Goal: Information Seeking & Learning: Check status

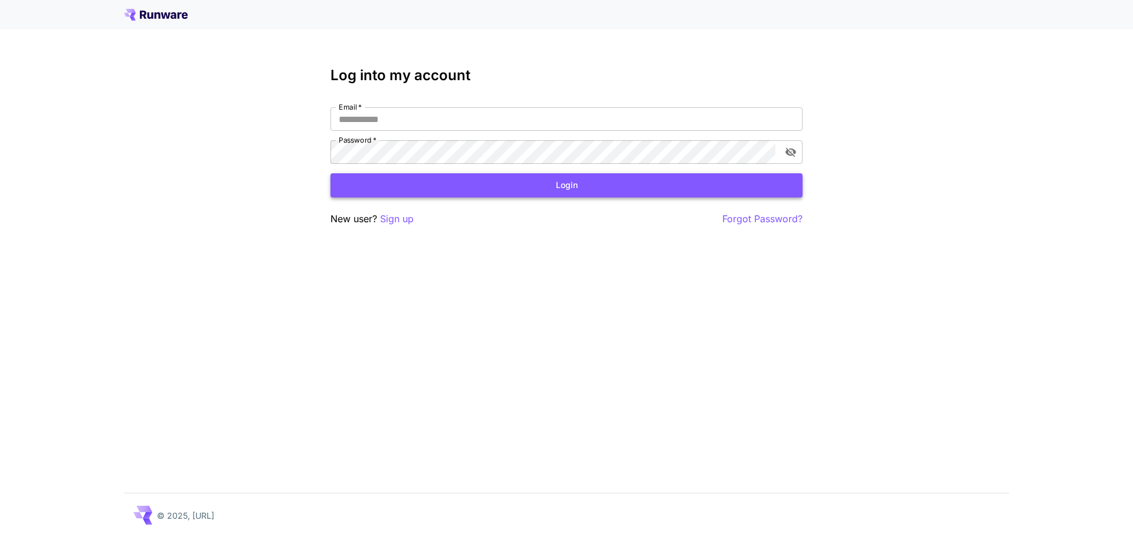
type input "**********"
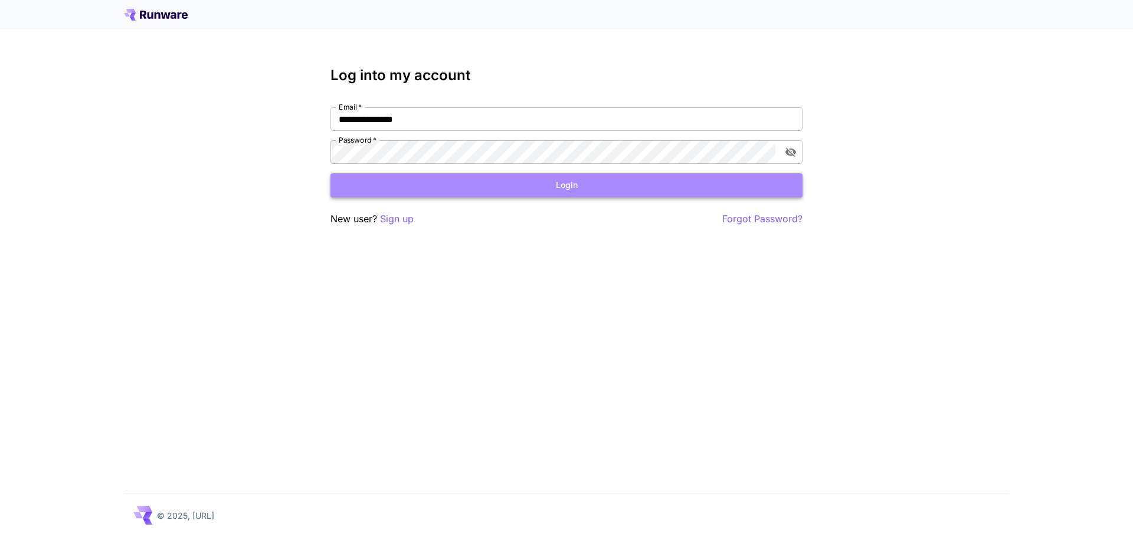
click at [499, 186] on button "Login" at bounding box center [566, 185] width 472 height 24
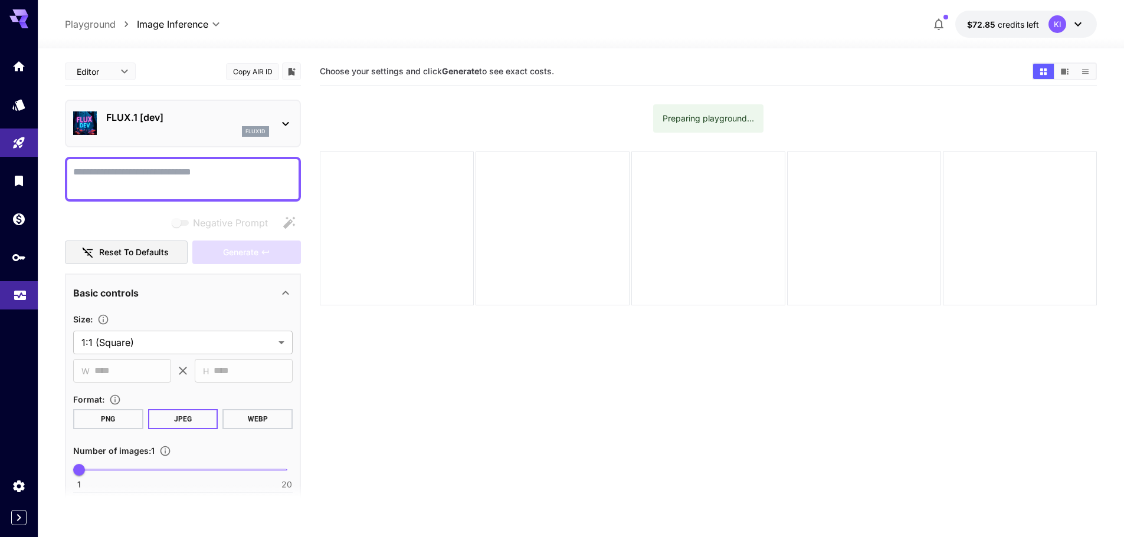
drag, startPoint x: 19, startPoint y: 299, endPoint x: 25, endPoint y: 296, distance: 6.4
click at [20, 299] on icon "Usage" at bounding box center [20, 292] width 14 height 14
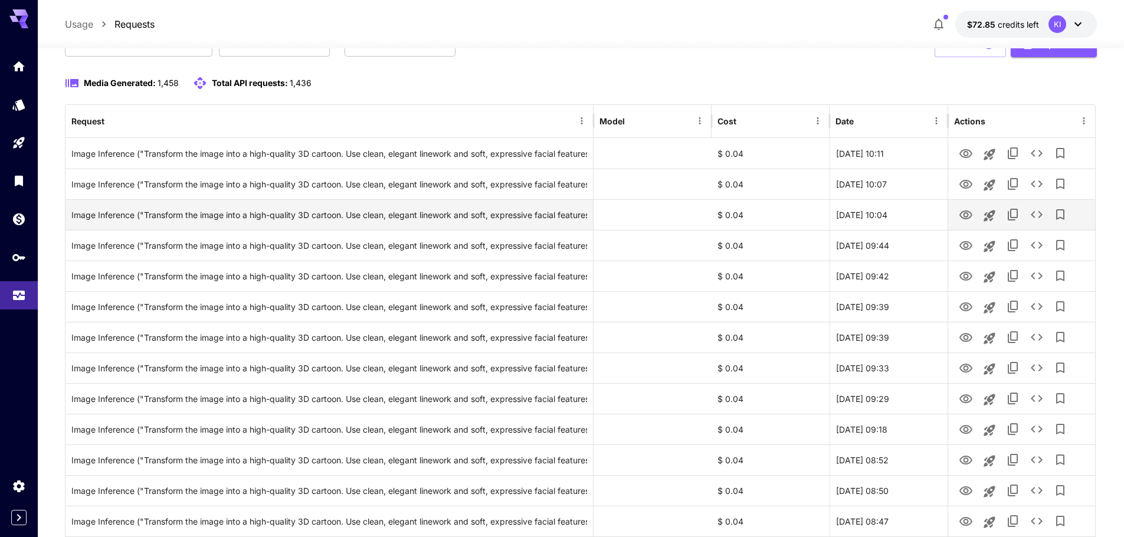
scroll to position [118, 0]
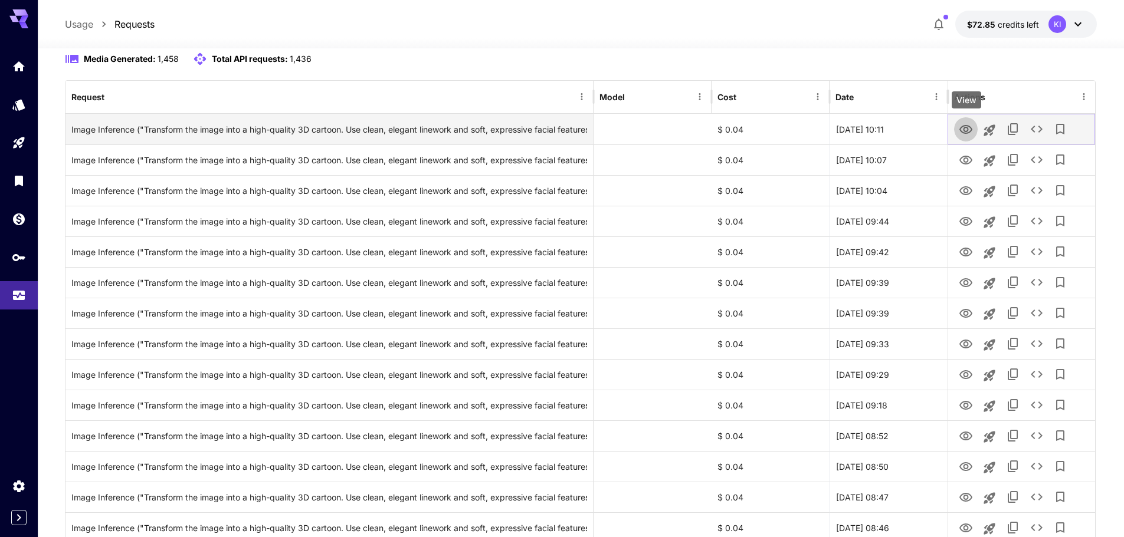
click at [967, 132] on icon "View" at bounding box center [966, 130] width 14 height 14
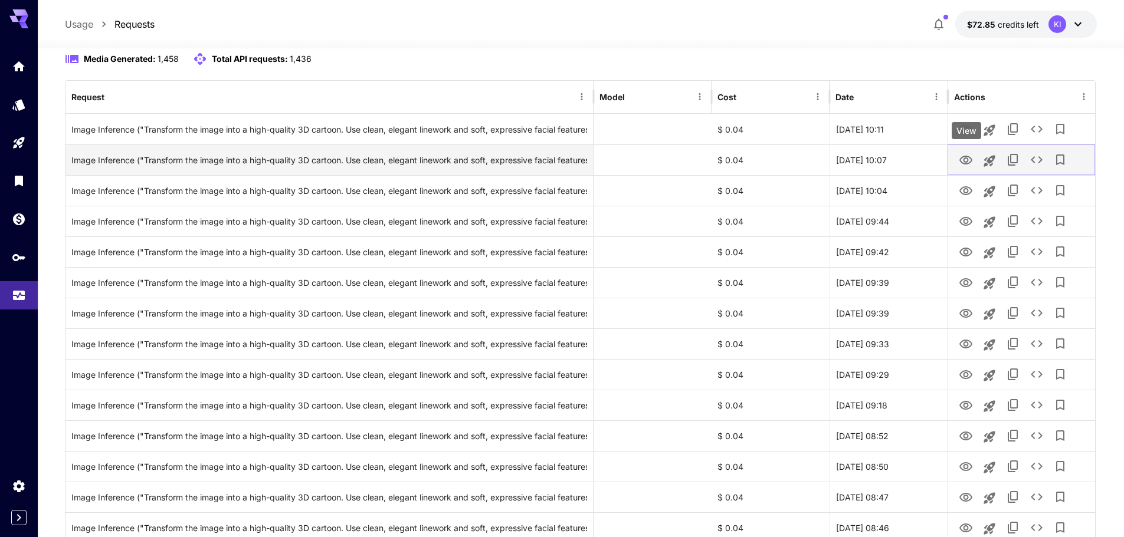
click at [960, 164] on icon "View" at bounding box center [966, 160] width 14 height 14
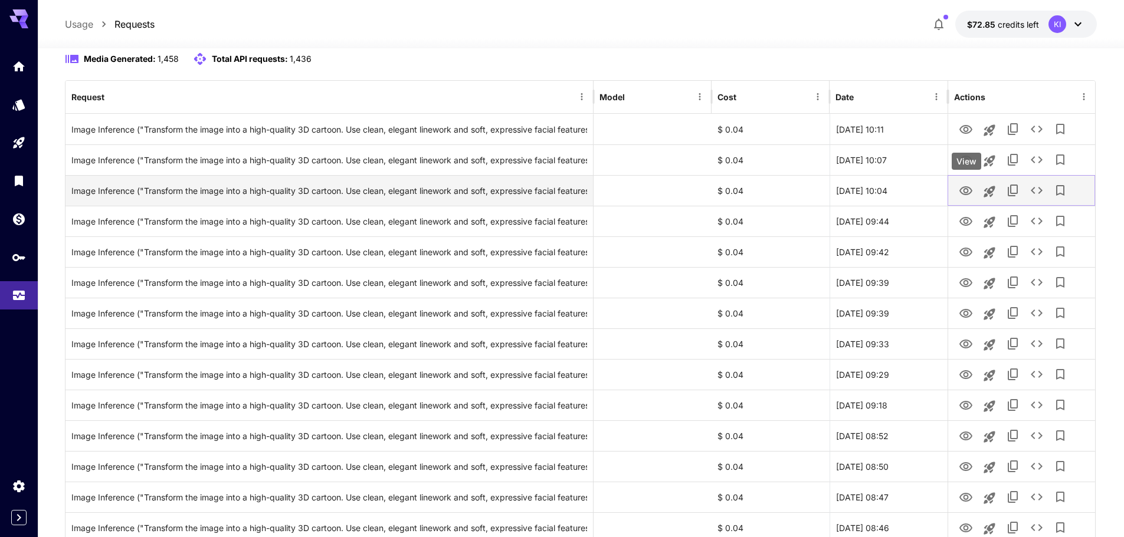
click at [968, 189] on icon "View" at bounding box center [965, 190] width 13 height 9
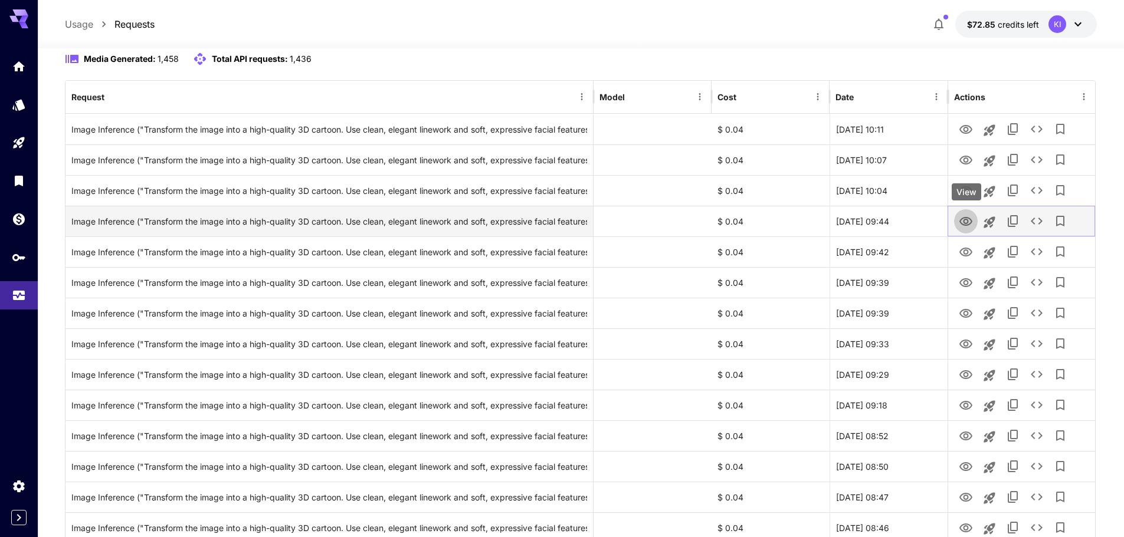
click at [965, 222] on icon "View" at bounding box center [966, 222] width 14 height 14
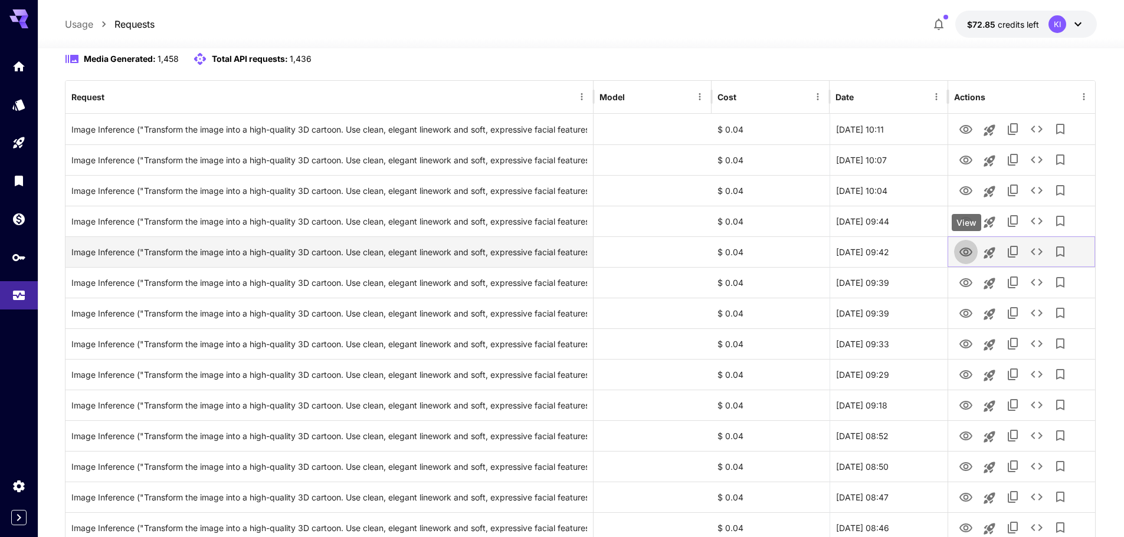
click at [967, 254] on icon "View" at bounding box center [965, 252] width 13 height 9
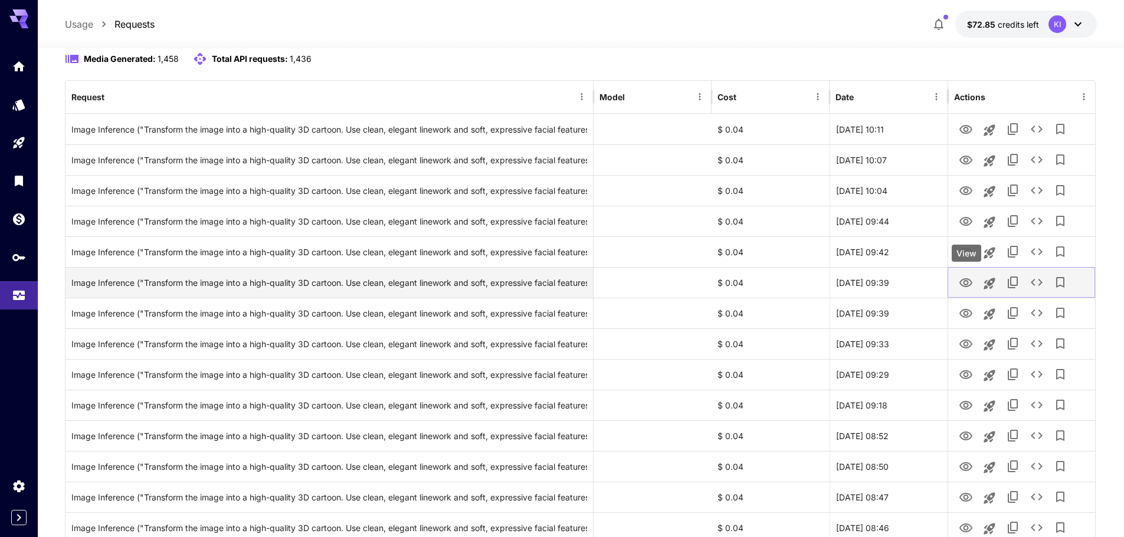
click at [966, 283] on icon "View" at bounding box center [966, 283] width 14 height 14
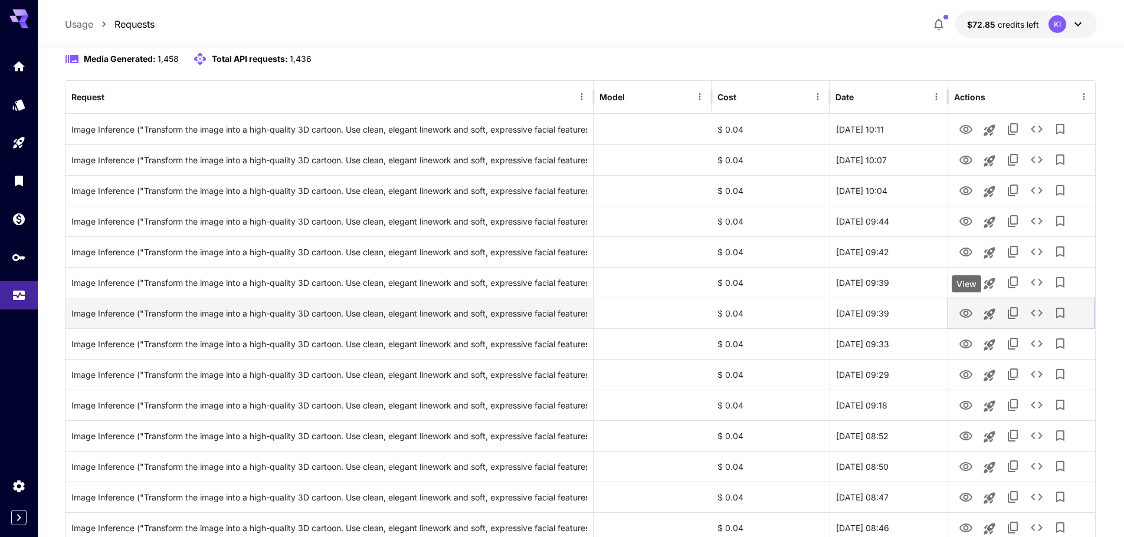
click at [966, 307] on icon "View" at bounding box center [966, 314] width 14 height 14
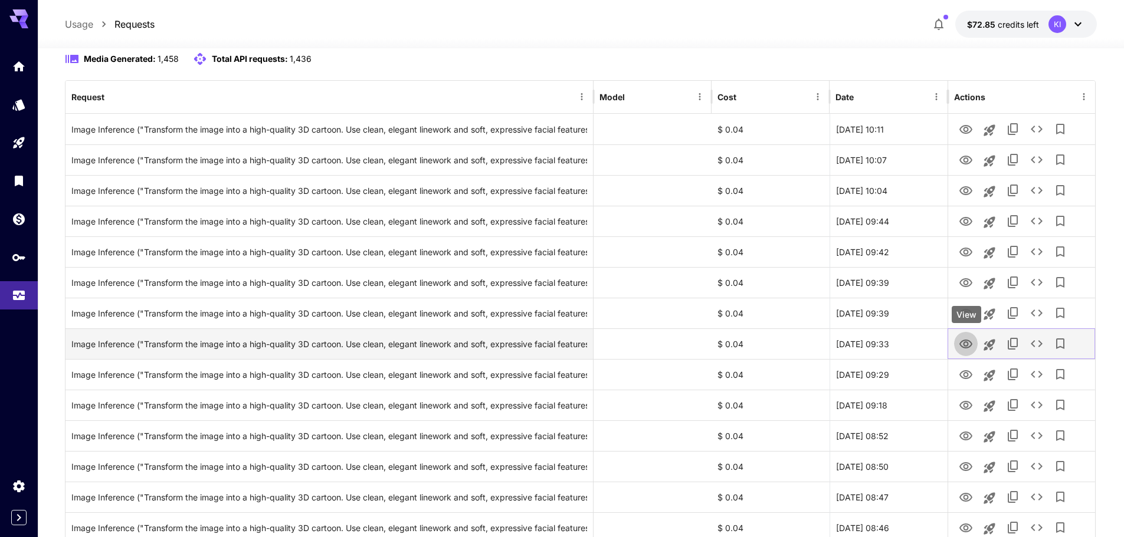
click at [969, 337] on icon "View" at bounding box center [966, 344] width 14 height 14
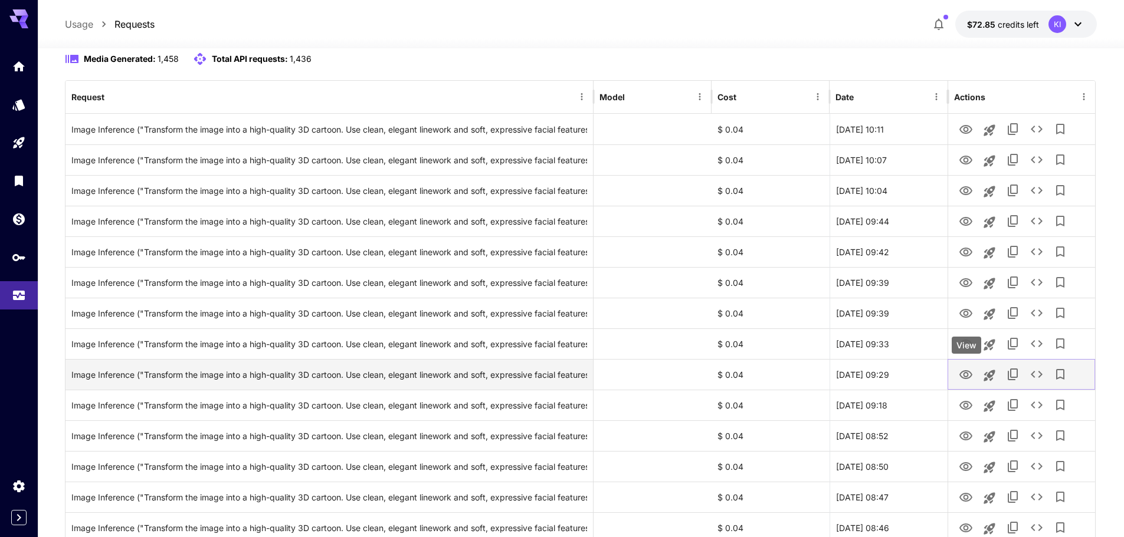
click at [965, 375] on icon "View" at bounding box center [966, 375] width 14 height 14
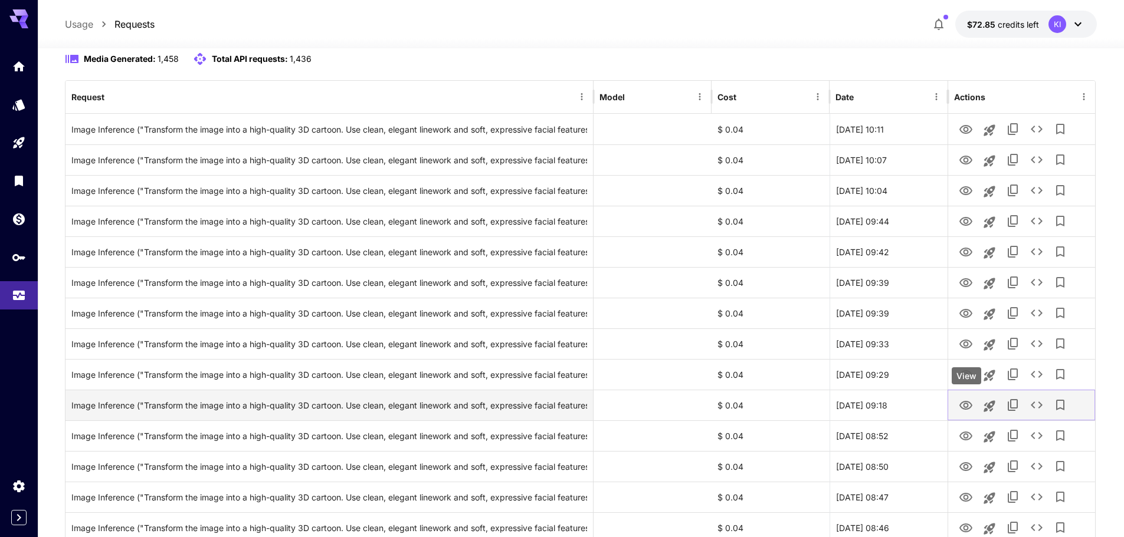
drag, startPoint x: 965, startPoint y: 405, endPoint x: 964, endPoint y: 412, distance: 7.7
click at [965, 405] on icon "View" at bounding box center [965, 405] width 13 height 9
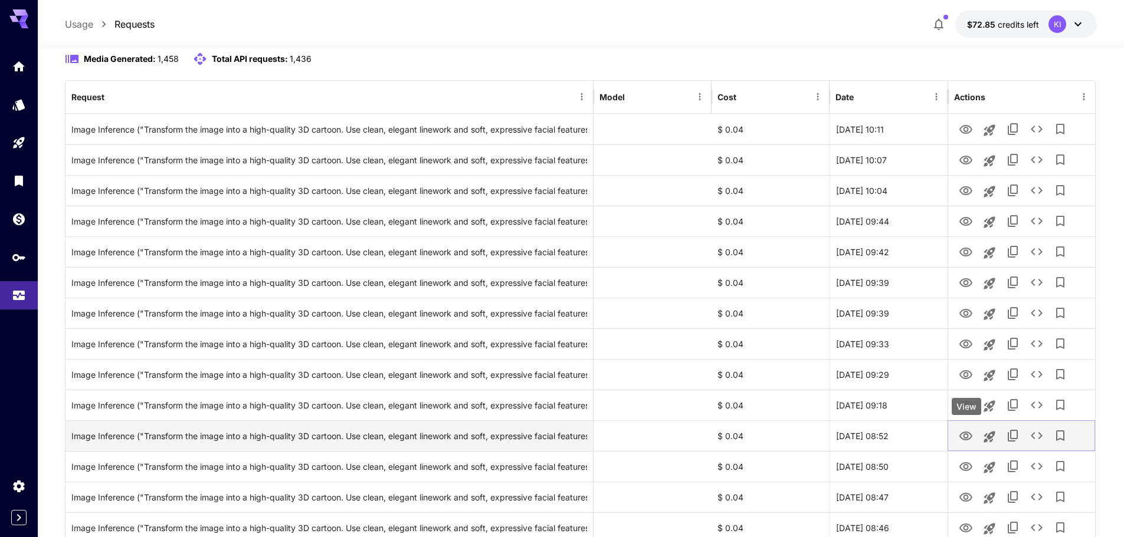
click at [964, 436] on icon "View" at bounding box center [965, 436] width 13 height 9
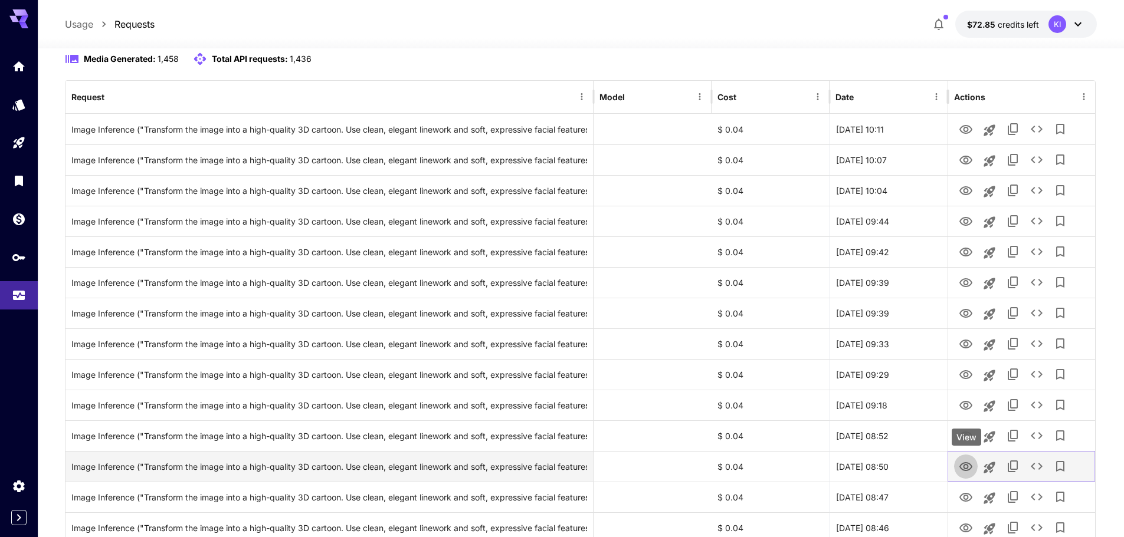
click at [968, 465] on icon "View" at bounding box center [966, 467] width 14 height 14
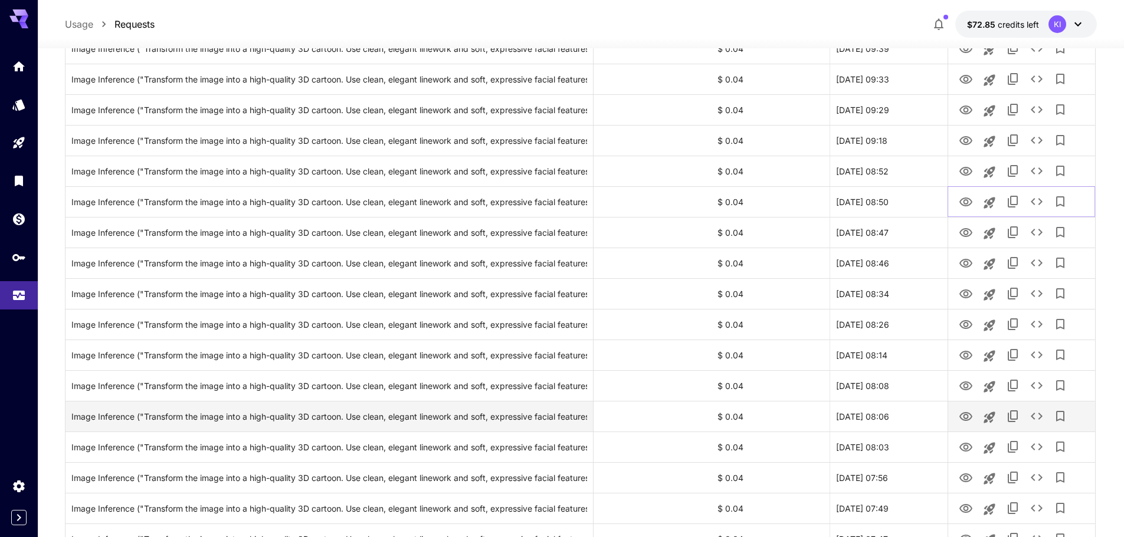
scroll to position [413, 0]
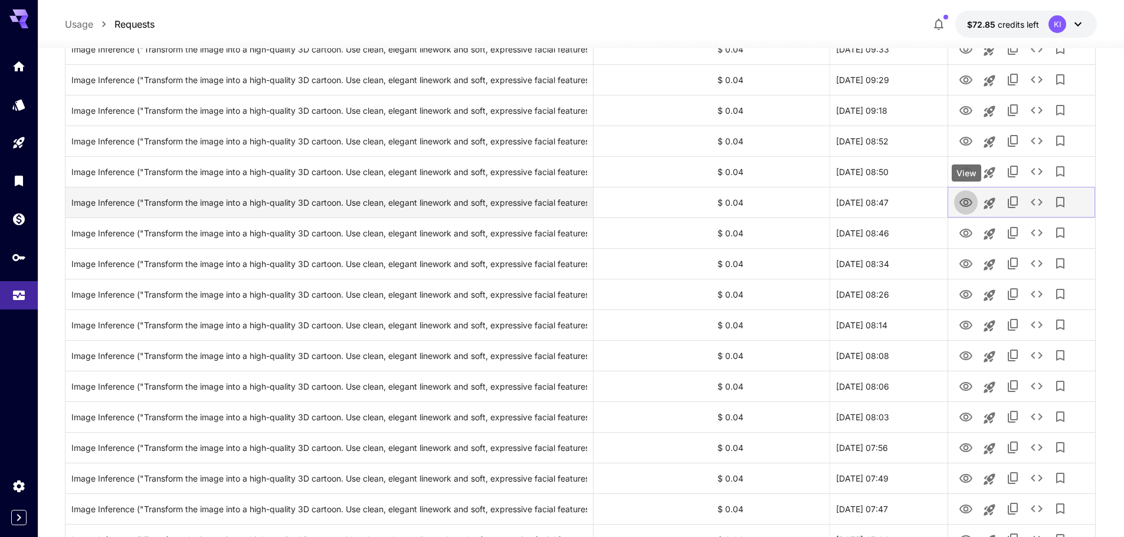
click at [964, 205] on icon "View" at bounding box center [966, 203] width 14 height 14
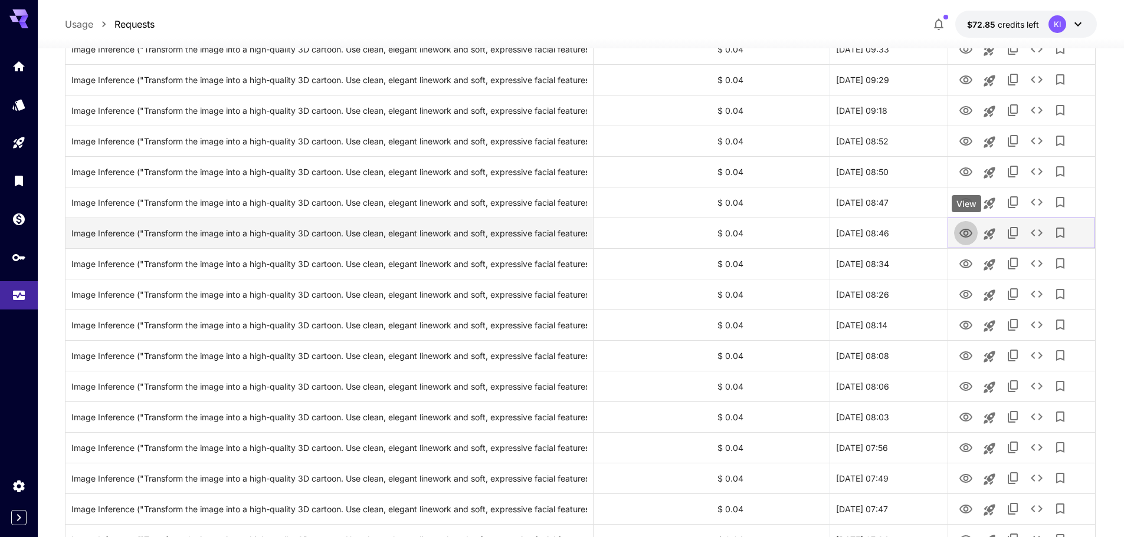
click at [966, 231] on icon "View" at bounding box center [965, 233] width 13 height 9
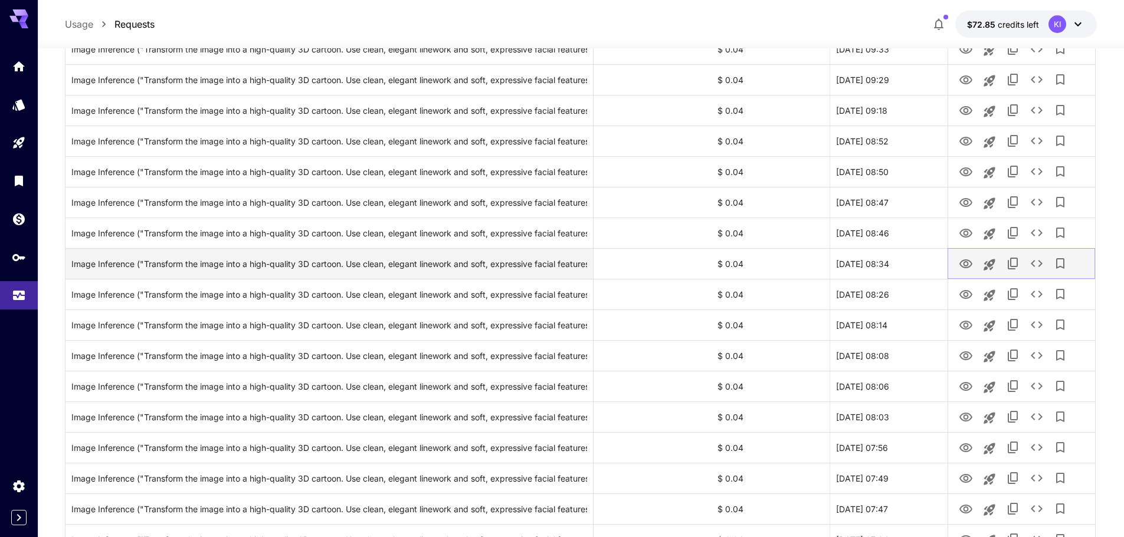
click at [969, 263] on icon "View" at bounding box center [966, 264] width 14 height 14
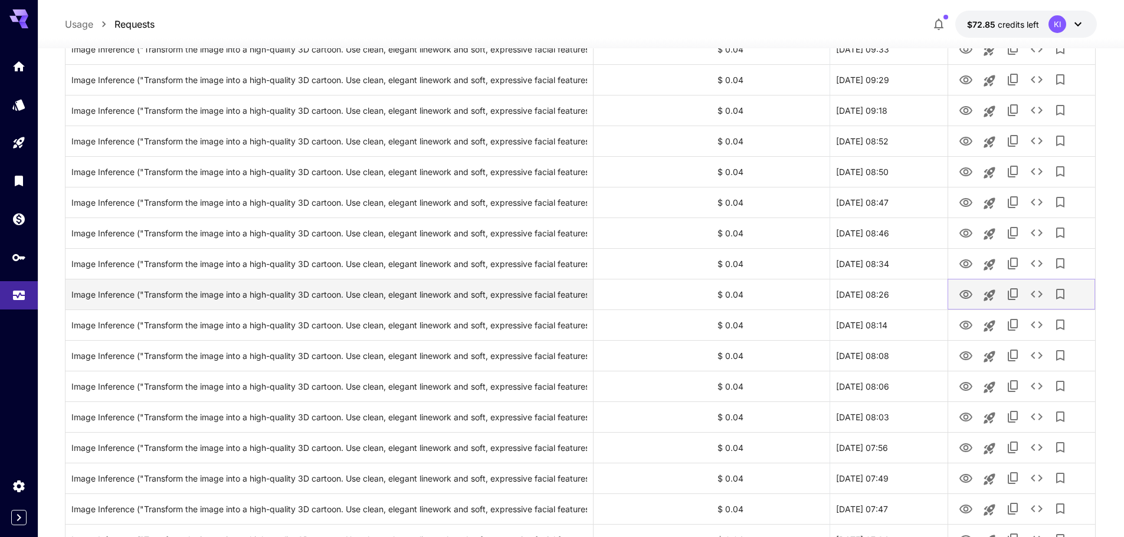
click at [962, 299] on icon "View" at bounding box center [966, 295] width 14 height 14
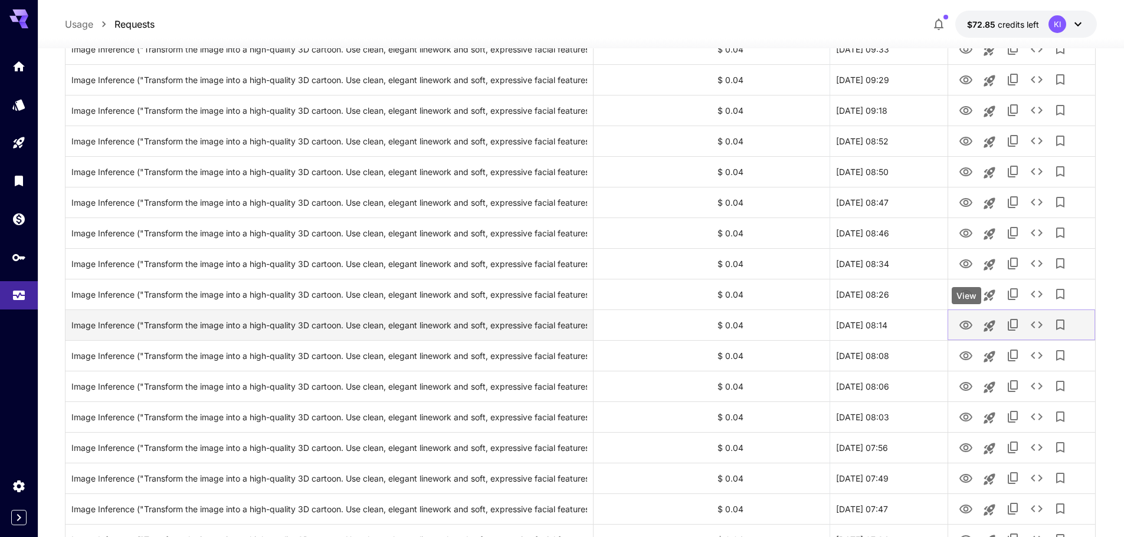
click at [967, 325] on icon "View" at bounding box center [966, 326] width 14 height 14
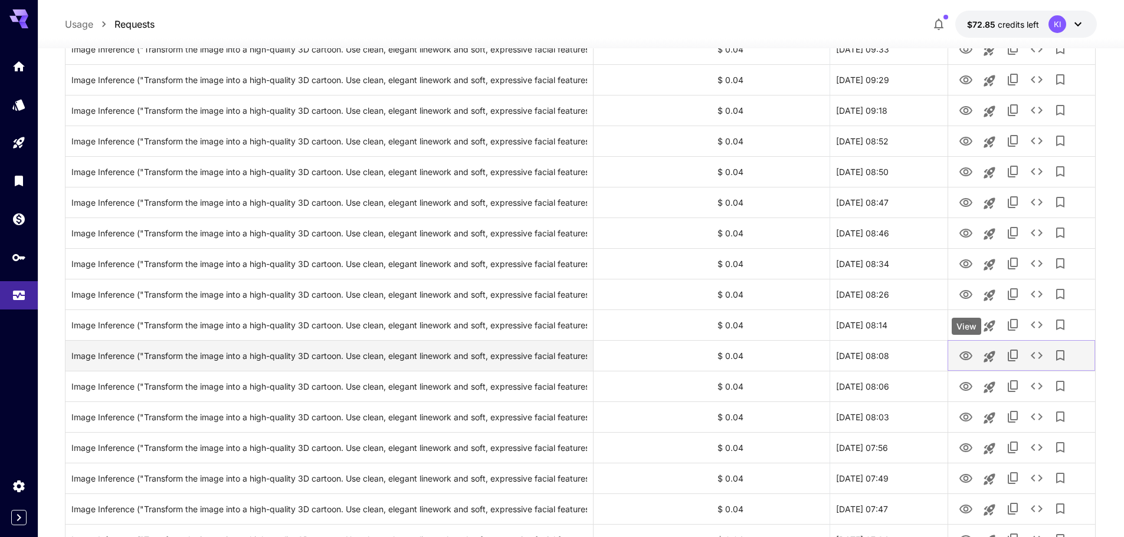
click at [962, 355] on icon "View" at bounding box center [966, 356] width 14 height 14
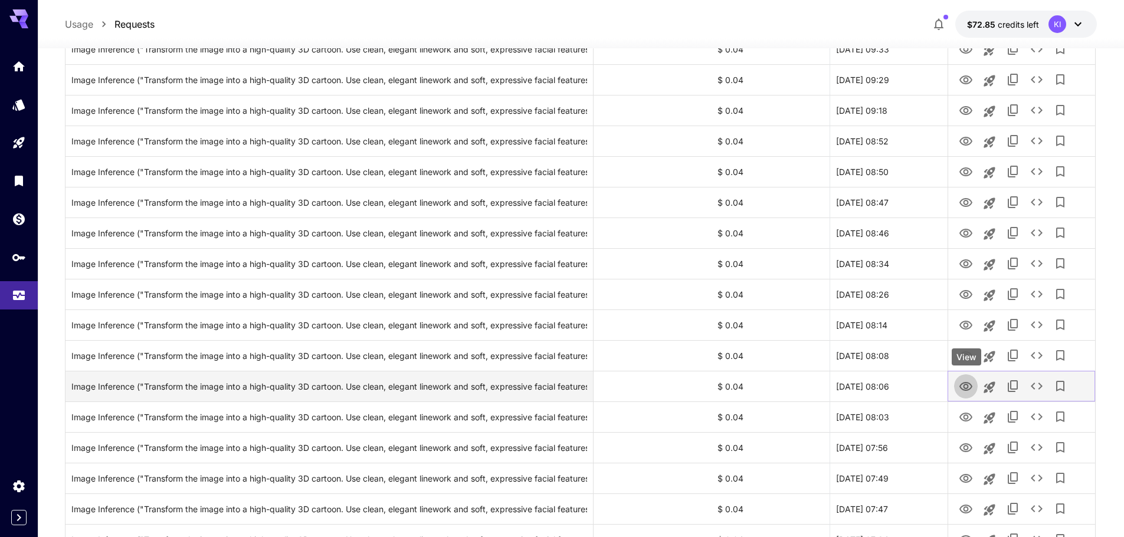
click at [965, 382] on icon "View" at bounding box center [966, 387] width 14 height 14
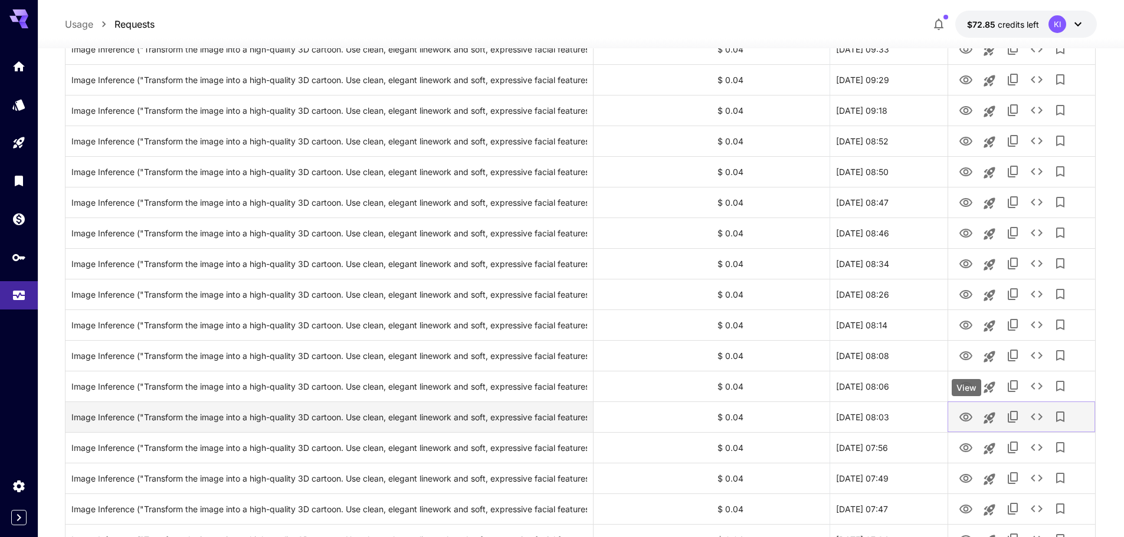
click at [960, 417] on icon "View" at bounding box center [965, 417] width 13 height 9
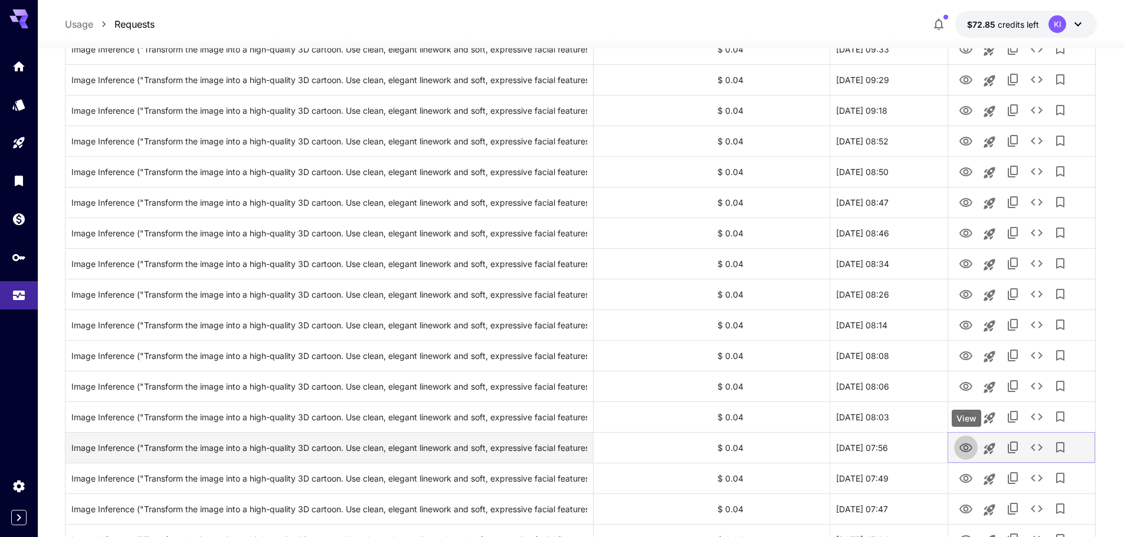
drag, startPoint x: 965, startPoint y: 447, endPoint x: 965, endPoint y: 458, distance: 10.6
click at [965, 447] on icon "View" at bounding box center [966, 448] width 14 height 14
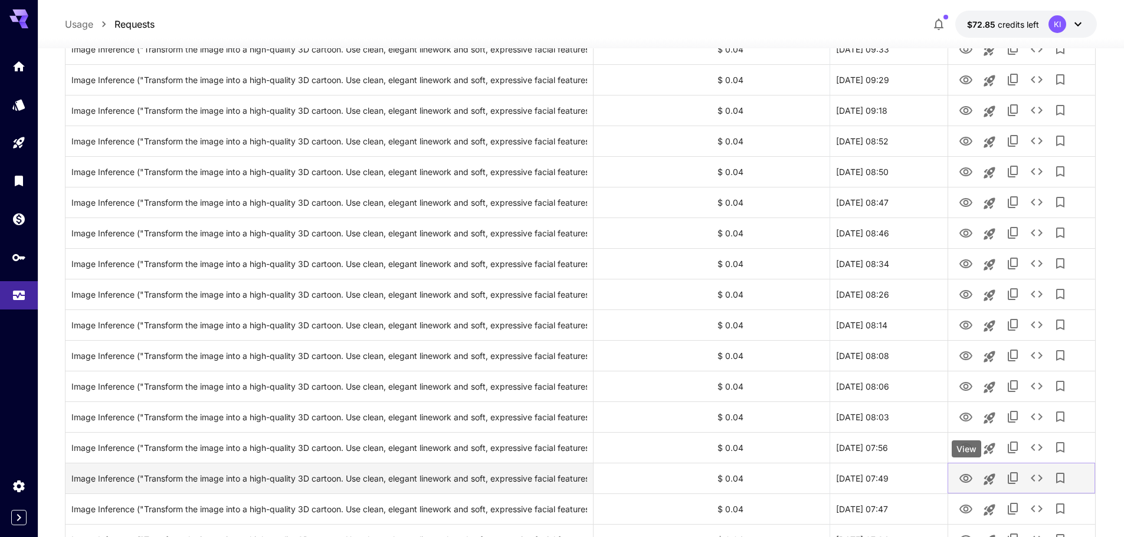
click at [969, 478] on icon "View" at bounding box center [966, 479] width 14 height 14
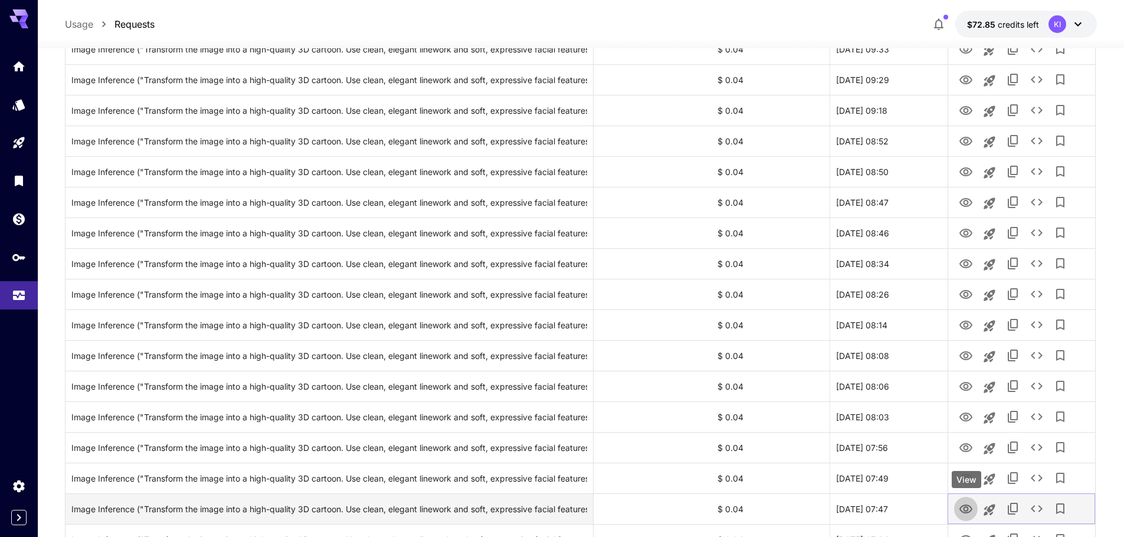
click at [964, 511] on icon "View" at bounding box center [965, 509] width 13 height 9
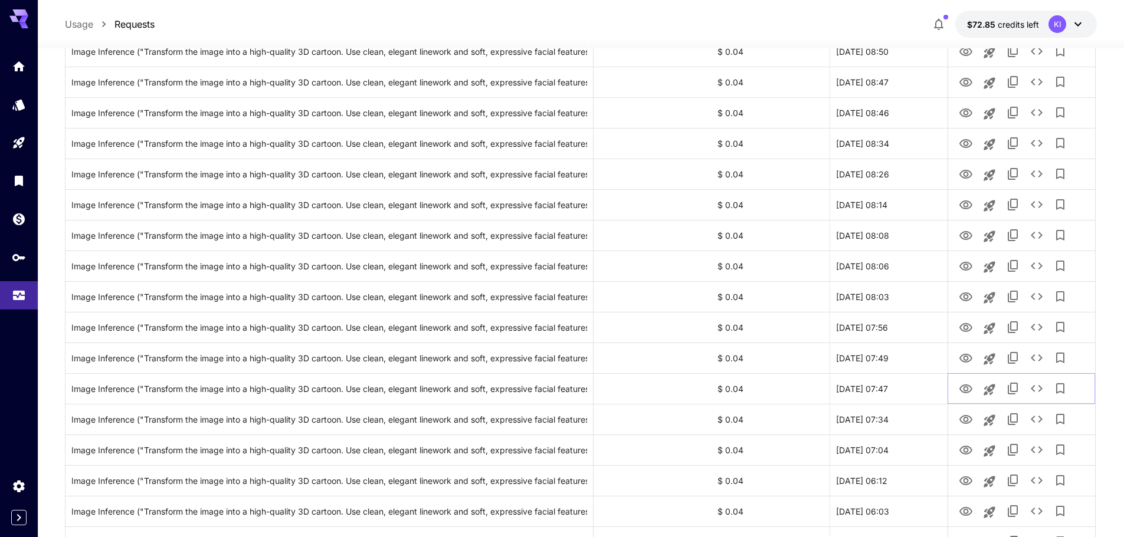
scroll to position [767, 0]
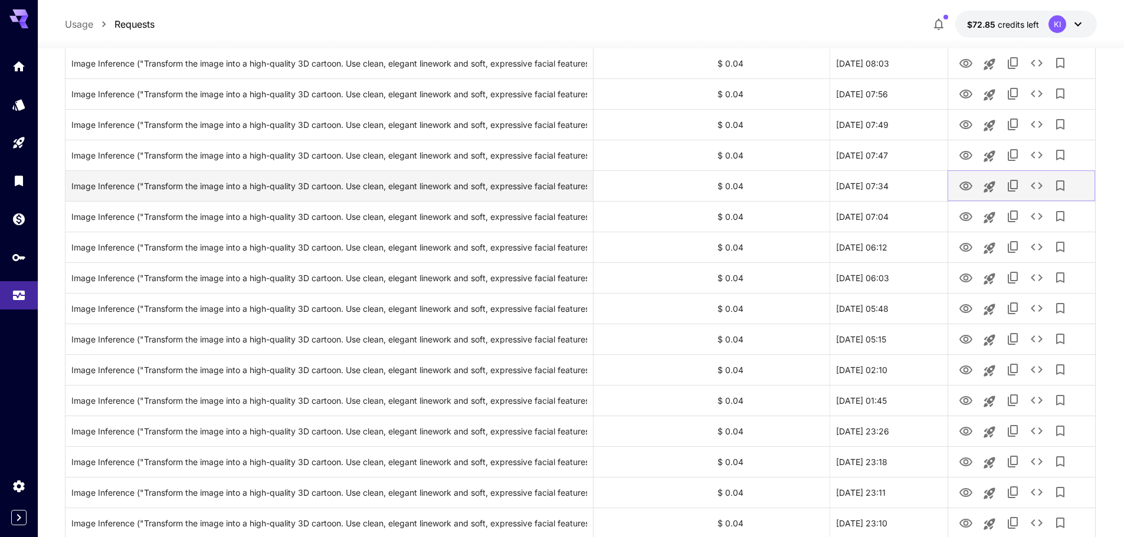
drag, startPoint x: 964, startPoint y: 185, endPoint x: 968, endPoint y: 195, distance: 10.6
click at [965, 185] on icon "View" at bounding box center [965, 186] width 13 height 9
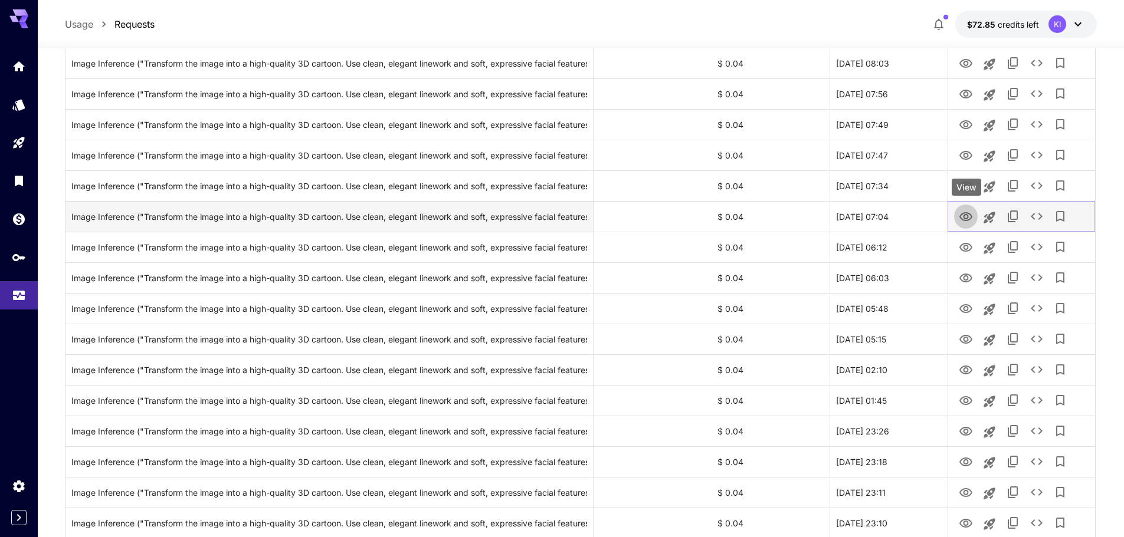
click at [967, 211] on icon "View" at bounding box center [966, 217] width 14 height 14
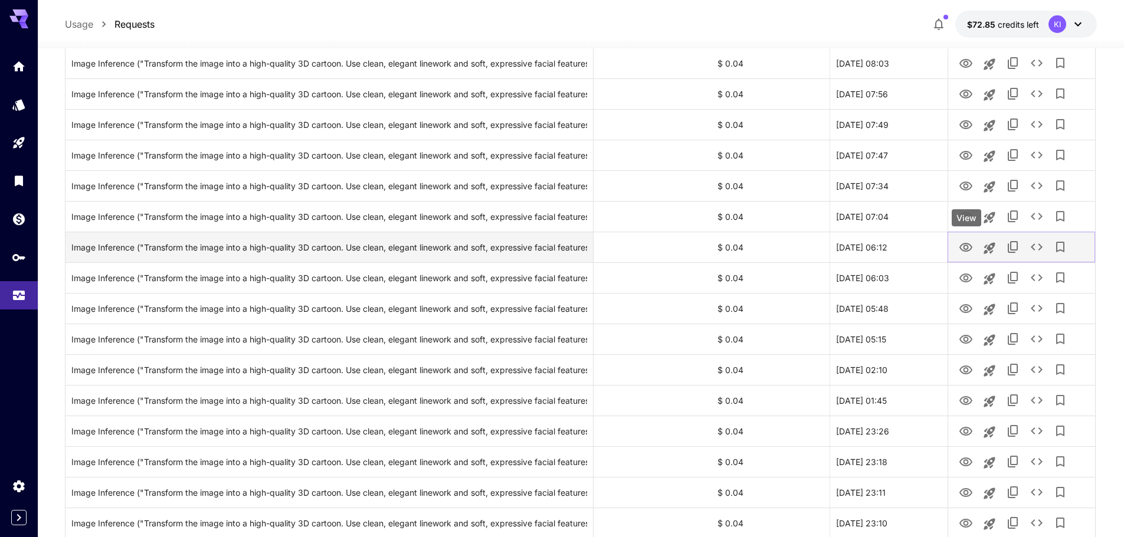
click at [966, 245] on icon "View" at bounding box center [965, 247] width 13 height 9
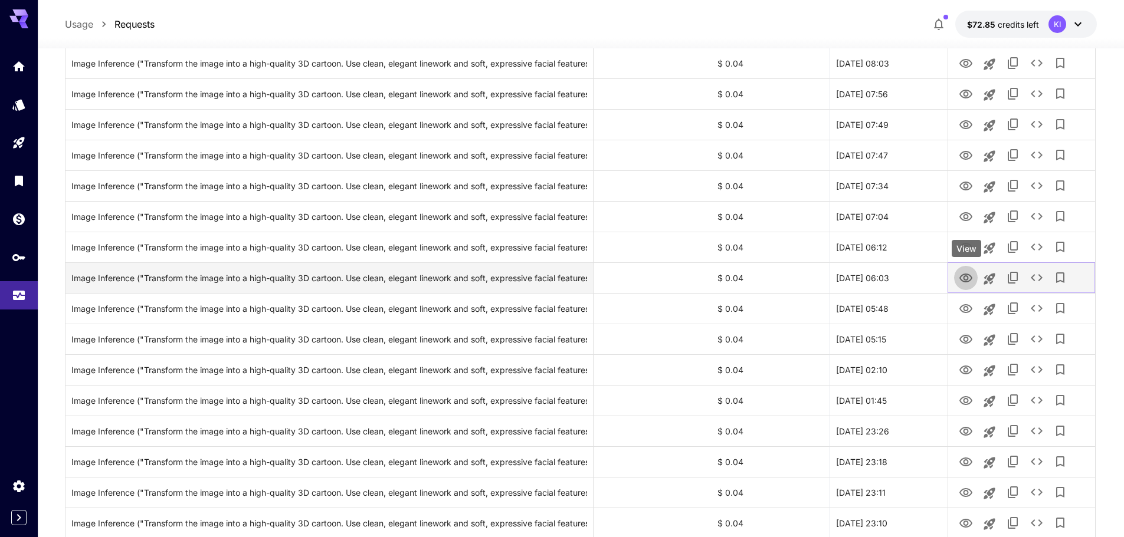
click at [965, 274] on icon "View" at bounding box center [965, 278] width 13 height 9
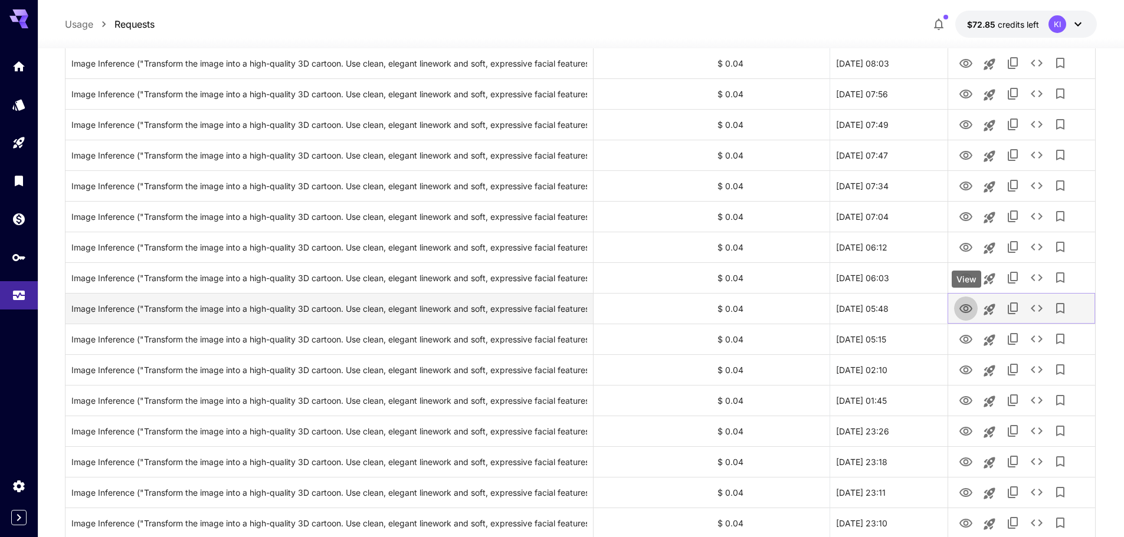
click at [966, 300] on button "View" at bounding box center [966, 308] width 24 height 24
click at [968, 308] on icon "View" at bounding box center [965, 308] width 13 height 9
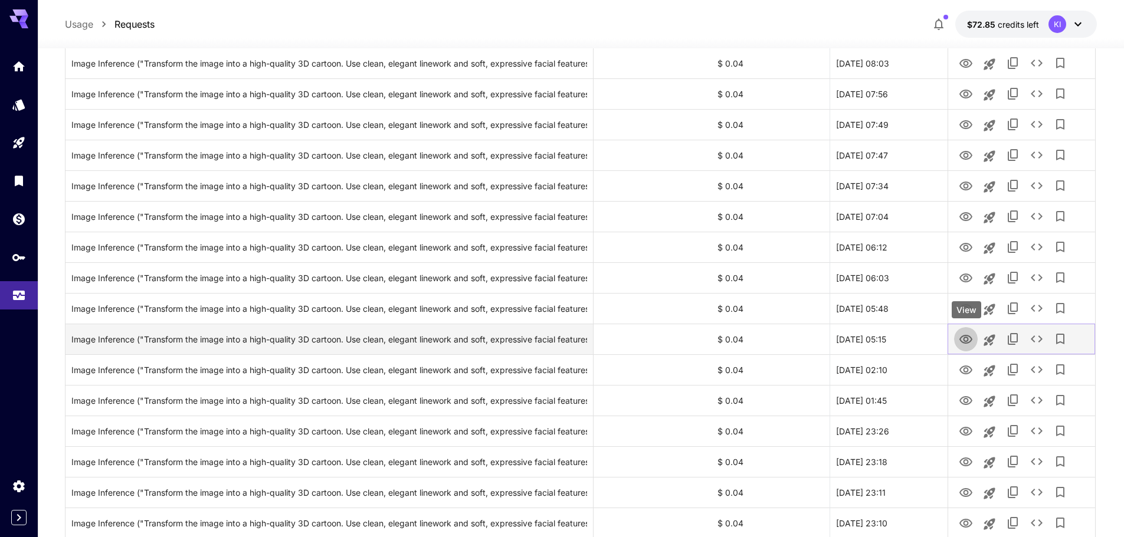
click at [967, 340] on icon "View" at bounding box center [966, 340] width 14 height 14
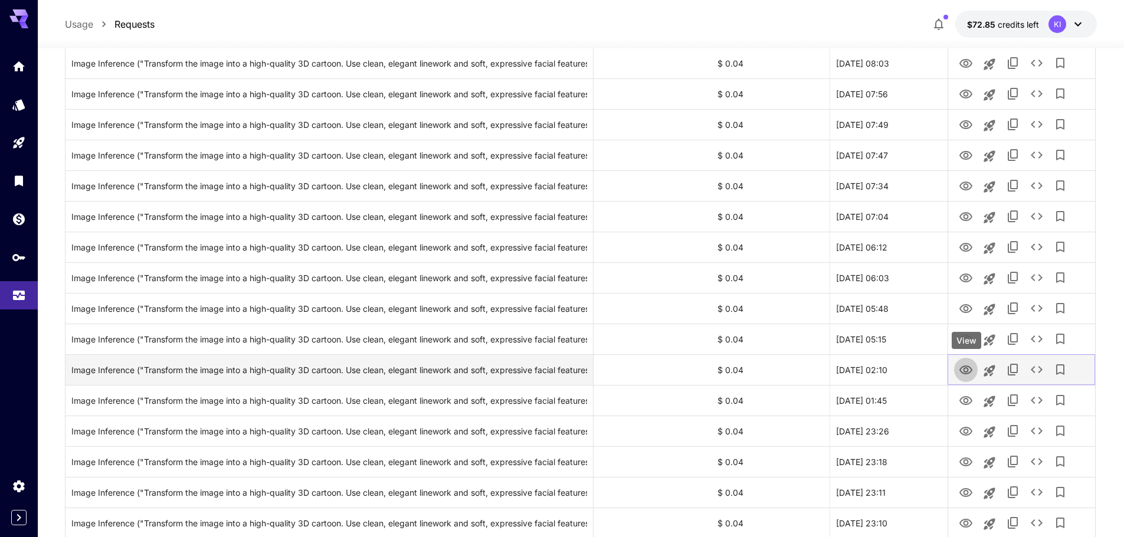
click at [960, 369] on icon "View" at bounding box center [965, 370] width 13 height 9
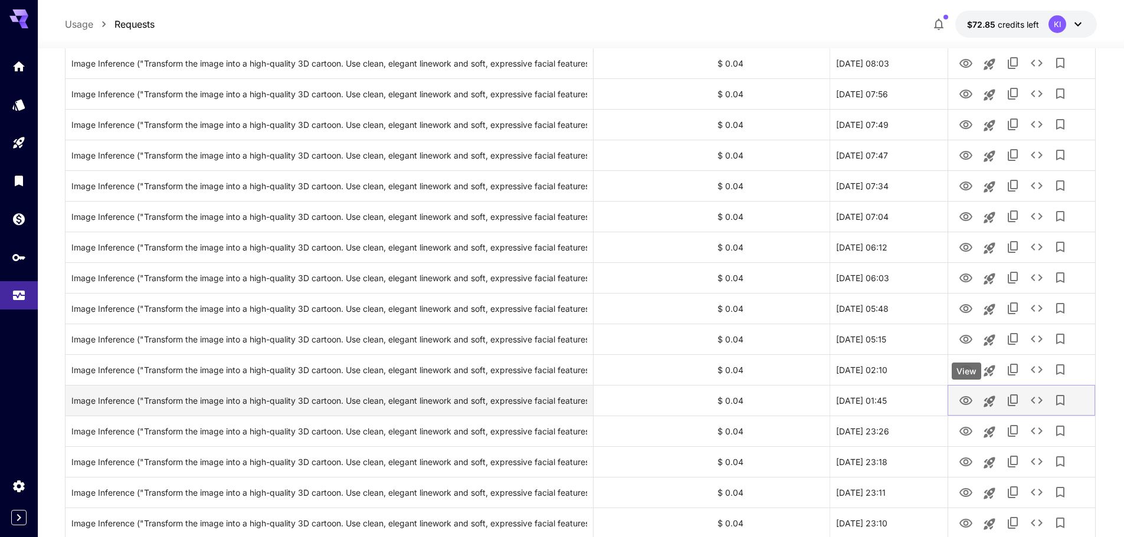
click at [965, 398] on icon "View" at bounding box center [966, 401] width 14 height 14
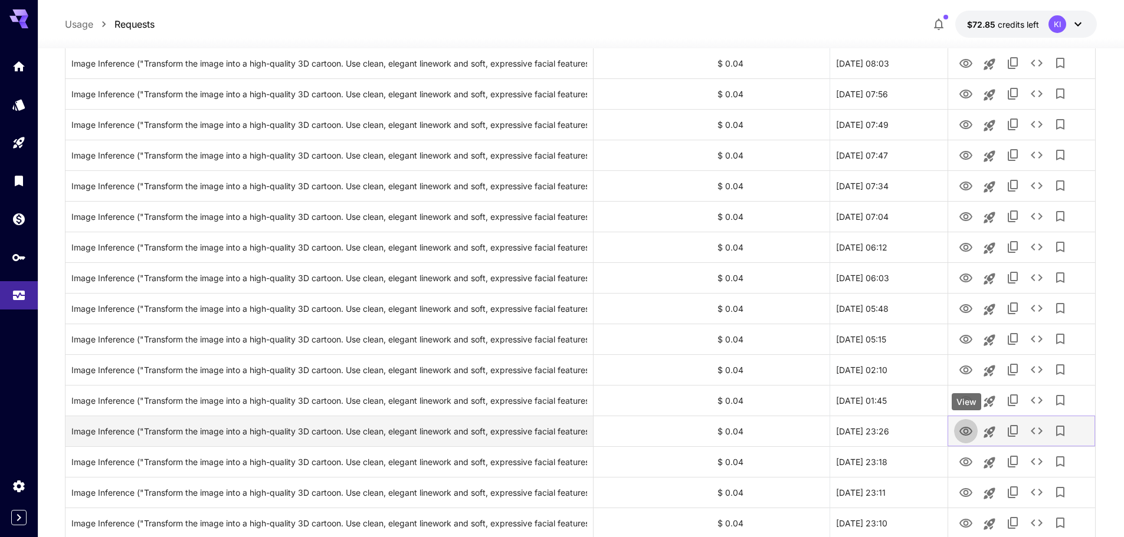
click at [961, 429] on icon "View" at bounding box center [966, 432] width 14 height 14
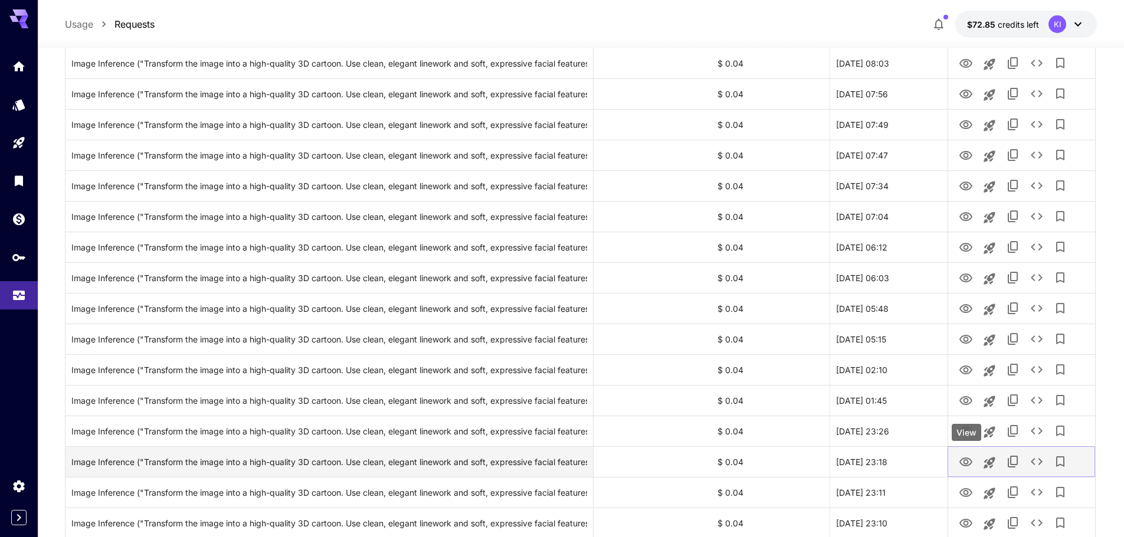
click at [972, 464] on icon "View" at bounding box center [966, 462] width 14 height 14
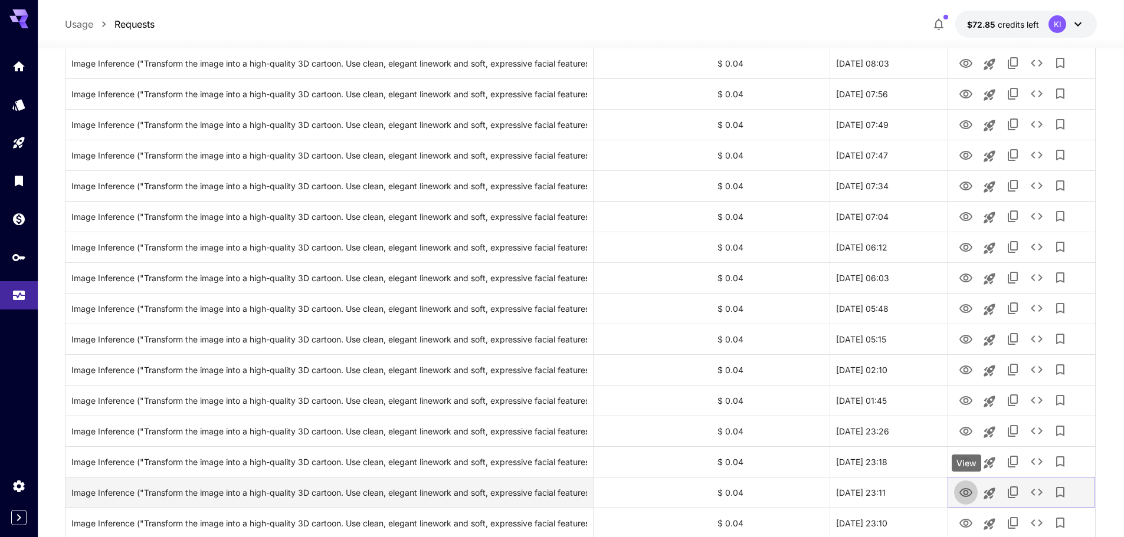
click at [968, 500] on icon "View" at bounding box center [966, 493] width 14 height 14
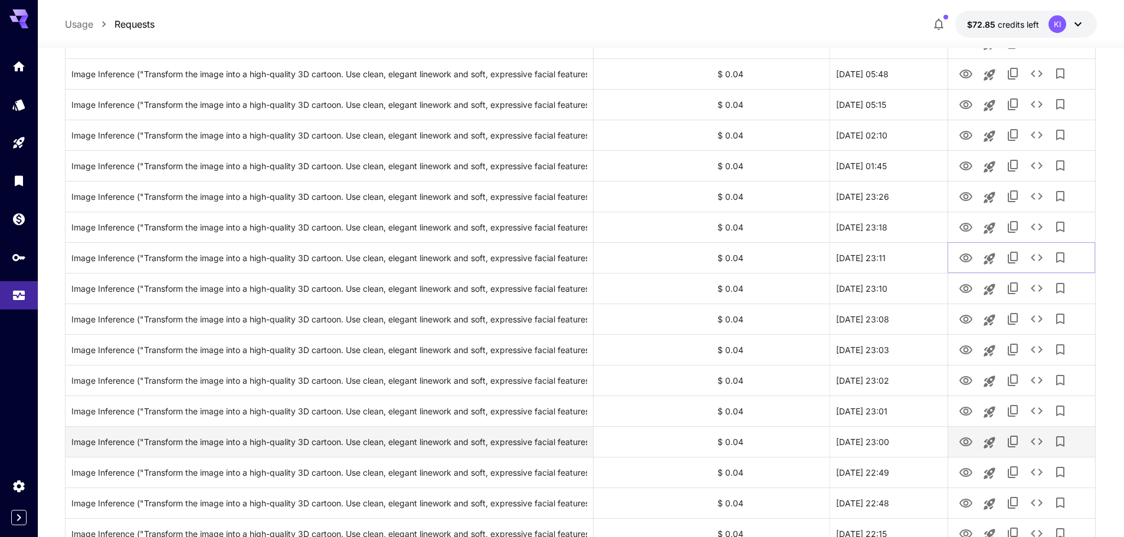
scroll to position [1062, 0]
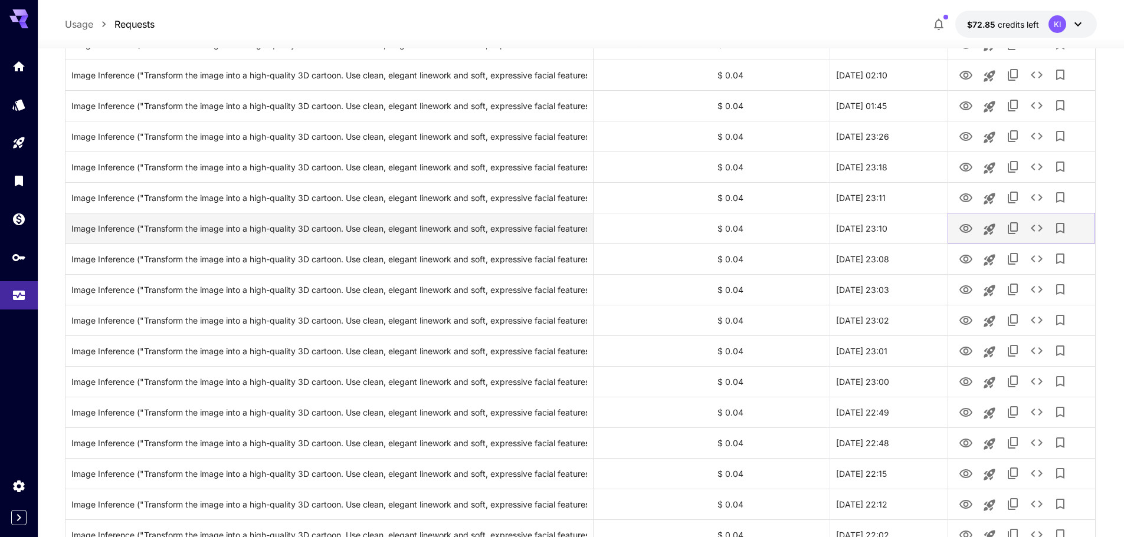
click at [965, 224] on icon "View" at bounding box center [965, 228] width 13 height 9
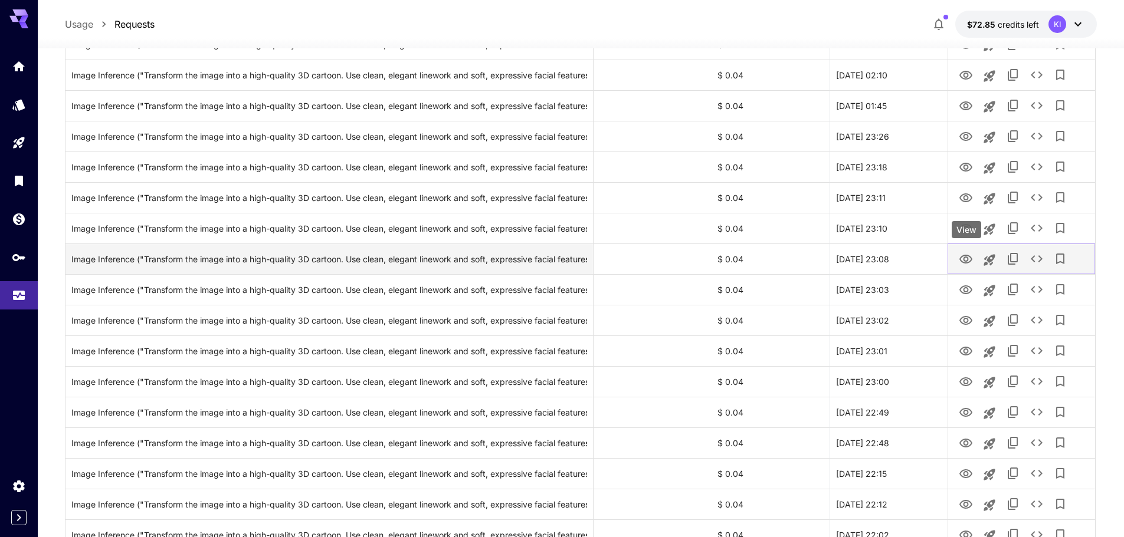
click at [965, 254] on icon "View" at bounding box center [966, 260] width 14 height 14
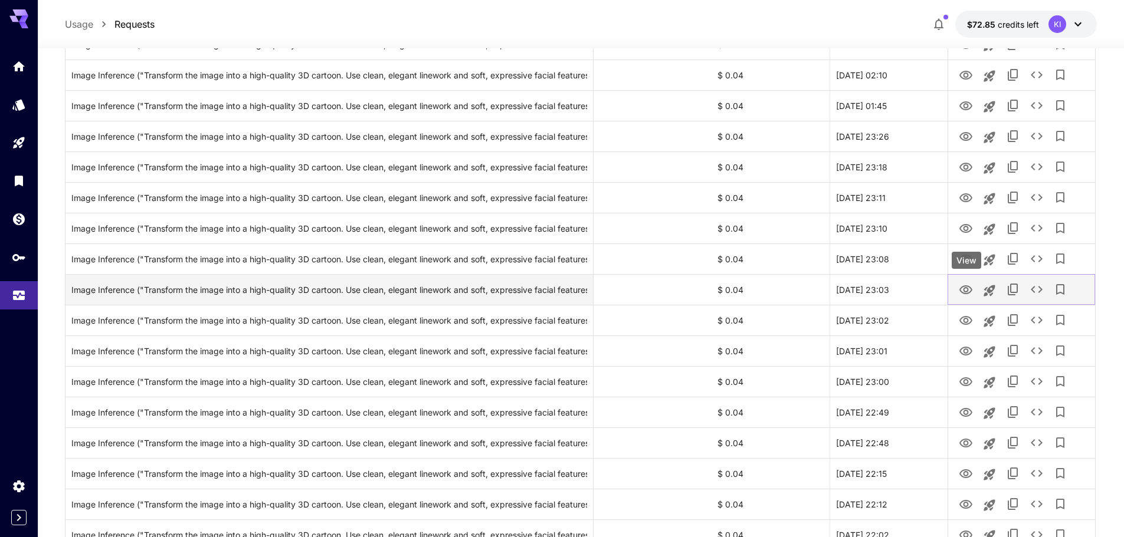
click at [963, 284] on icon "View" at bounding box center [966, 290] width 14 height 14
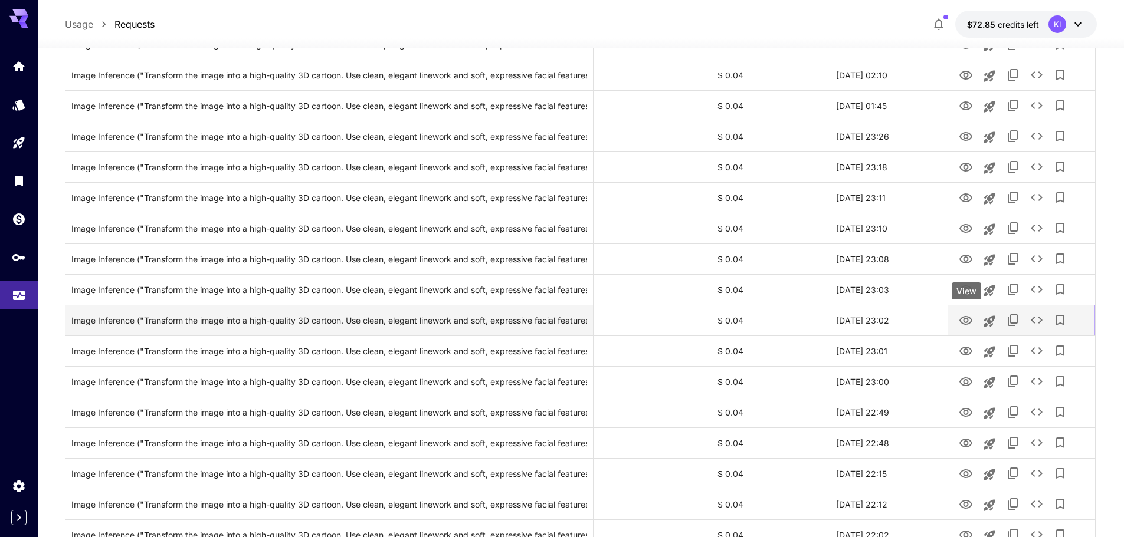
click at [962, 316] on icon "View" at bounding box center [966, 321] width 14 height 14
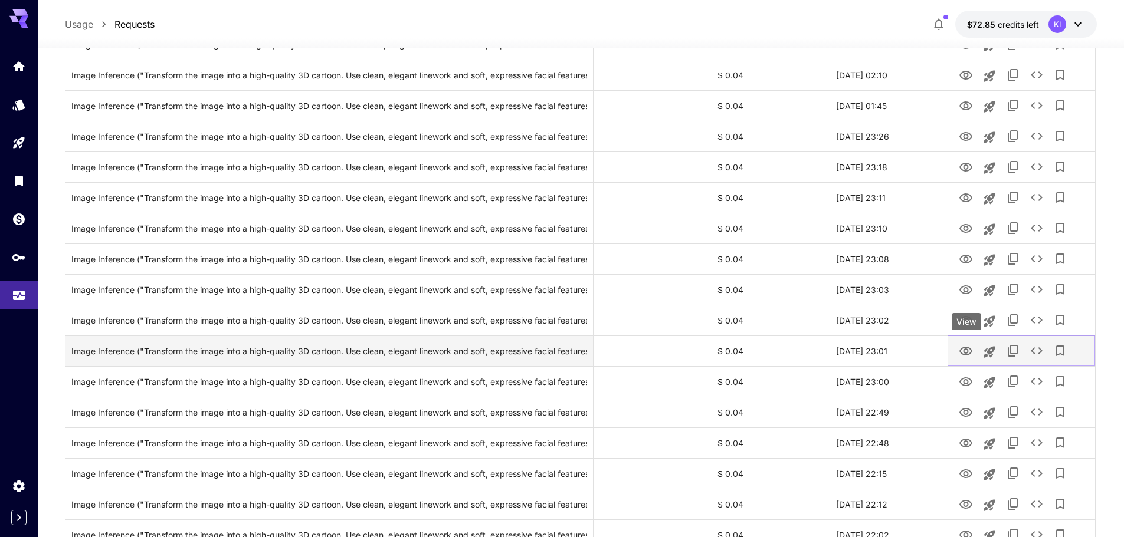
click at [966, 345] on icon "View" at bounding box center [966, 352] width 14 height 14
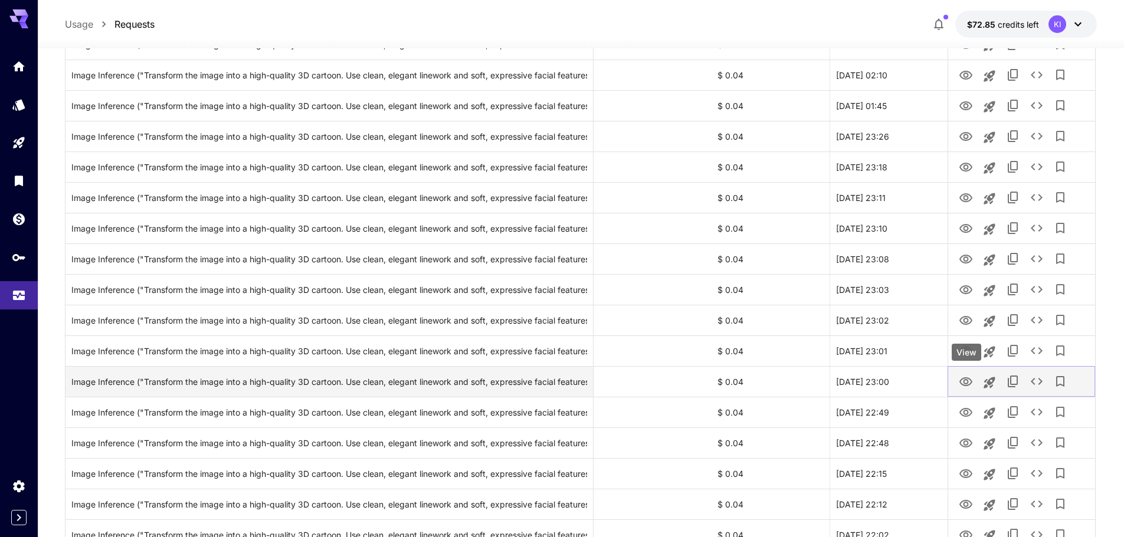
click at [966, 384] on icon "View" at bounding box center [965, 382] width 13 height 9
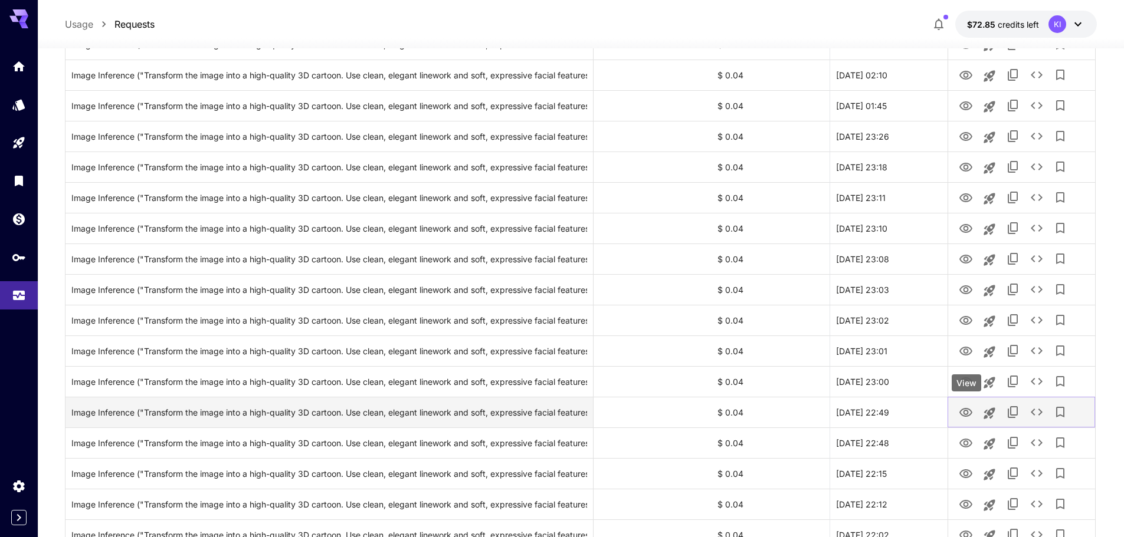
click at [963, 414] on icon "View" at bounding box center [966, 413] width 14 height 14
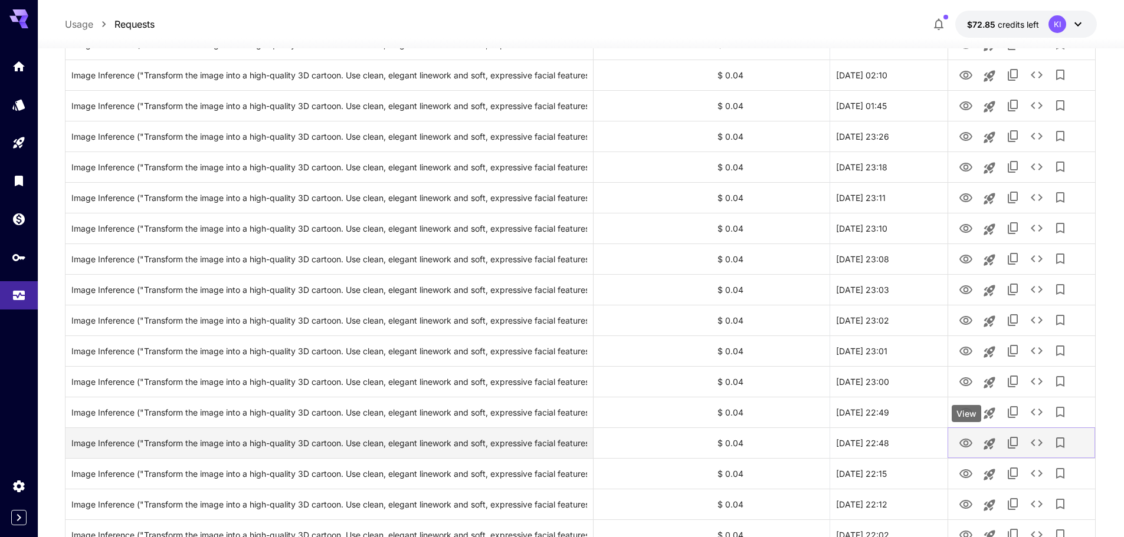
click at [966, 440] on icon "View" at bounding box center [966, 444] width 14 height 14
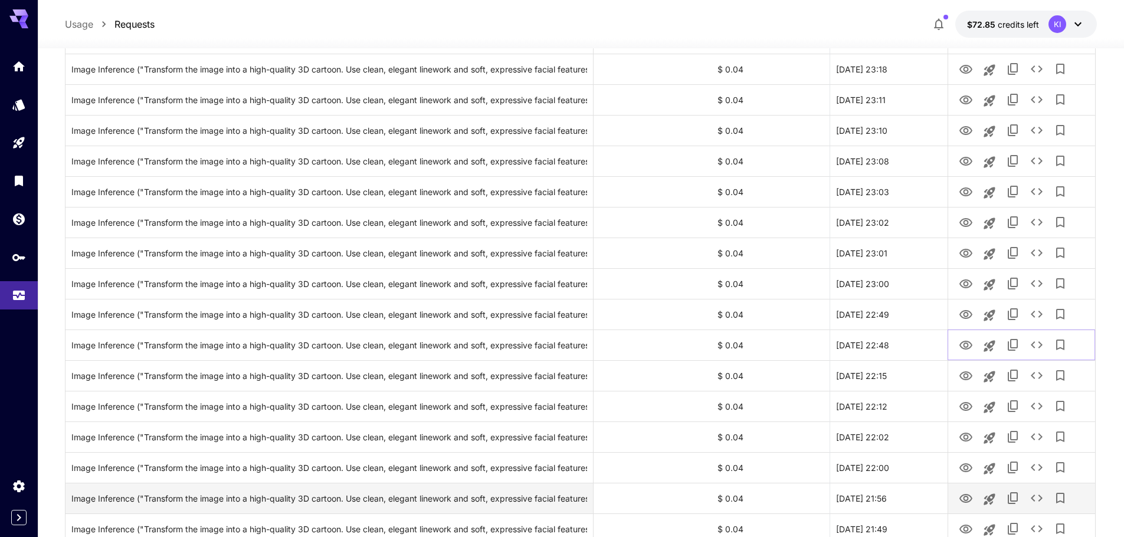
scroll to position [1296, 0]
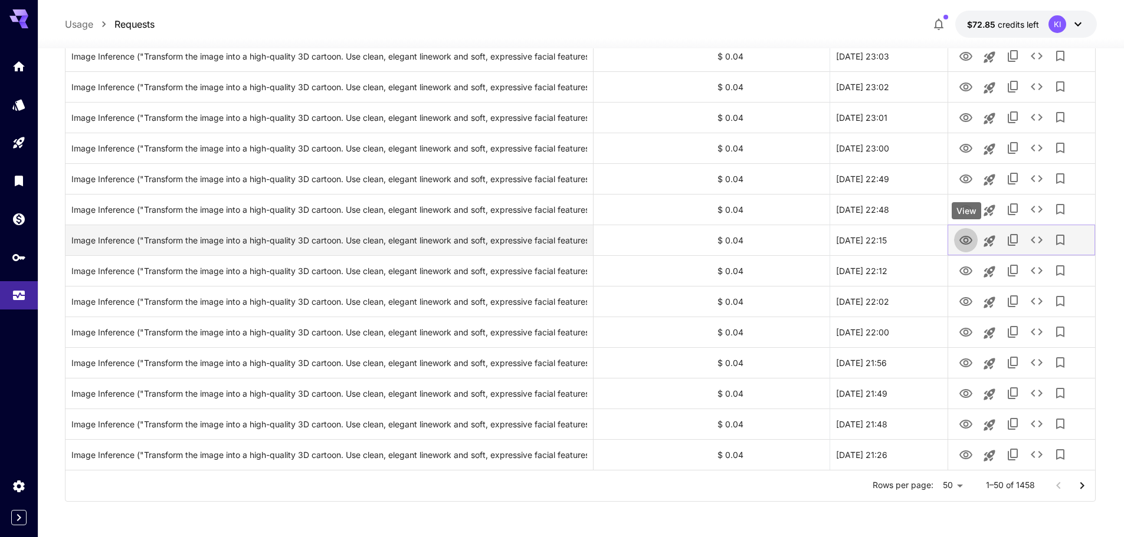
click at [968, 244] on icon "View" at bounding box center [965, 240] width 13 height 9
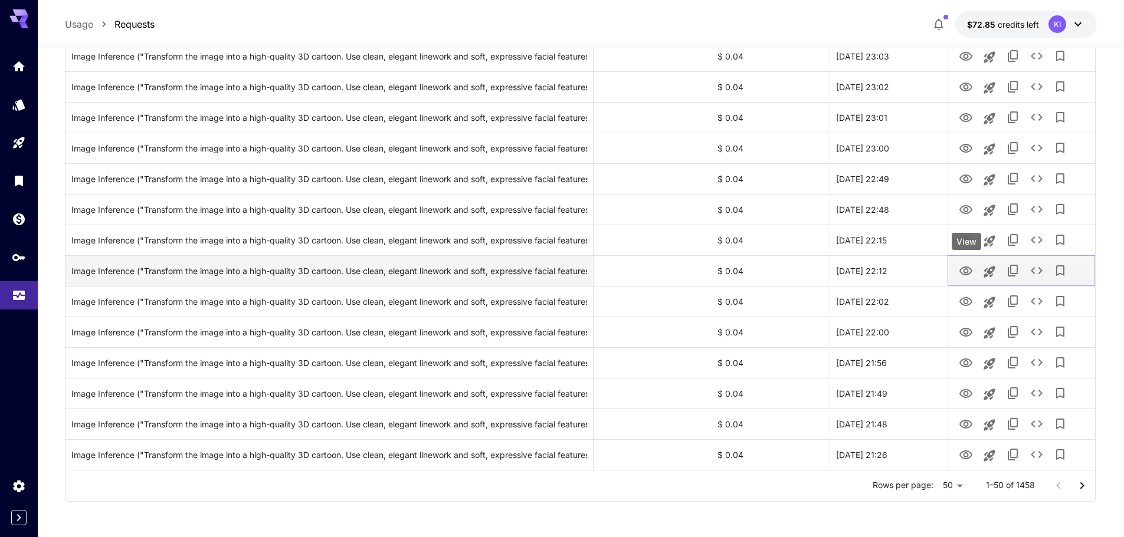
click at [969, 268] on icon "View" at bounding box center [965, 271] width 13 height 9
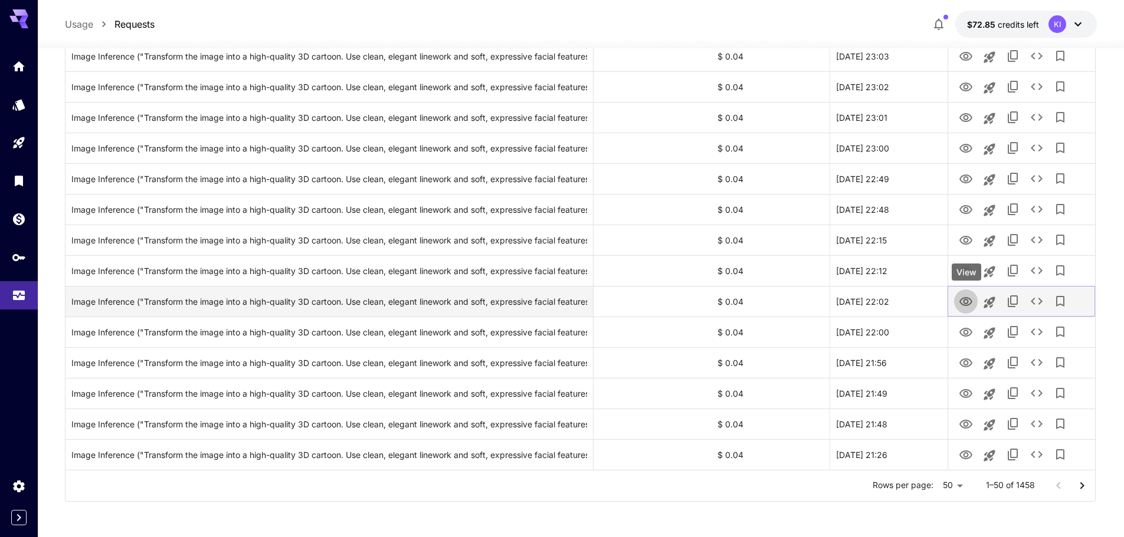
drag, startPoint x: 965, startPoint y: 294, endPoint x: 959, endPoint y: 308, distance: 14.8
click at [965, 295] on icon "View" at bounding box center [966, 302] width 14 height 14
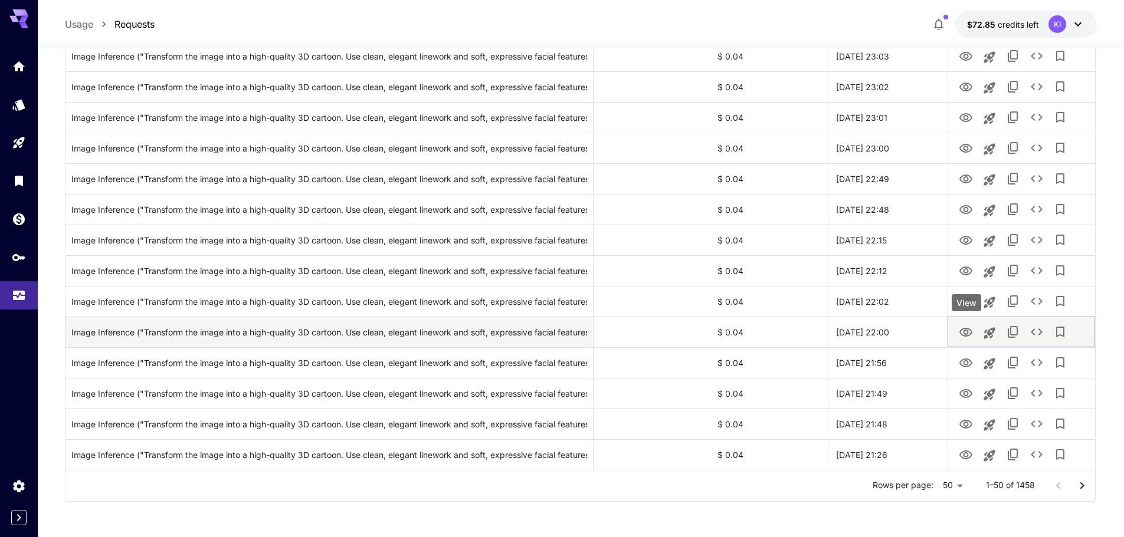
click at [958, 333] on button "View" at bounding box center [966, 332] width 24 height 24
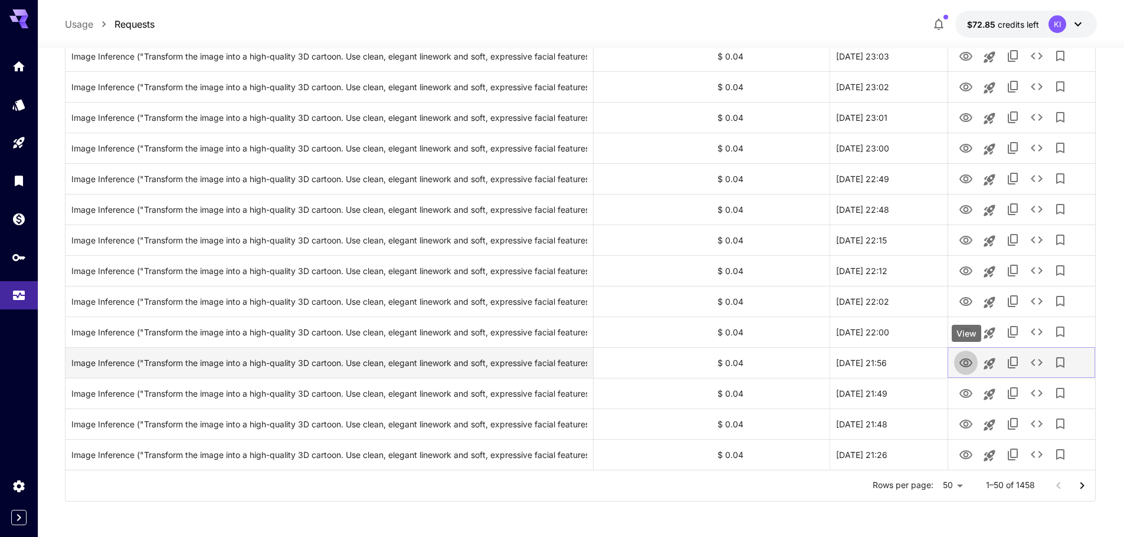
click at [959, 363] on button "View" at bounding box center [966, 362] width 24 height 24
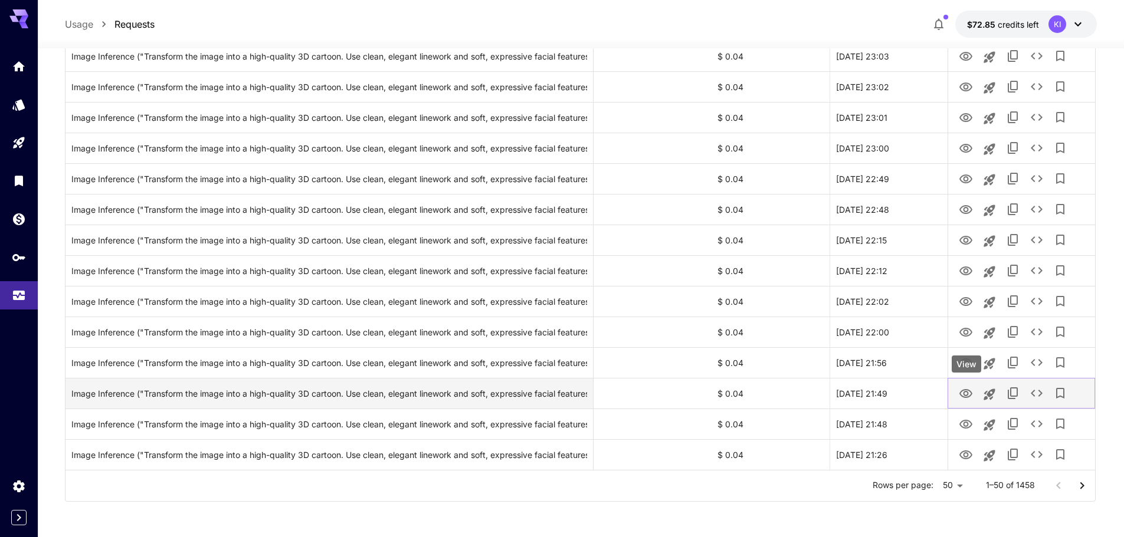
click at [967, 392] on icon "View" at bounding box center [965, 393] width 13 height 9
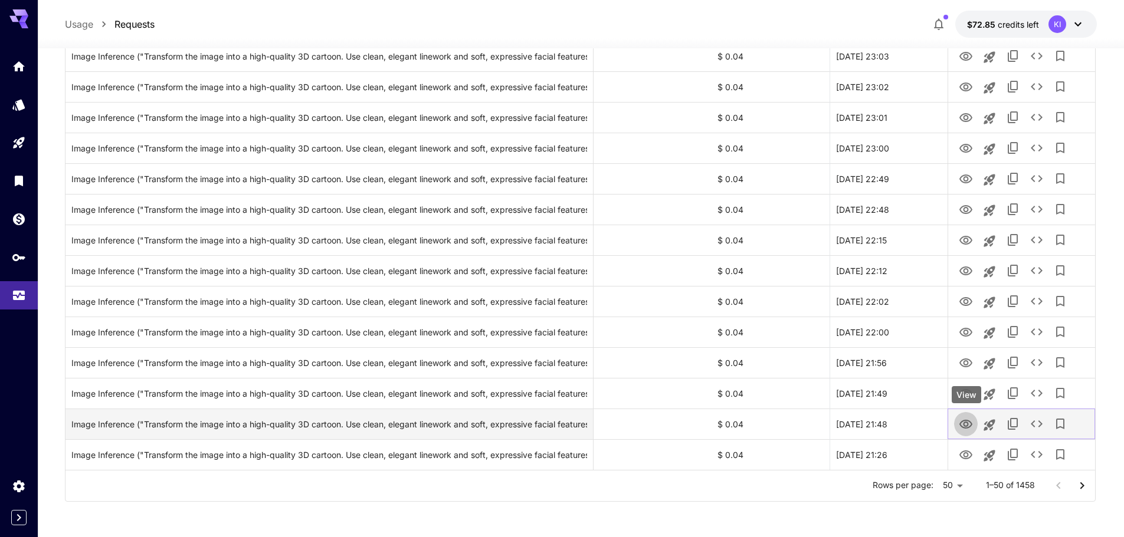
click at [966, 421] on icon "View" at bounding box center [966, 425] width 14 height 14
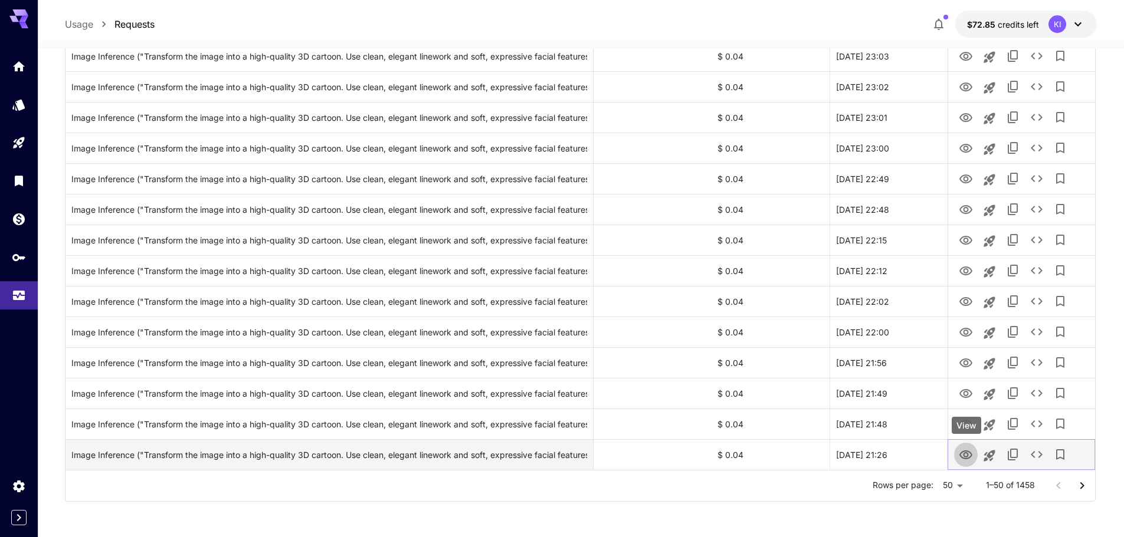
drag, startPoint x: 968, startPoint y: 457, endPoint x: 987, endPoint y: 460, distance: 19.2
click at [968, 457] on icon "View" at bounding box center [966, 455] width 14 height 14
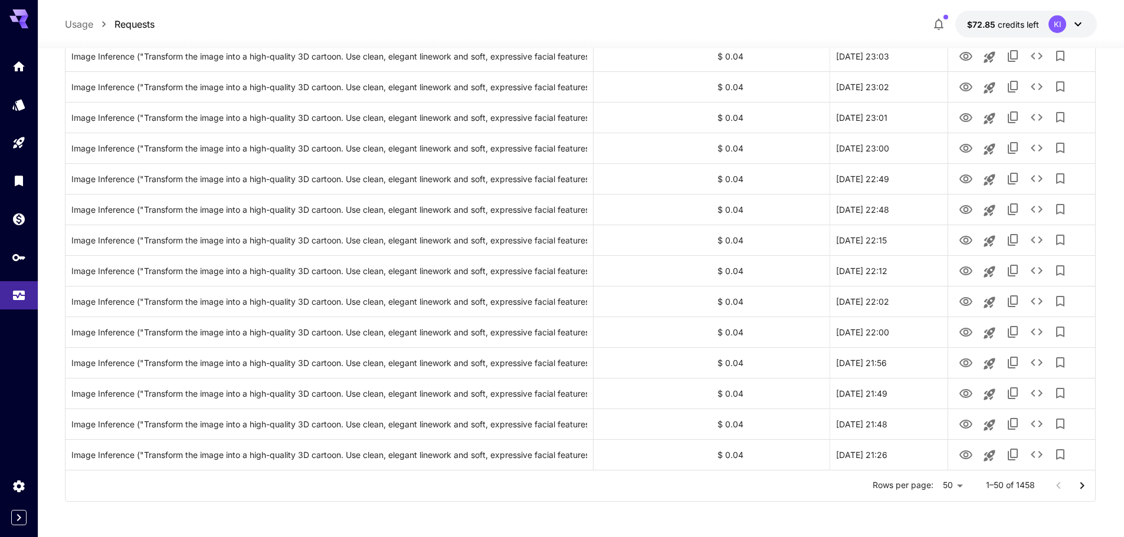
click at [1083, 487] on icon "Go to next page" at bounding box center [1082, 485] width 4 height 7
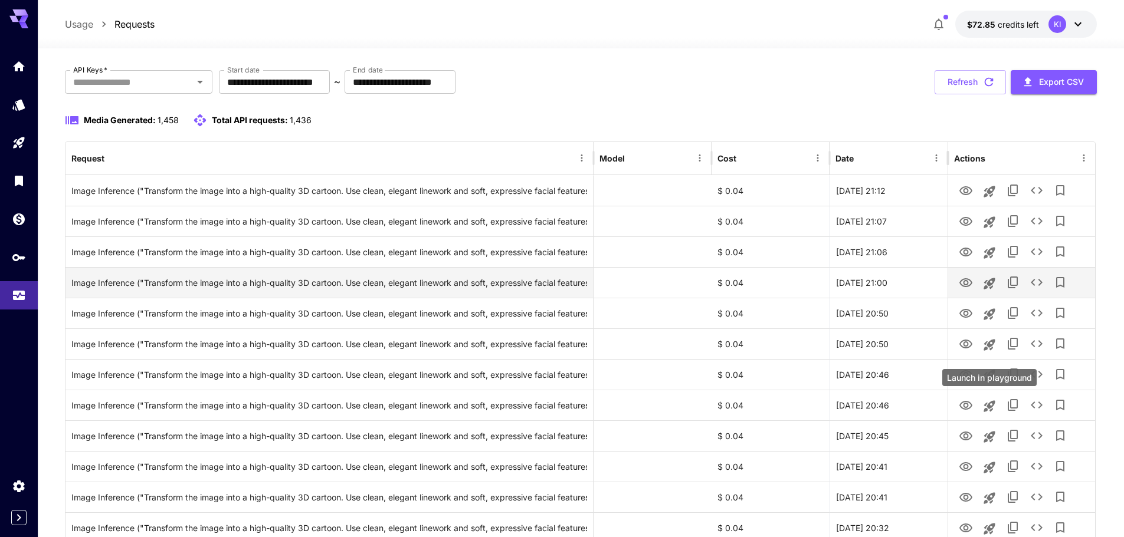
scroll to position [0, 0]
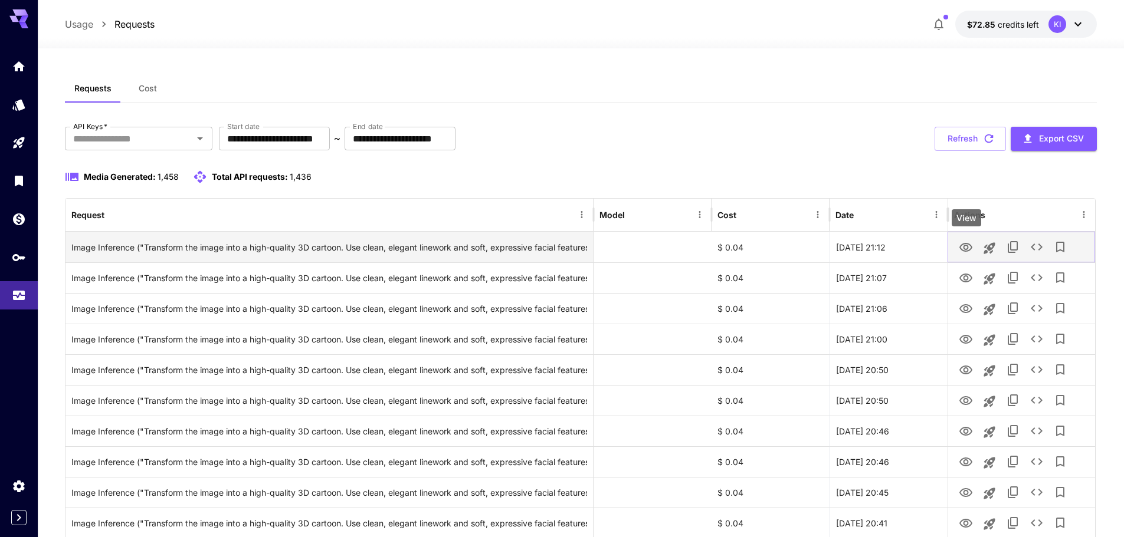
click at [959, 245] on icon "View" at bounding box center [966, 248] width 14 height 14
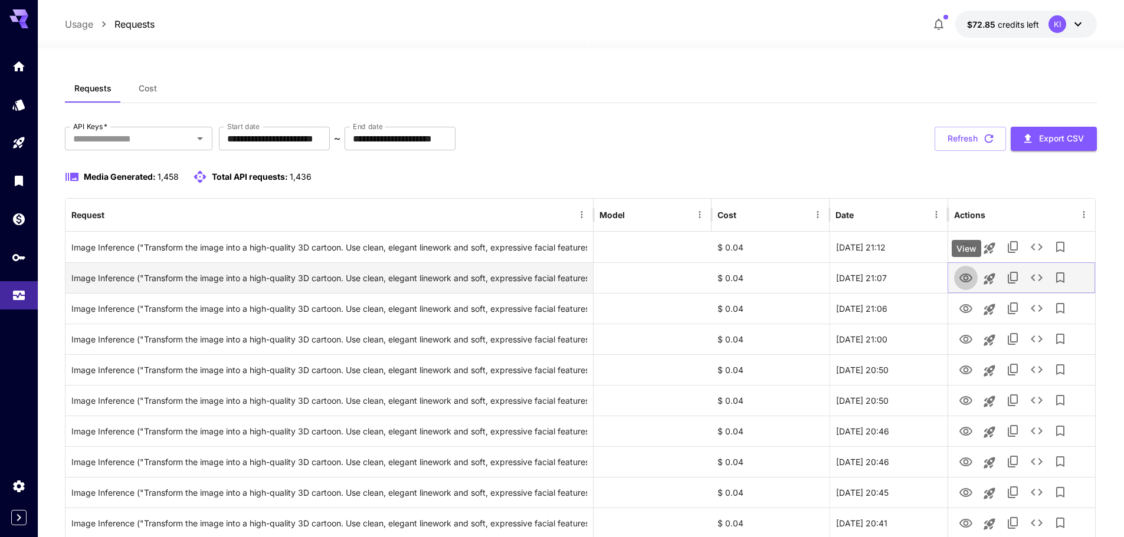
click at [962, 279] on icon "View" at bounding box center [966, 278] width 14 height 14
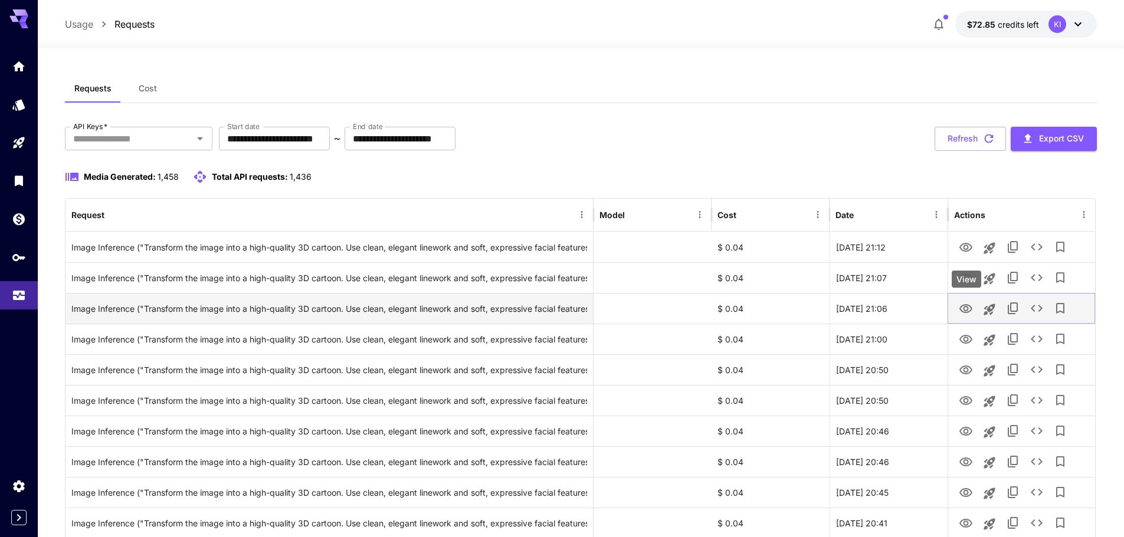
click at [964, 308] on icon "View" at bounding box center [965, 308] width 13 height 9
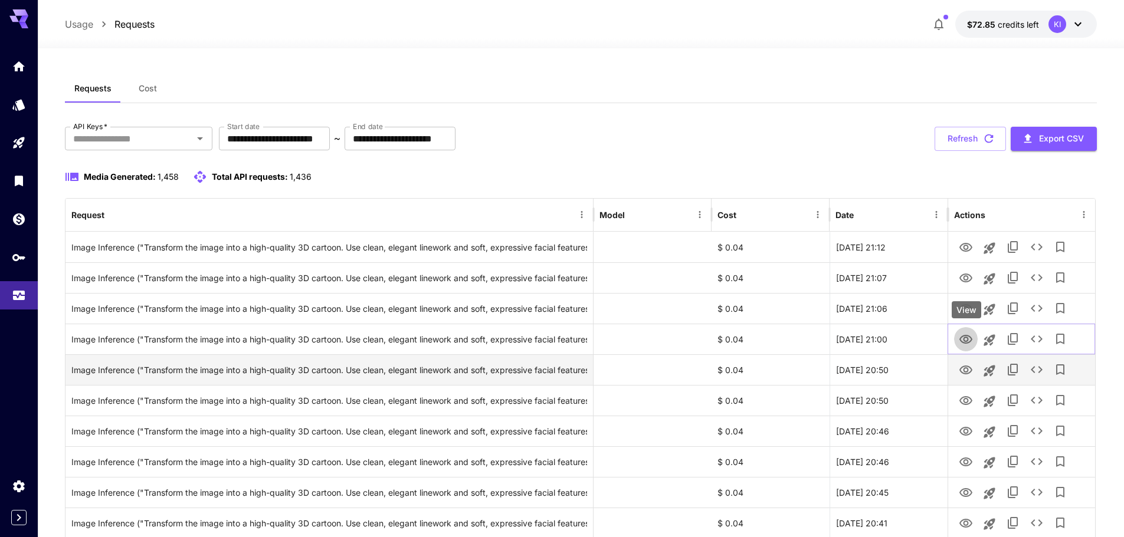
drag, startPoint x: 966, startPoint y: 338, endPoint x: 963, endPoint y: 355, distance: 16.7
click at [966, 339] on icon "View" at bounding box center [966, 340] width 14 height 14
click at [962, 369] on icon "View" at bounding box center [966, 370] width 14 height 14
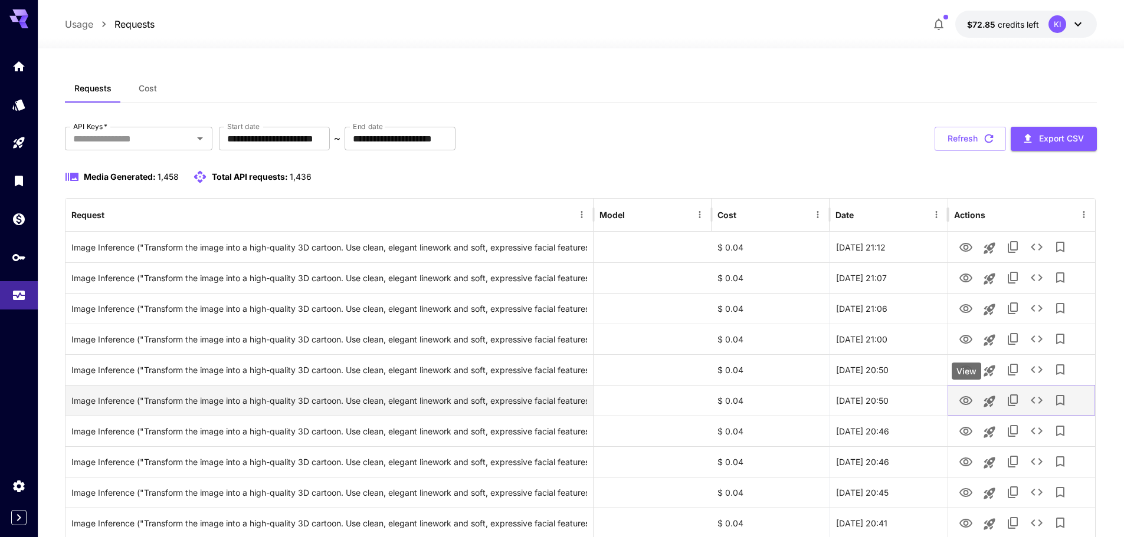
click at [961, 407] on icon "View" at bounding box center [966, 401] width 14 height 14
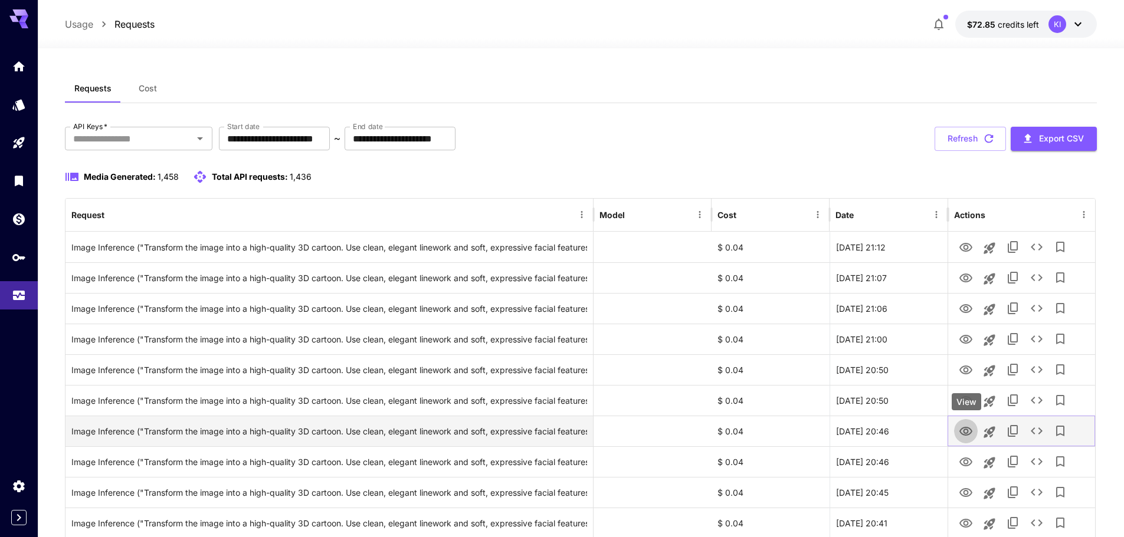
click at [966, 432] on icon "View" at bounding box center [966, 432] width 14 height 14
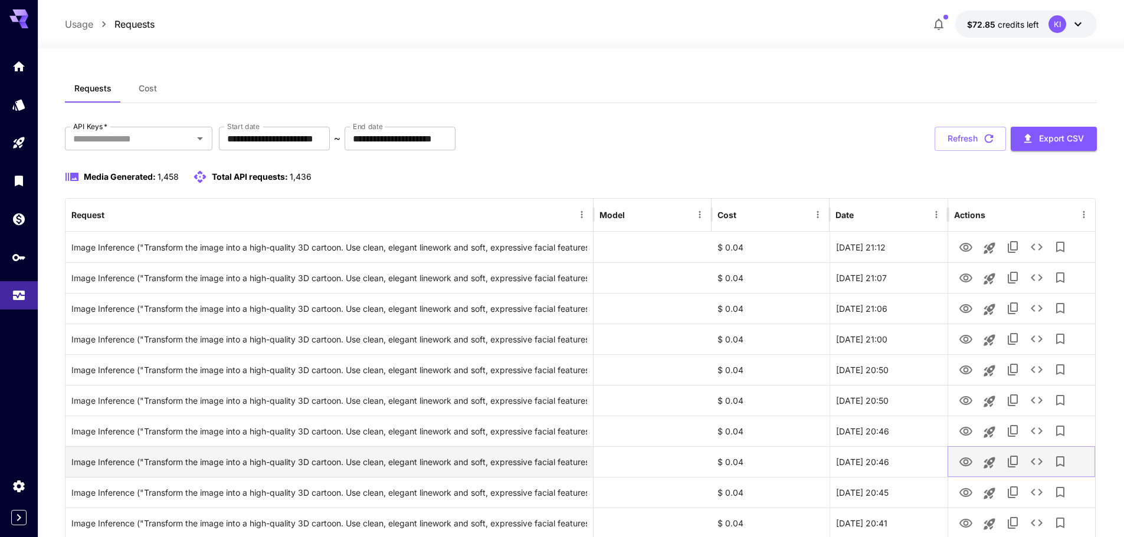
click at [971, 460] on icon "View" at bounding box center [966, 462] width 14 height 14
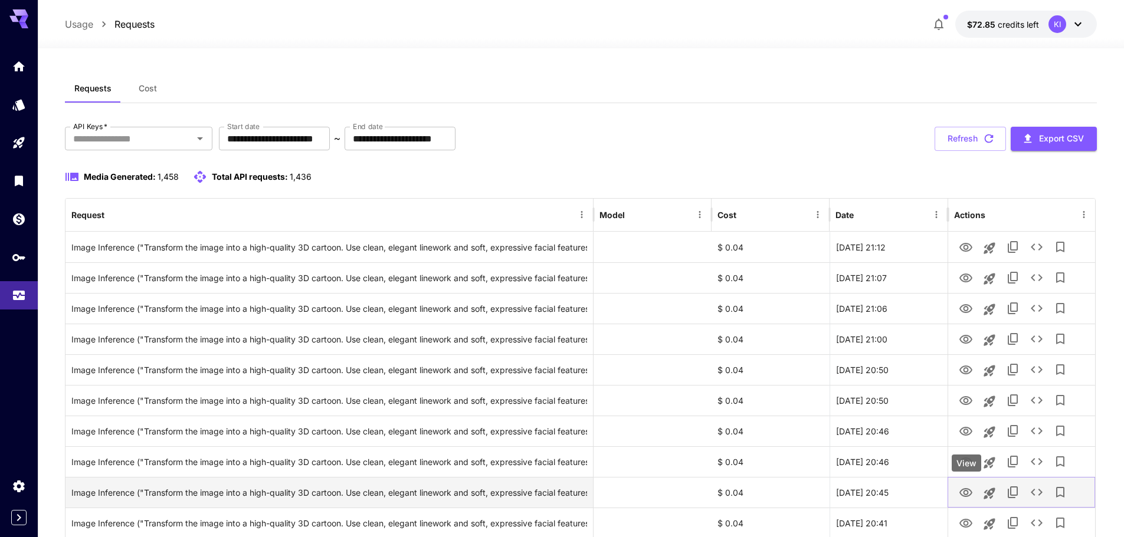
click at [968, 490] on icon "View" at bounding box center [966, 493] width 14 height 14
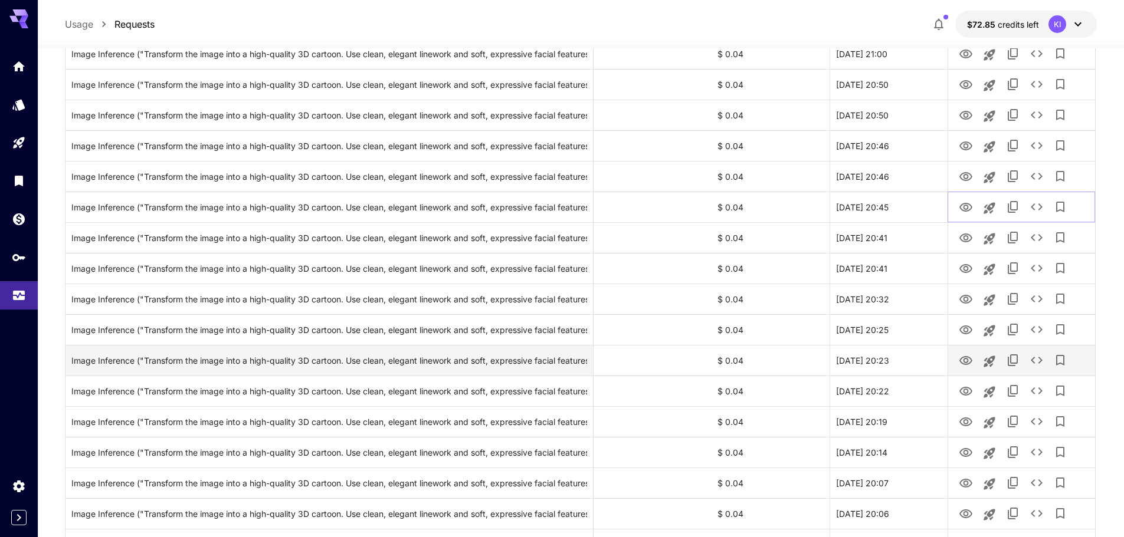
scroll to position [295, 0]
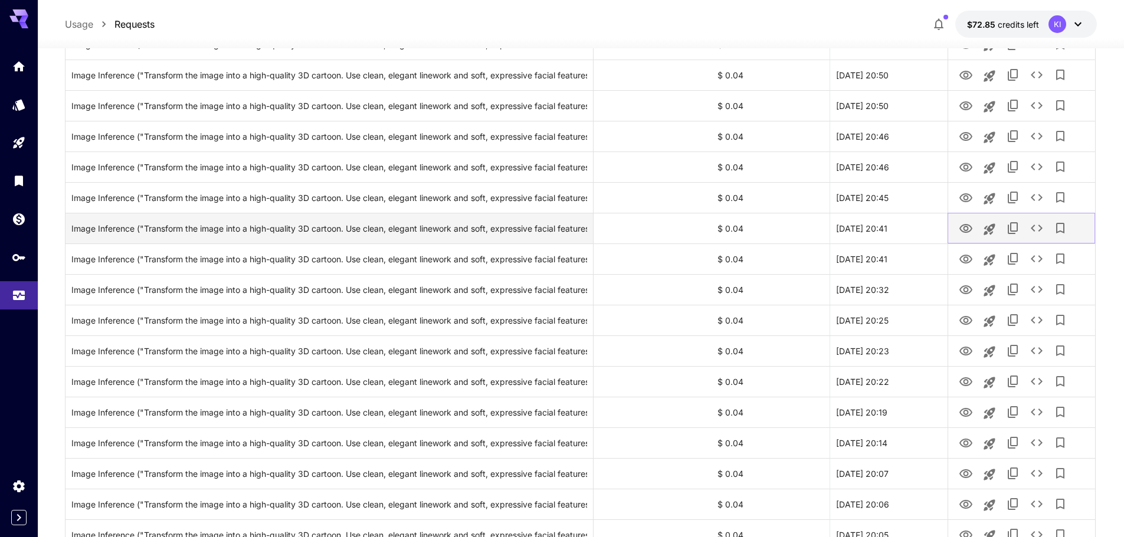
click at [963, 234] on icon "View" at bounding box center [966, 229] width 14 height 14
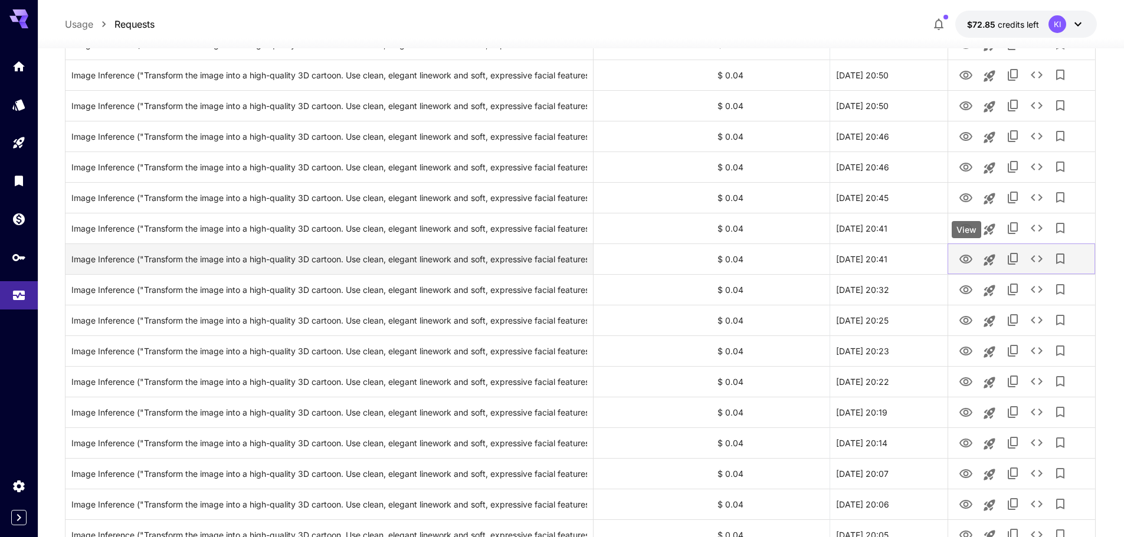
click at [966, 258] on icon "View" at bounding box center [966, 260] width 14 height 14
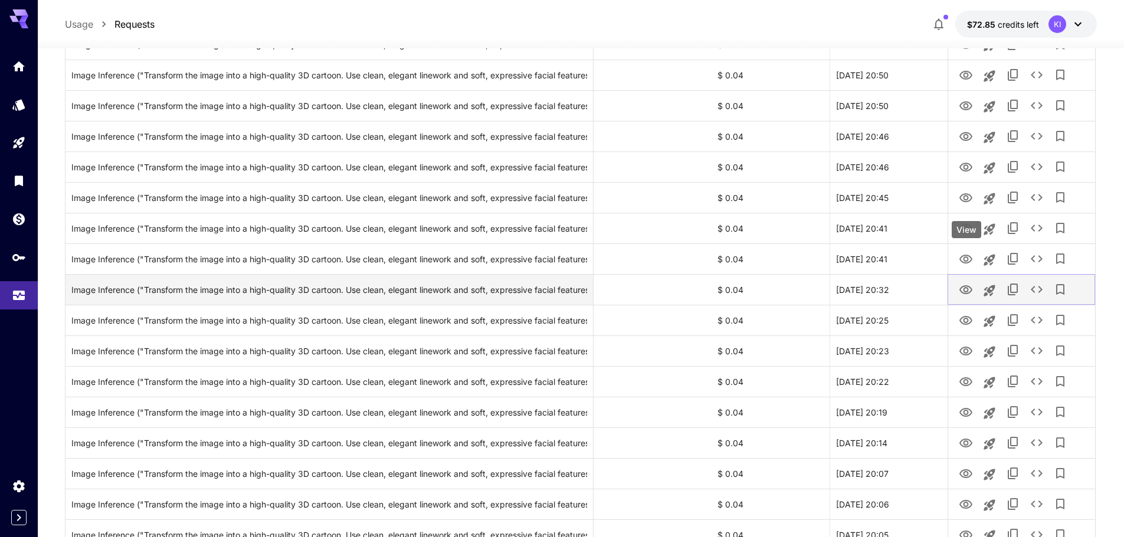
click at [966, 284] on icon "View" at bounding box center [966, 290] width 14 height 14
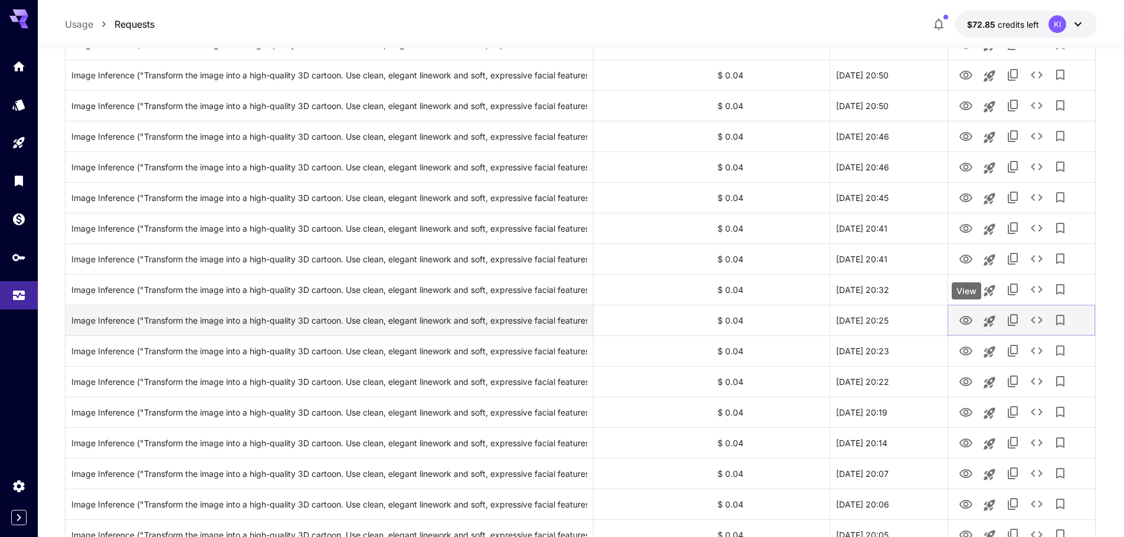
click at [960, 313] on link "View" at bounding box center [966, 320] width 14 height 15
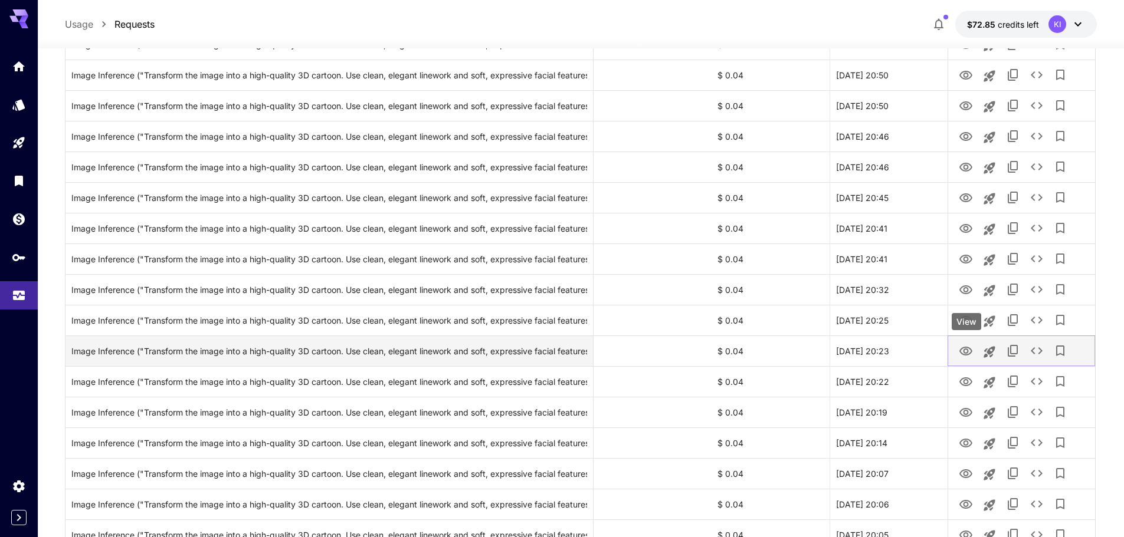
click at [962, 360] on button "View" at bounding box center [966, 351] width 24 height 24
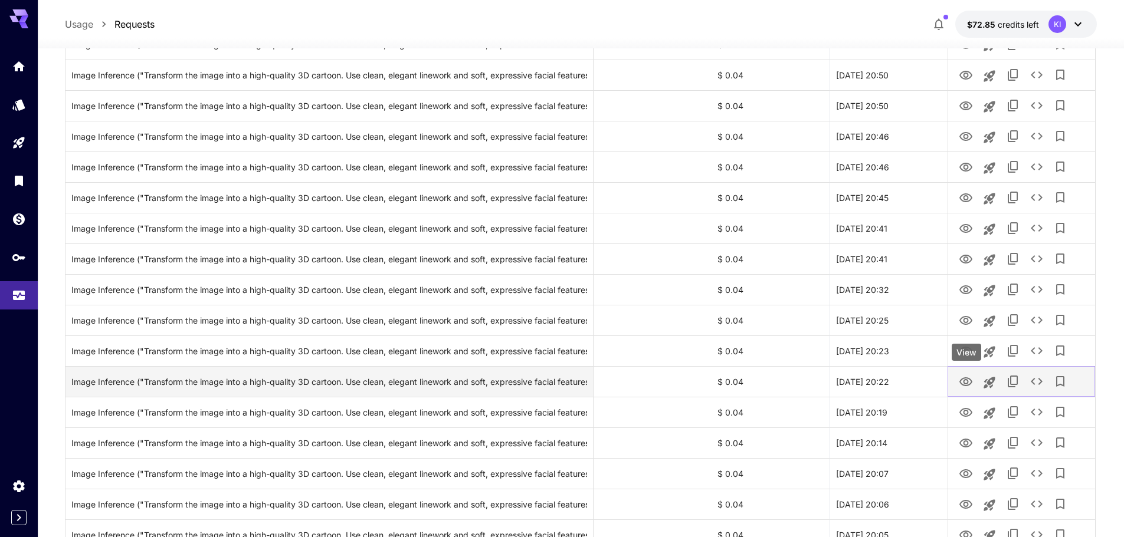
click at [972, 386] on icon "View" at bounding box center [966, 382] width 14 height 14
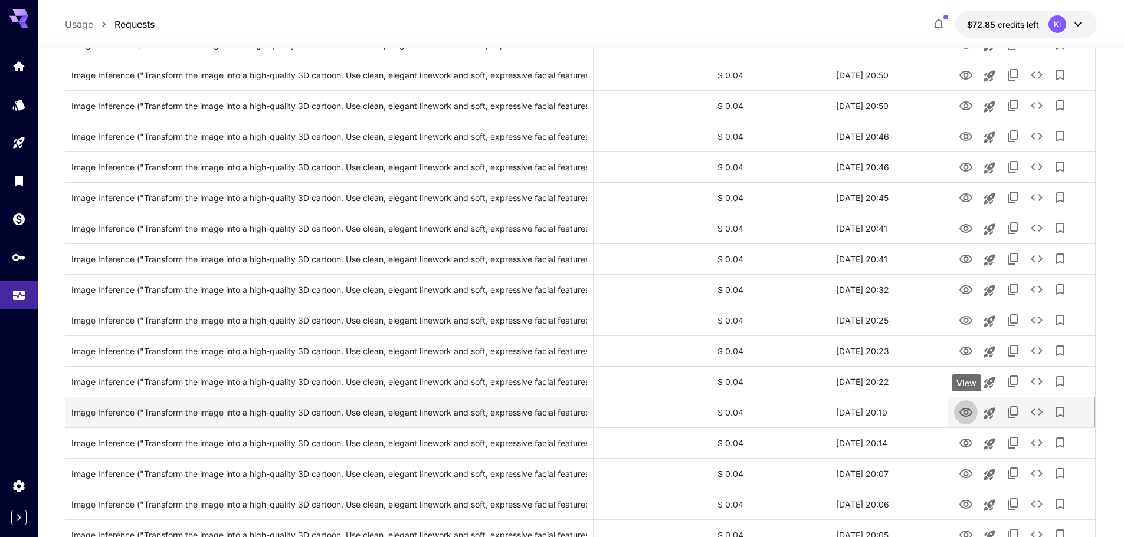
click at [965, 408] on icon "View" at bounding box center [966, 413] width 14 height 14
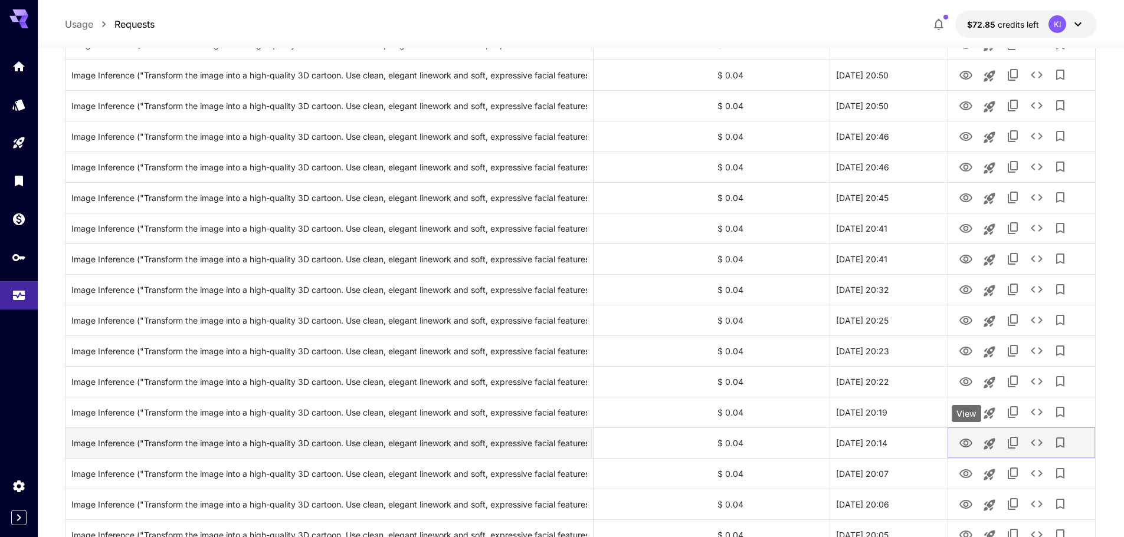
click at [961, 441] on icon "View" at bounding box center [966, 444] width 14 height 14
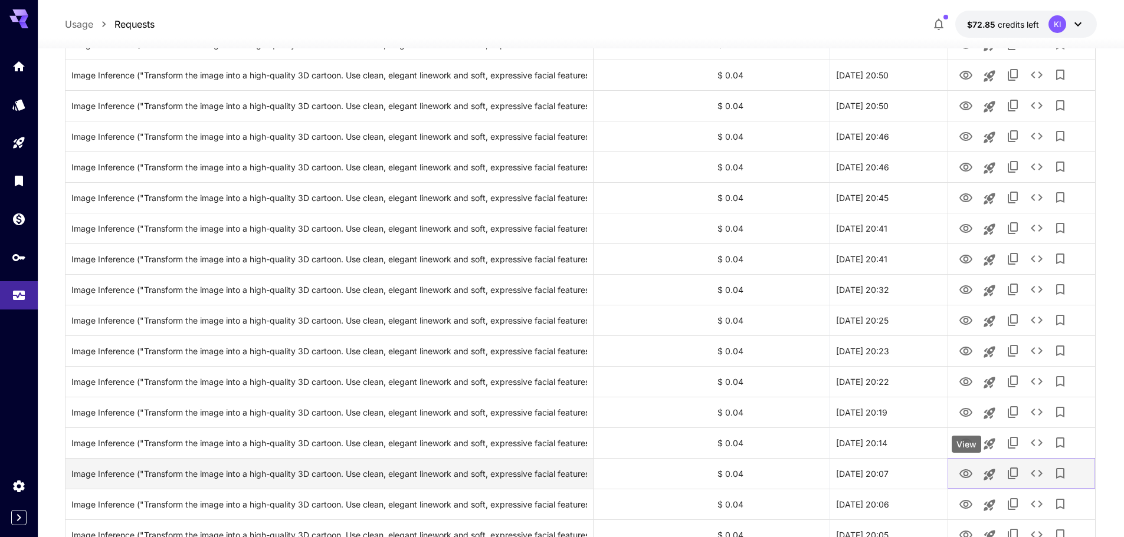
click at [965, 477] on icon "View" at bounding box center [966, 474] width 14 height 14
drag, startPoint x: 961, startPoint y: 502, endPoint x: 915, endPoint y: 460, distance: 62.2
click at [961, 502] on icon "View" at bounding box center [966, 505] width 14 height 14
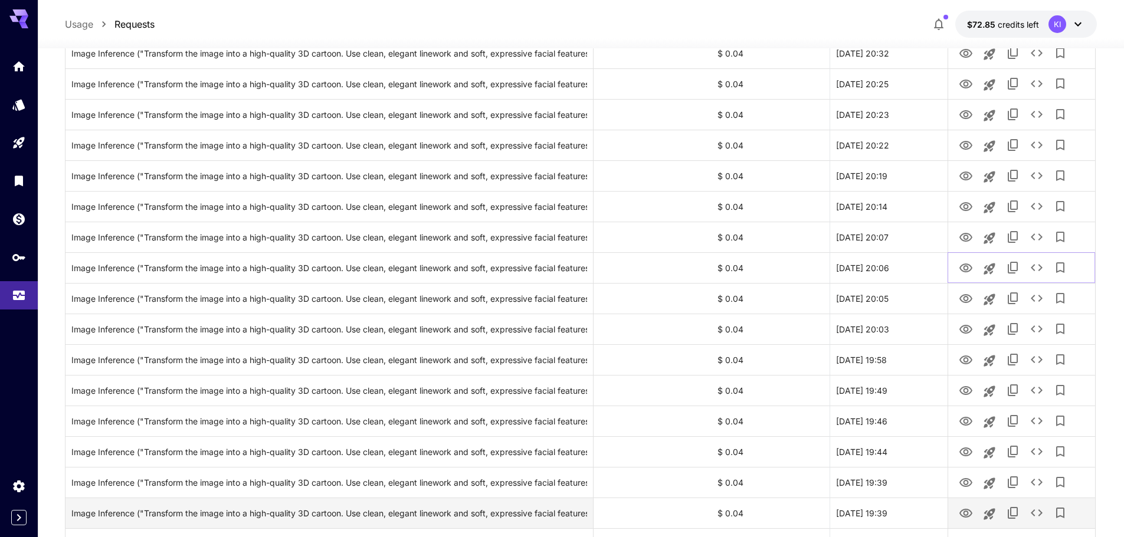
scroll to position [649, 0]
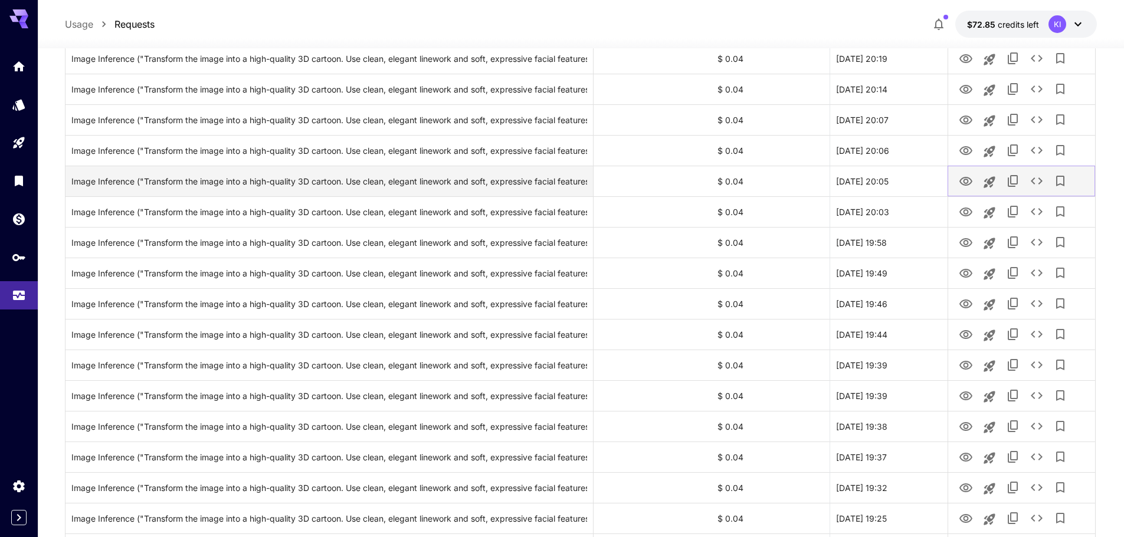
drag, startPoint x: 968, startPoint y: 183, endPoint x: 967, endPoint y: 191, distance: 7.8
click at [968, 183] on icon "View" at bounding box center [966, 182] width 14 height 14
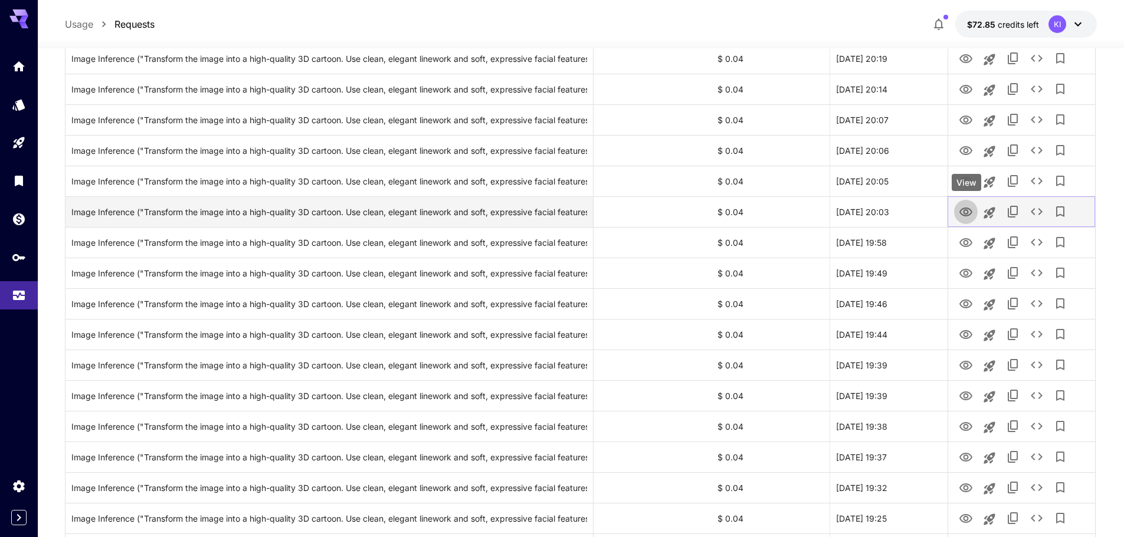
click at [967, 207] on icon "View" at bounding box center [966, 212] width 14 height 14
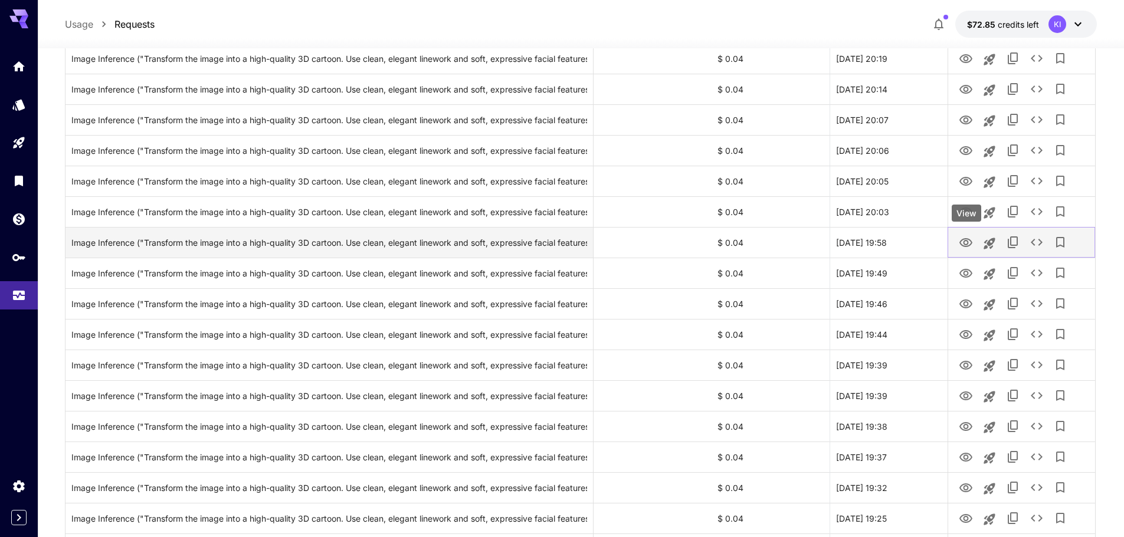
drag, startPoint x: 963, startPoint y: 233, endPoint x: 963, endPoint y: 250, distance: 16.5
click at [963, 234] on button "View" at bounding box center [966, 242] width 24 height 24
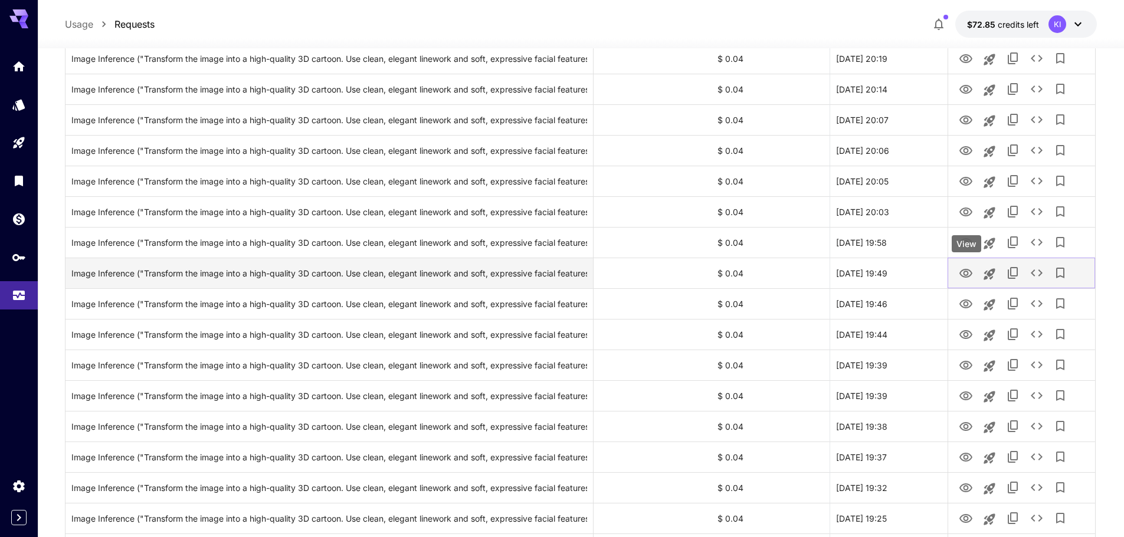
click at [963, 279] on icon "View" at bounding box center [966, 274] width 14 height 14
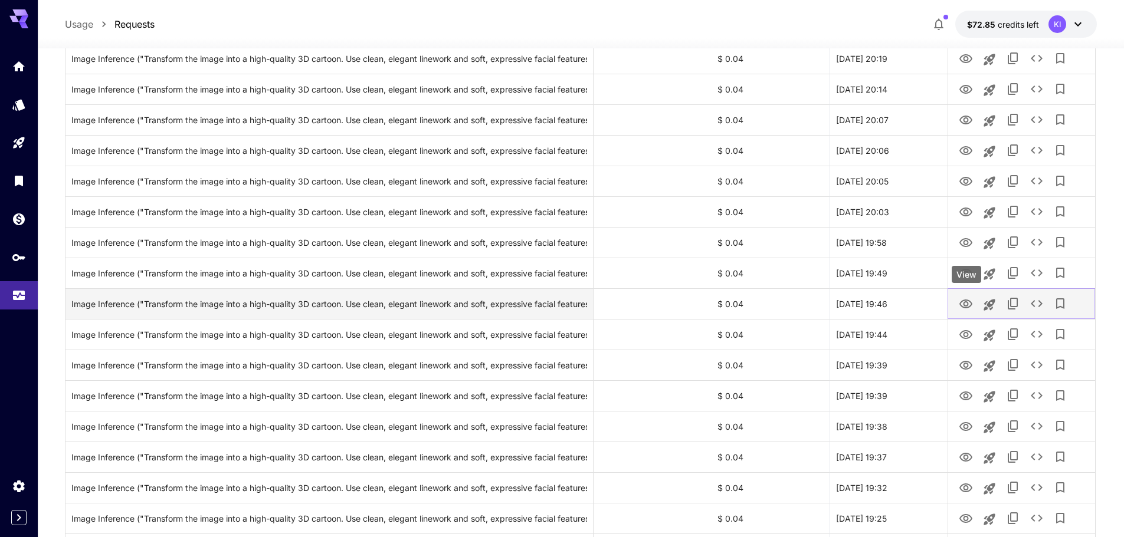
click at [961, 310] on icon "View" at bounding box center [966, 304] width 14 height 14
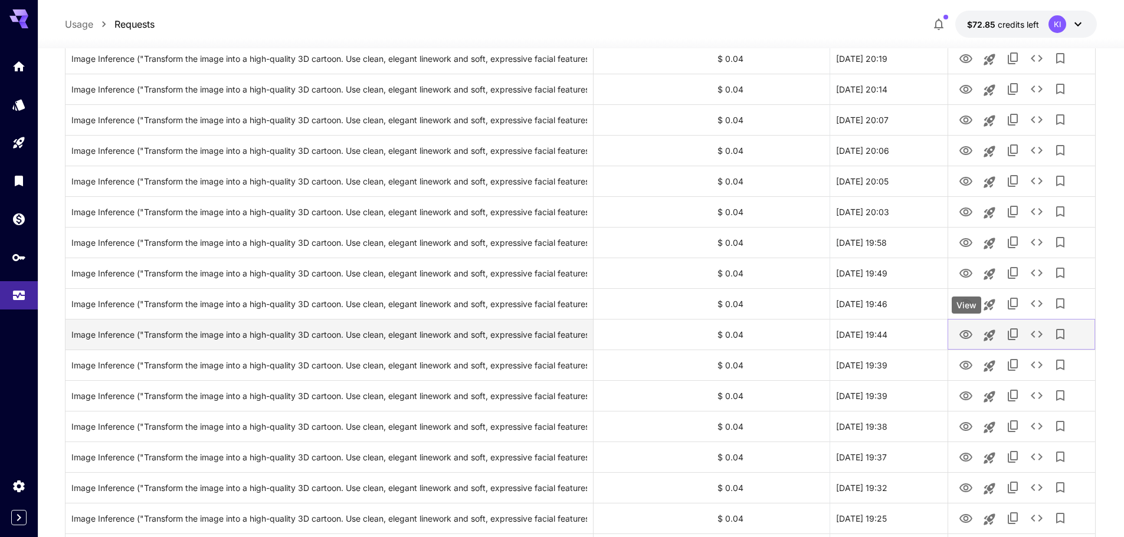
click at [960, 335] on icon "View" at bounding box center [965, 334] width 13 height 9
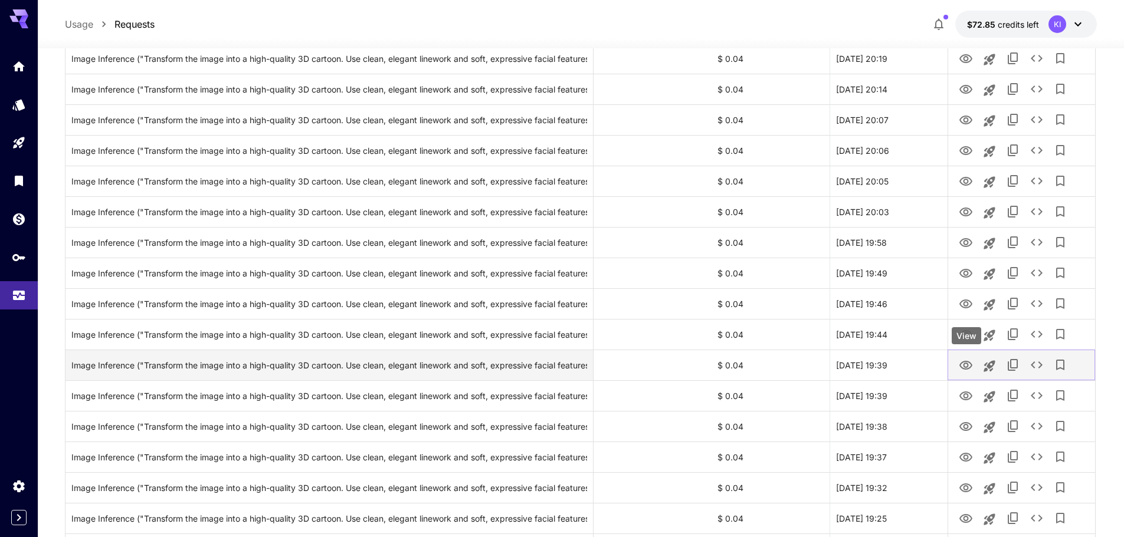
click at [966, 370] on icon "View" at bounding box center [966, 366] width 14 height 14
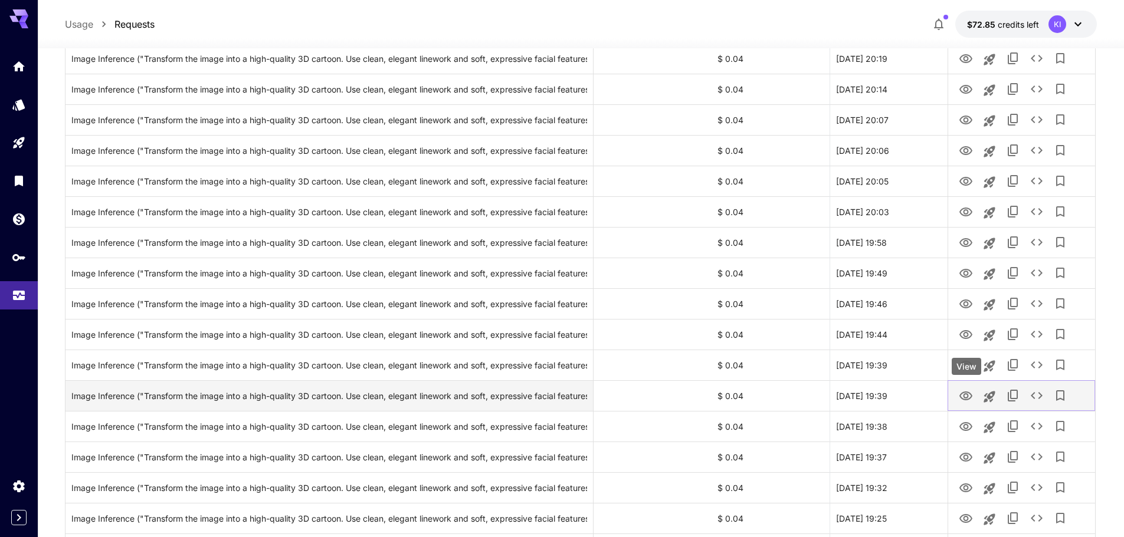
click at [963, 405] on button "View" at bounding box center [966, 395] width 24 height 24
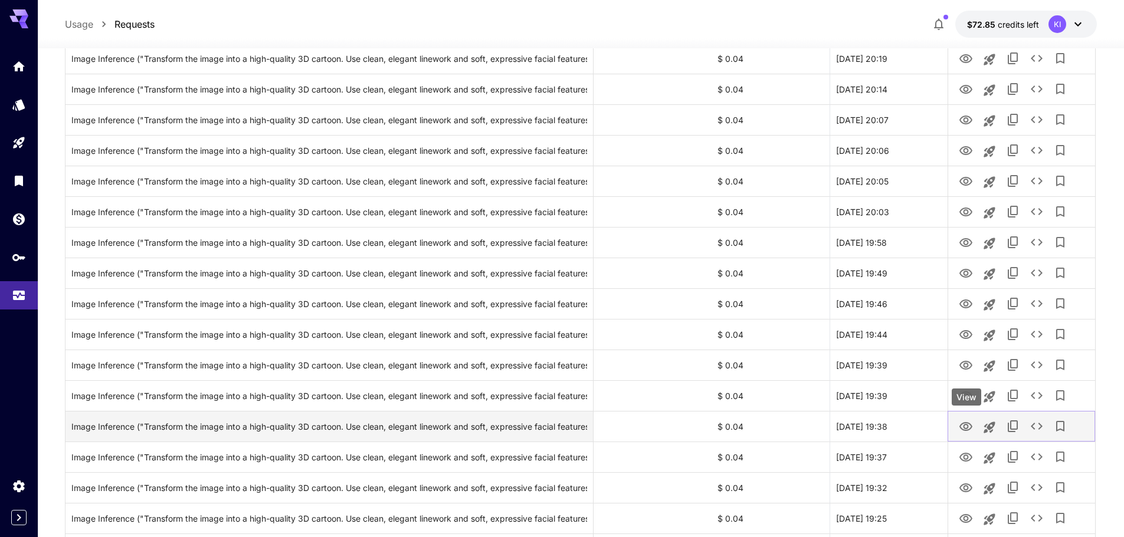
drag, startPoint x: 965, startPoint y: 423, endPoint x: 965, endPoint y: 434, distance: 11.2
click at [965, 423] on icon "View" at bounding box center [965, 426] width 13 height 9
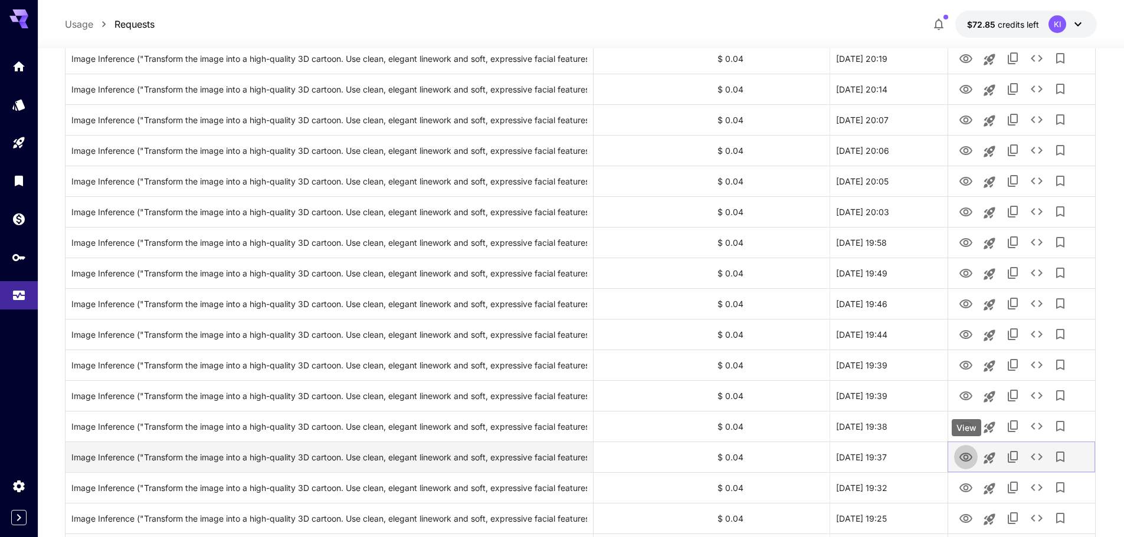
click at [960, 460] on icon "View" at bounding box center [966, 458] width 14 height 14
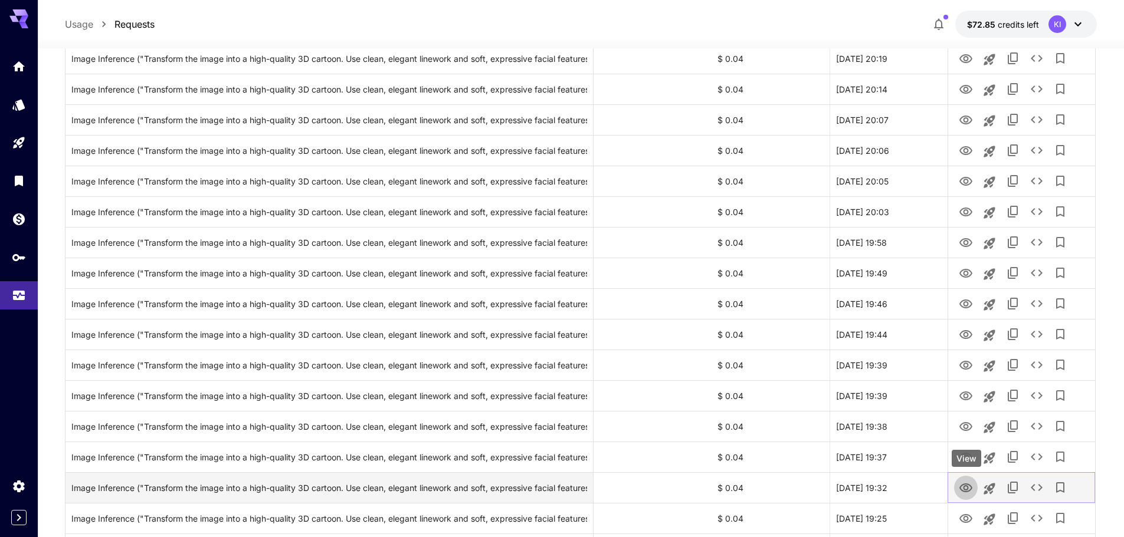
click at [959, 494] on icon "View" at bounding box center [966, 488] width 14 height 14
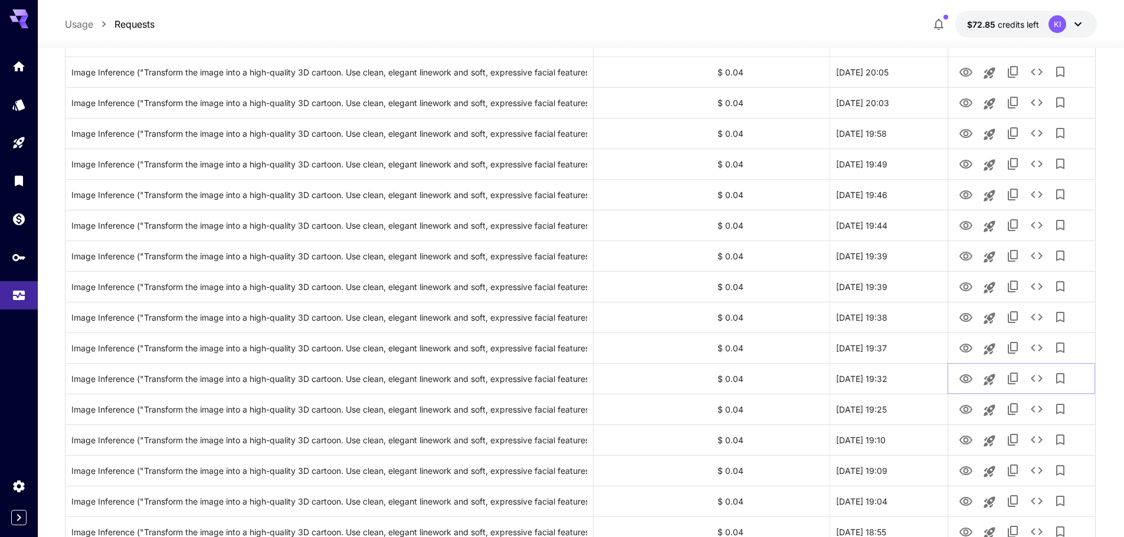
scroll to position [1003, 0]
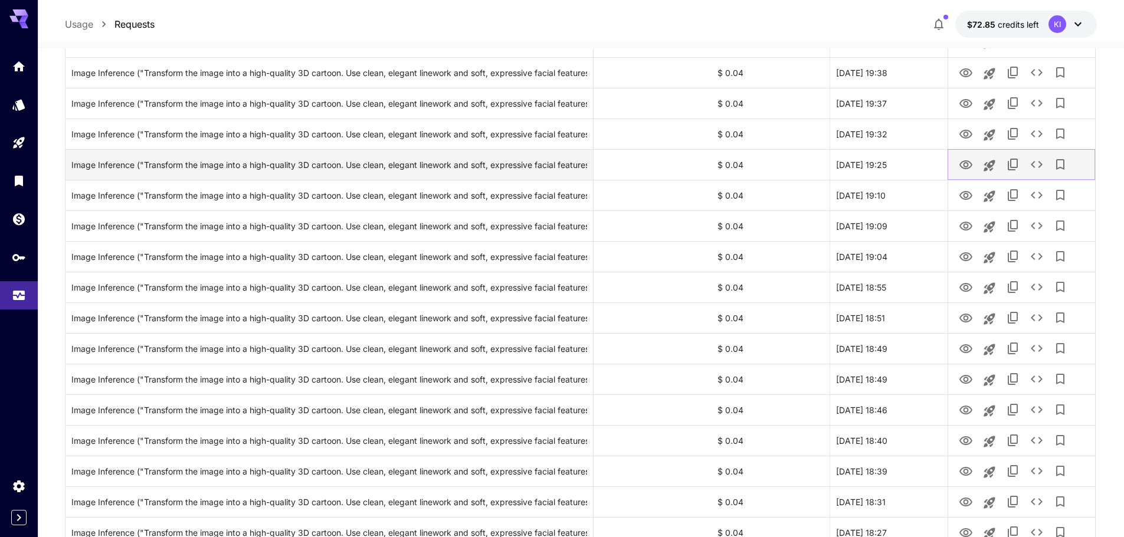
click at [964, 165] on icon "View" at bounding box center [966, 165] width 14 height 14
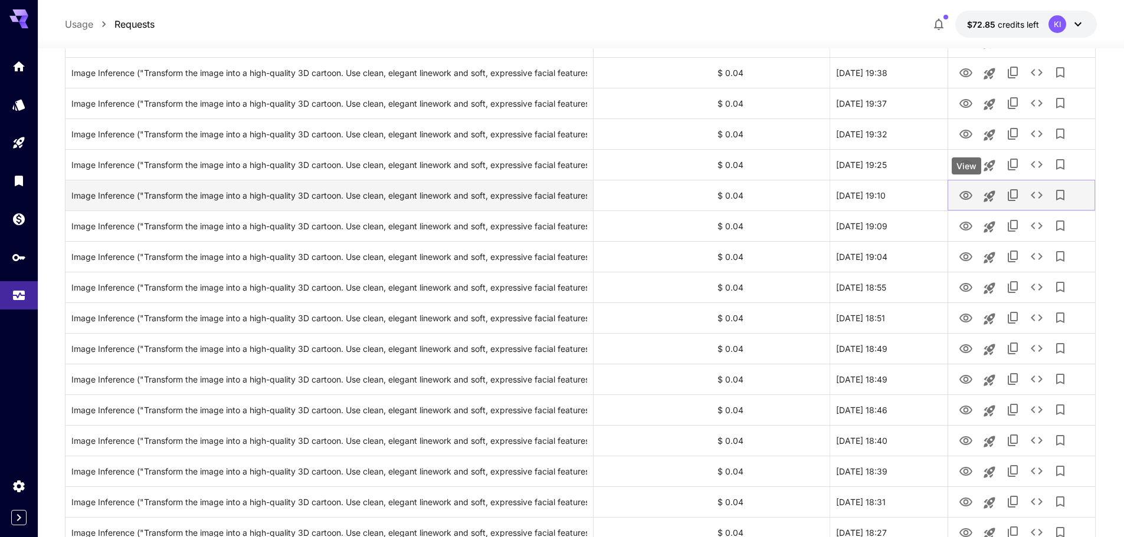
click at [968, 192] on icon "View" at bounding box center [965, 195] width 13 height 9
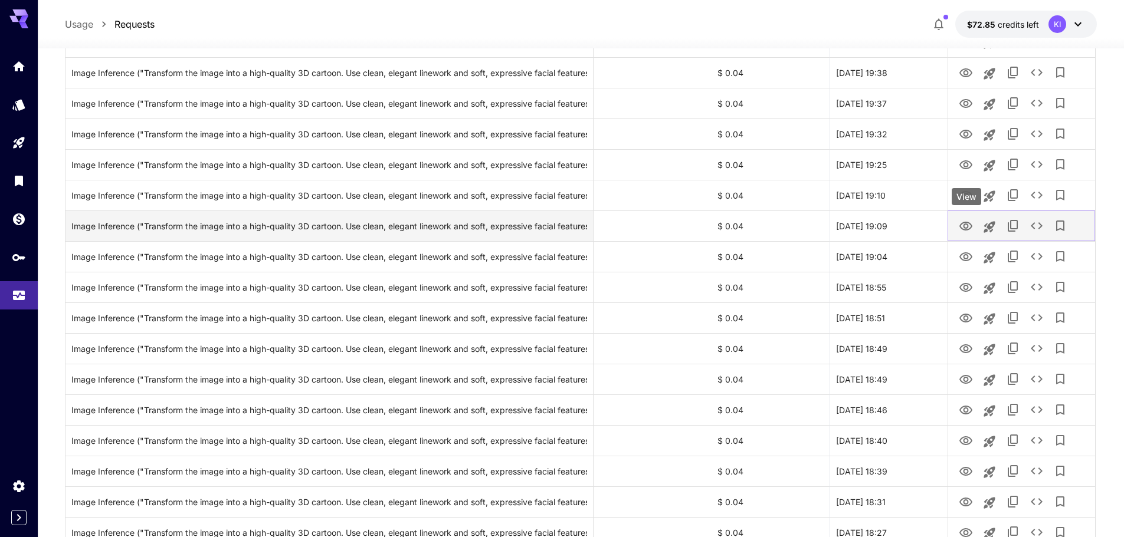
click at [960, 222] on icon "View" at bounding box center [966, 226] width 14 height 14
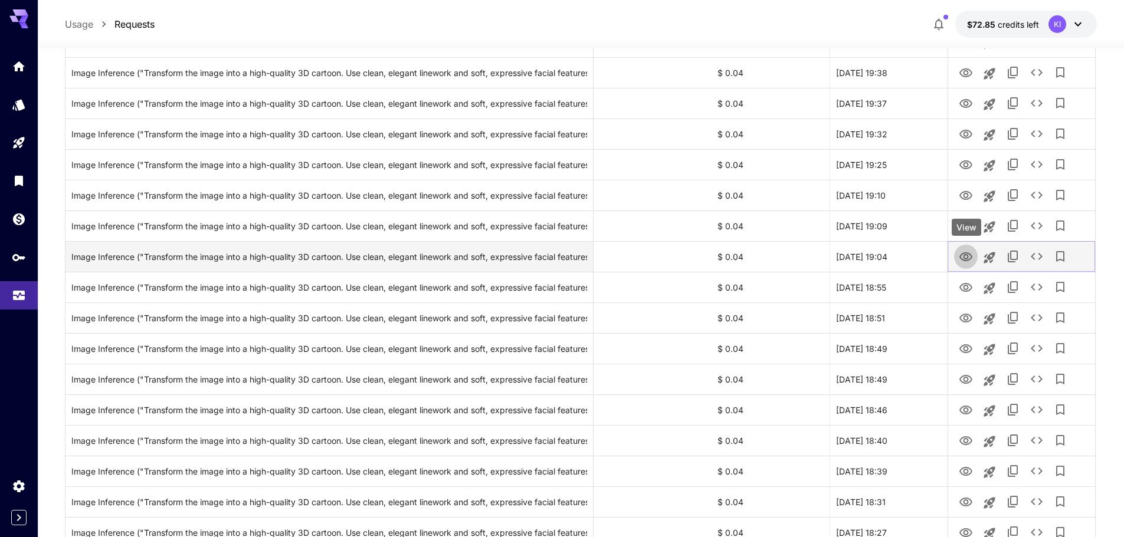
click at [958, 261] on button "View" at bounding box center [966, 256] width 24 height 24
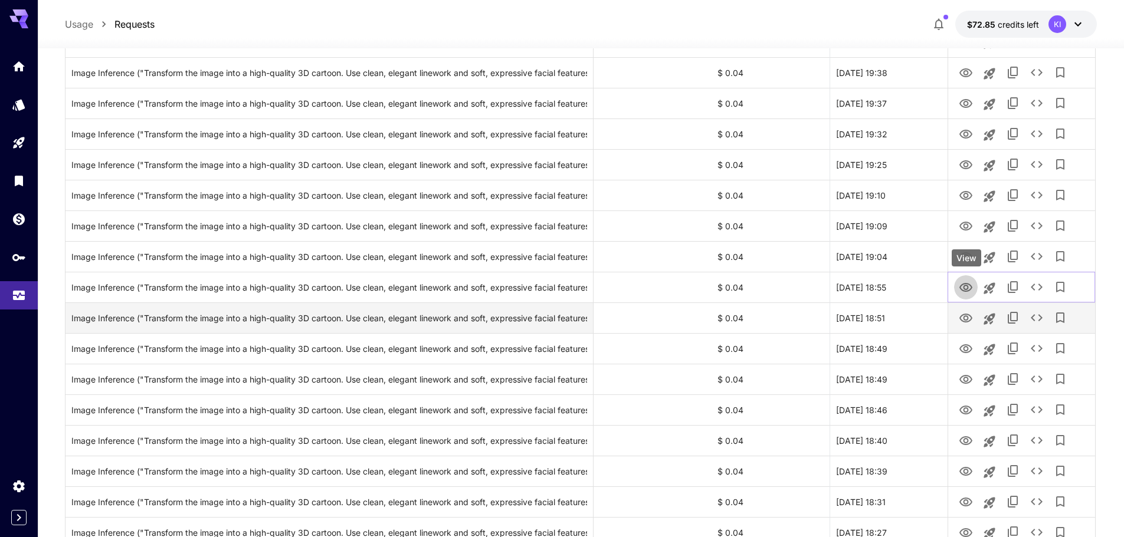
drag, startPoint x: 967, startPoint y: 294, endPoint x: 969, endPoint y: 304, distance: 10.2
click at [967, 294] on icon "View" at bounding box center [966, 288] width 14 height 14
click at [970, 322] on icon "View" at bounding box center [966, 319] width 14 height 14
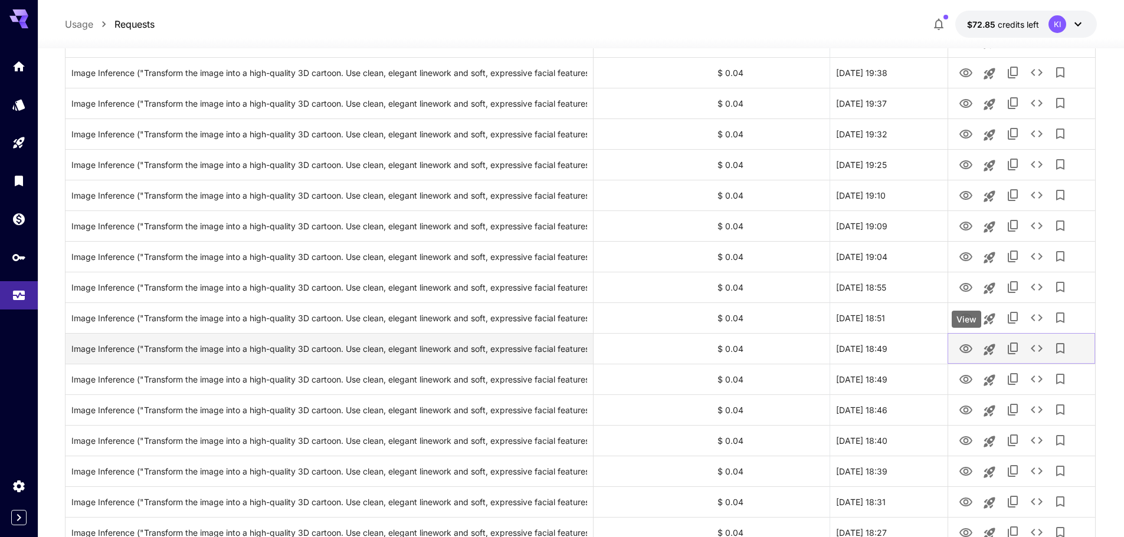
click at [969, 351] on icon "View" at bounding box center [965, 349] width 13 height 9
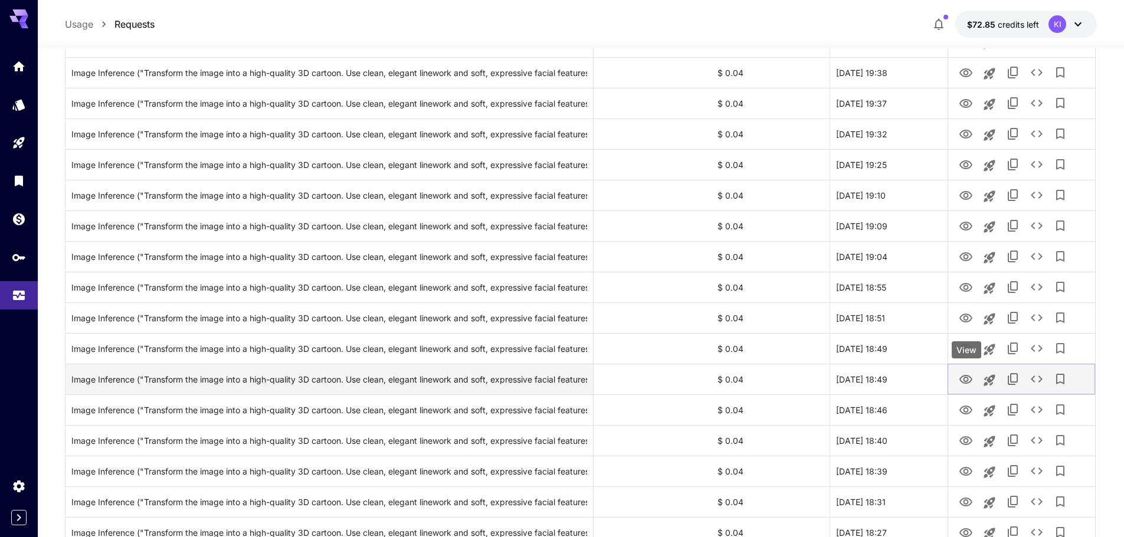
click at [969, 375] on icon "View" at bounding box center [966, 380] width 14 height 14
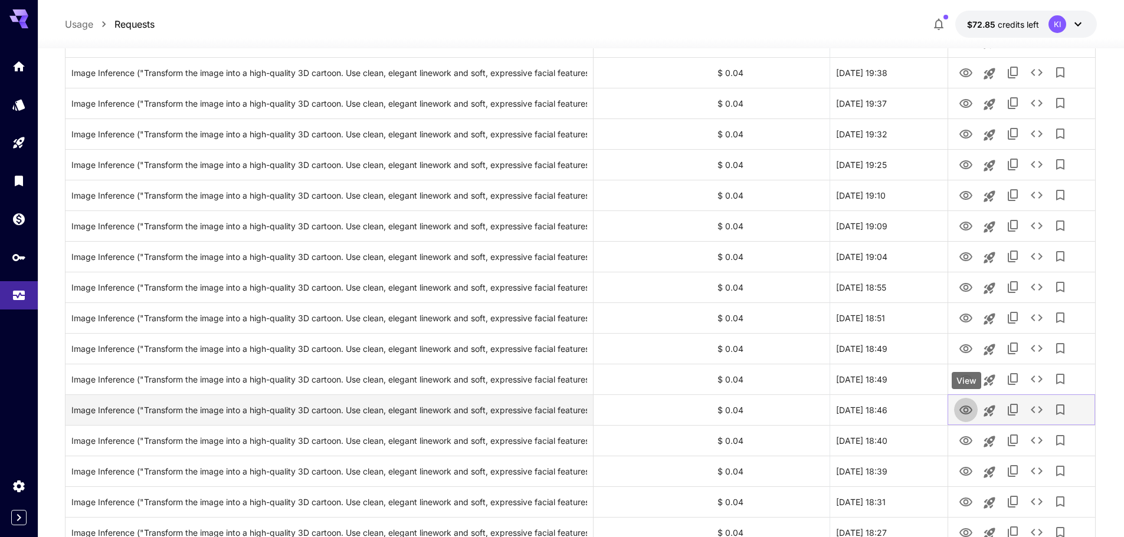
click at [968, 406] on icon "View" at bounding box center [966, 411] width 14 height 14
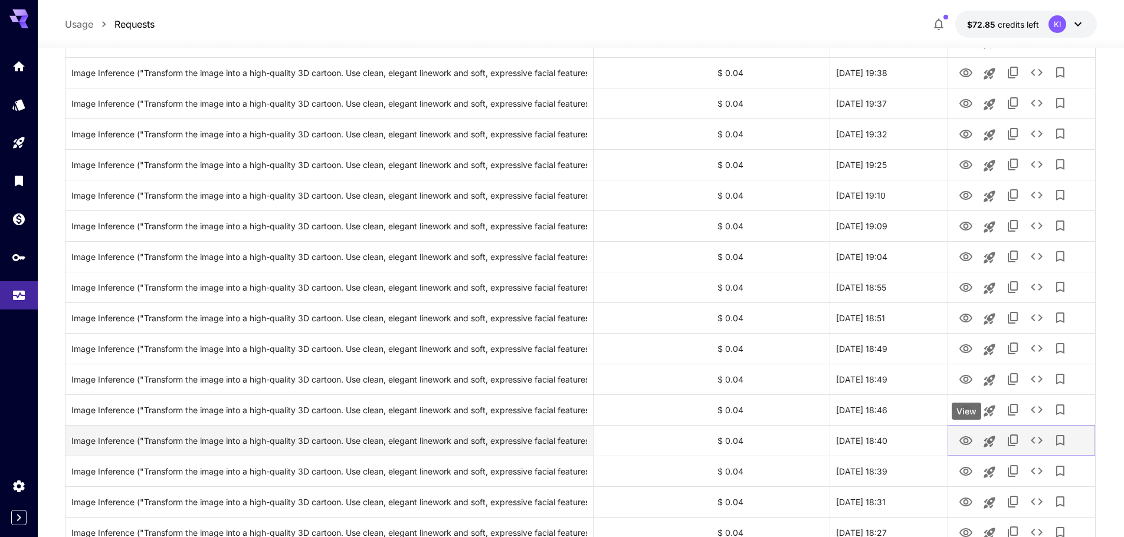
click at [962, 438] on icon "View" at bounding box center [965, 441] width 13 height 9
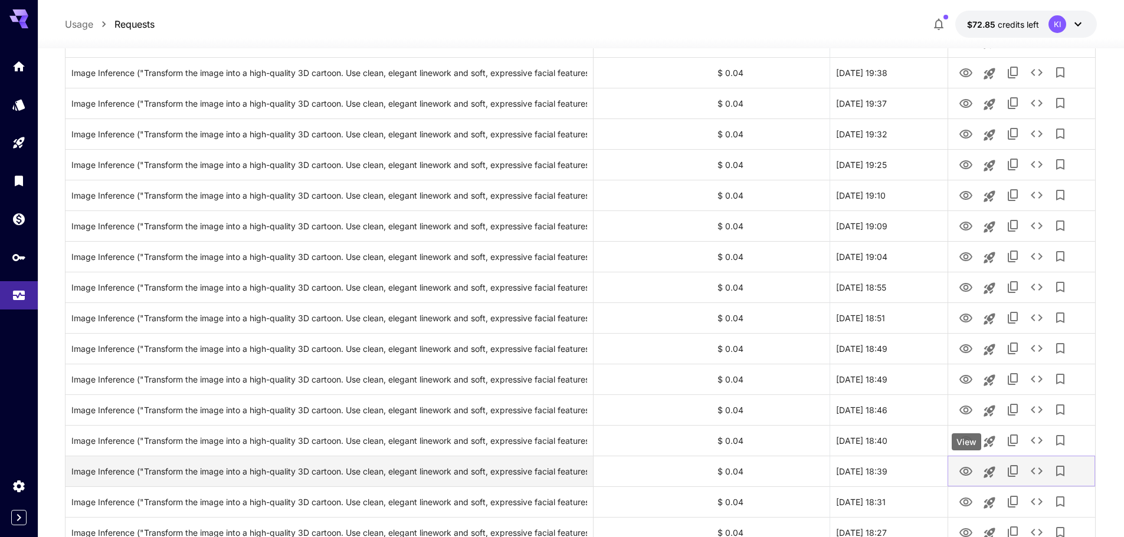
click at [963, 468] on icon "View" at bounding box center [965, 471] width 13 height 9
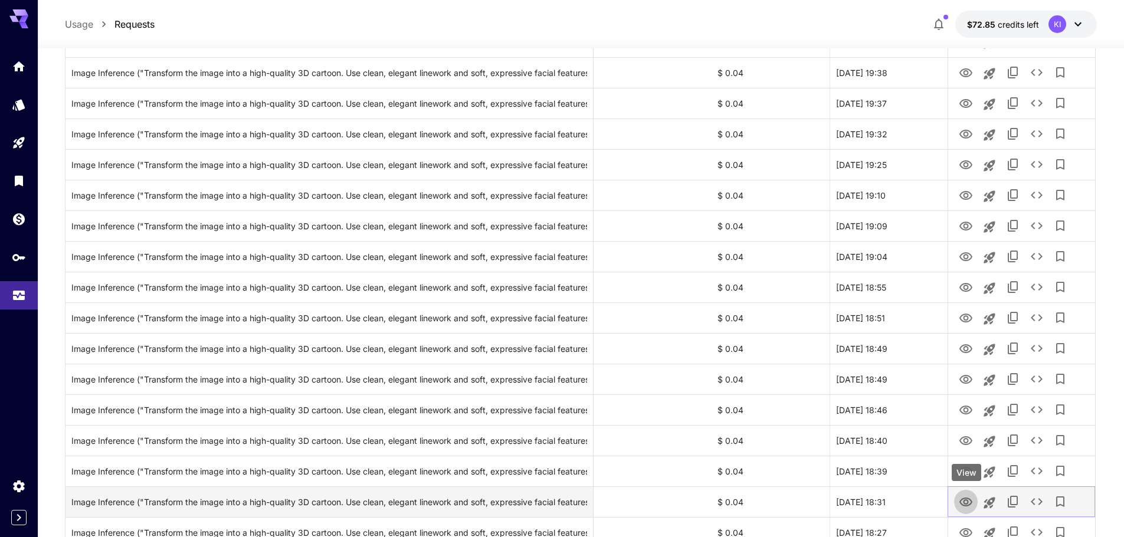
click at [962, 503] on icon "View" at bounding box center [966, 503] width 14 height 14
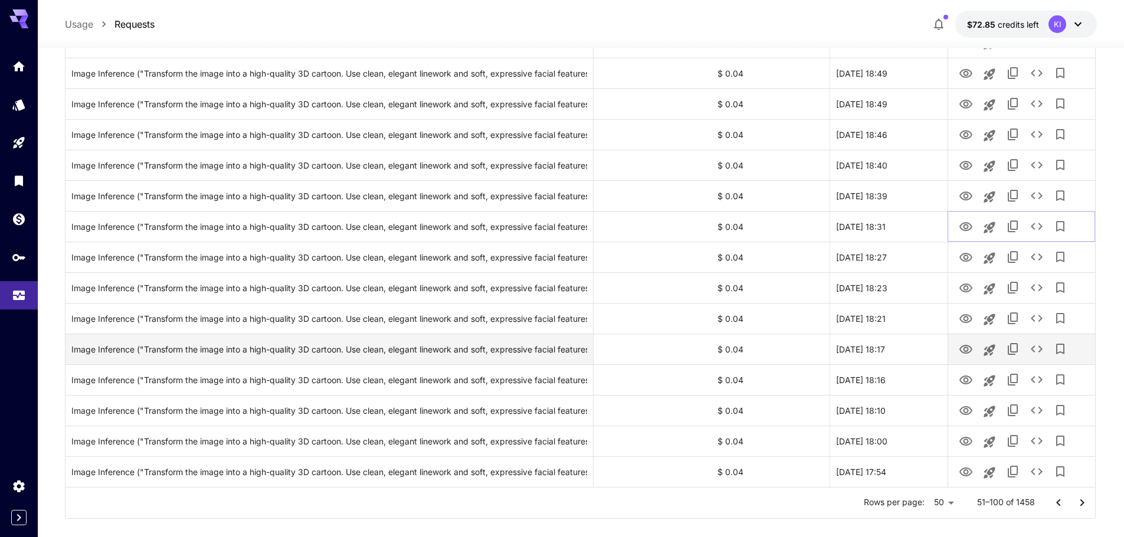
scroll to position [1296, 0]
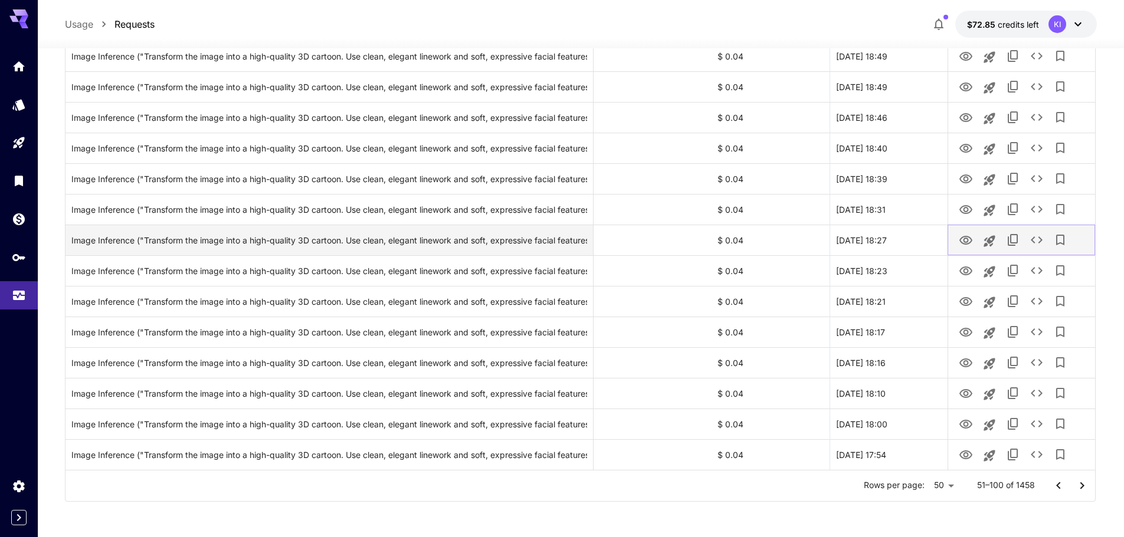
click at [969, 239] on icon "View" at bounding box center [966, 241] width 14 height 14
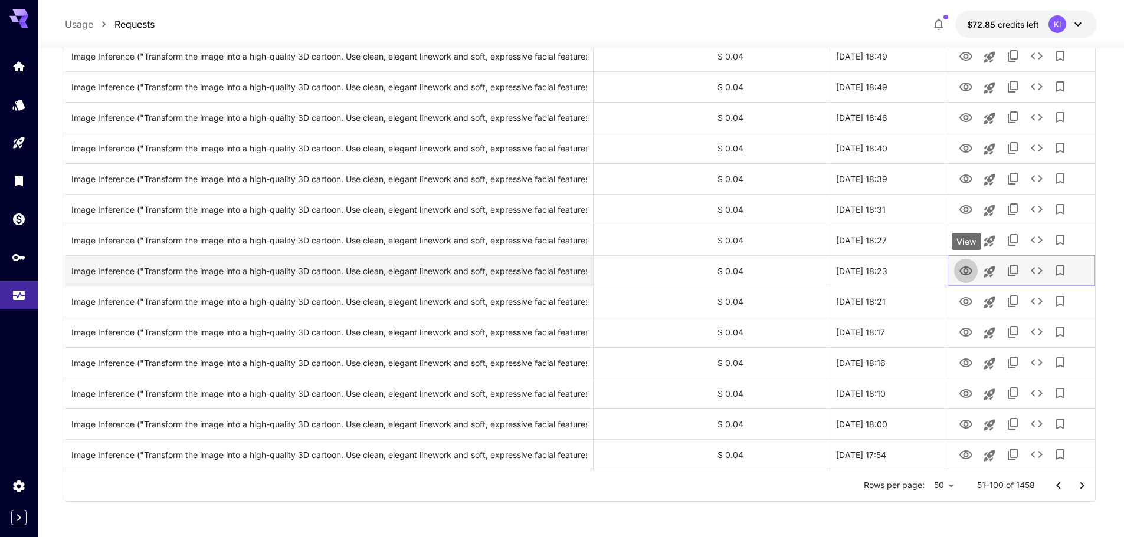
click at [968, 264] on icon "View" at bounding box center [966, 271] width 14 height 14
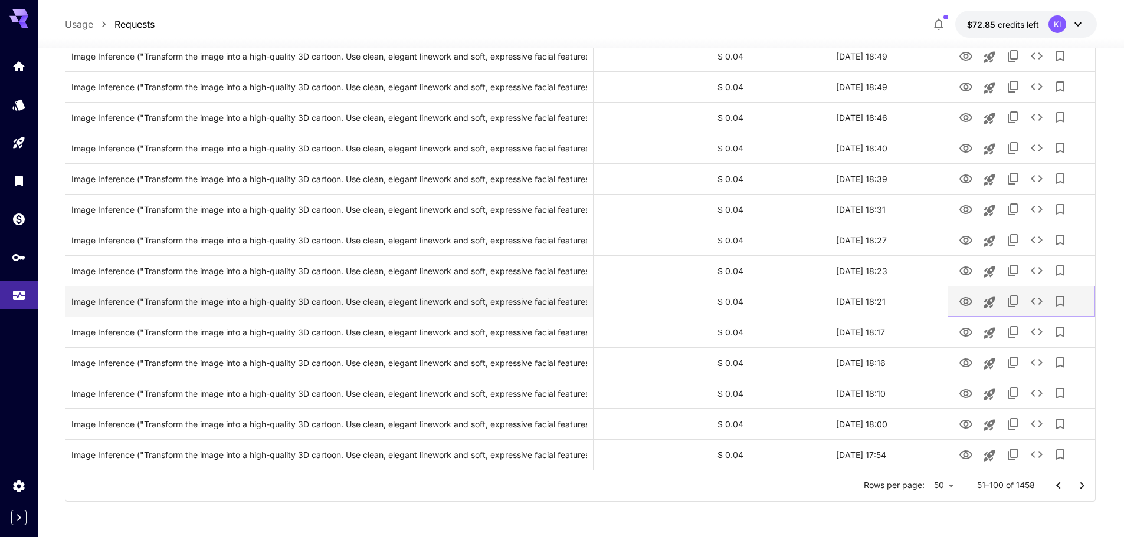
click at [963, 293] on button "View" at bounding box center [966, 301] width 24 height 24
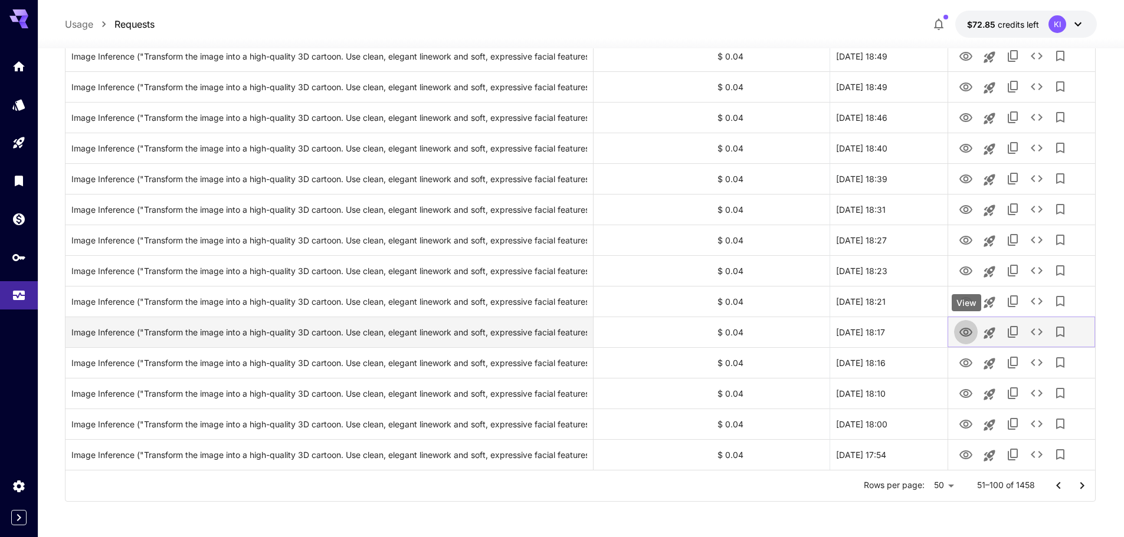
click at [968, 335] on icon "View" at bounding box center [966, 333] width 14 height 14
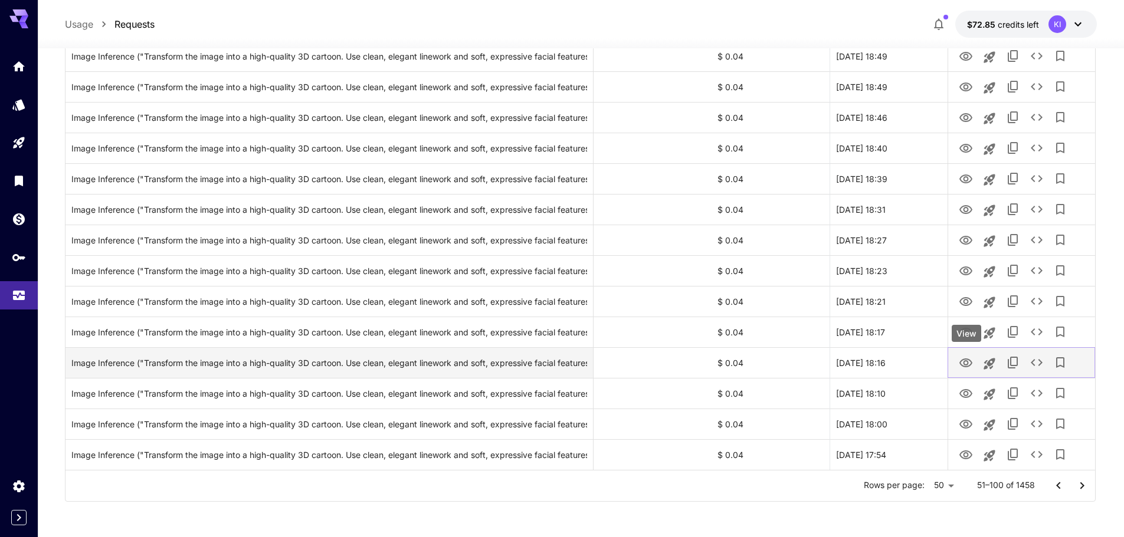
click at [968, 362] on icon "View" at bounding box center [965, 363] width 13 height 9
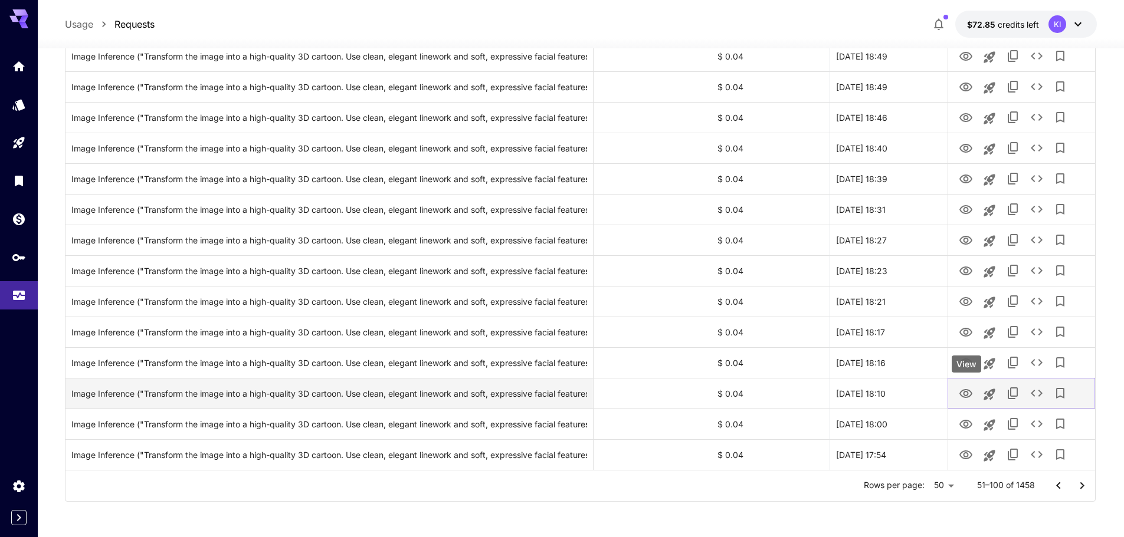
click at [961, 396] on icon "View" at bounding box center [965, 393] width 13 height 9
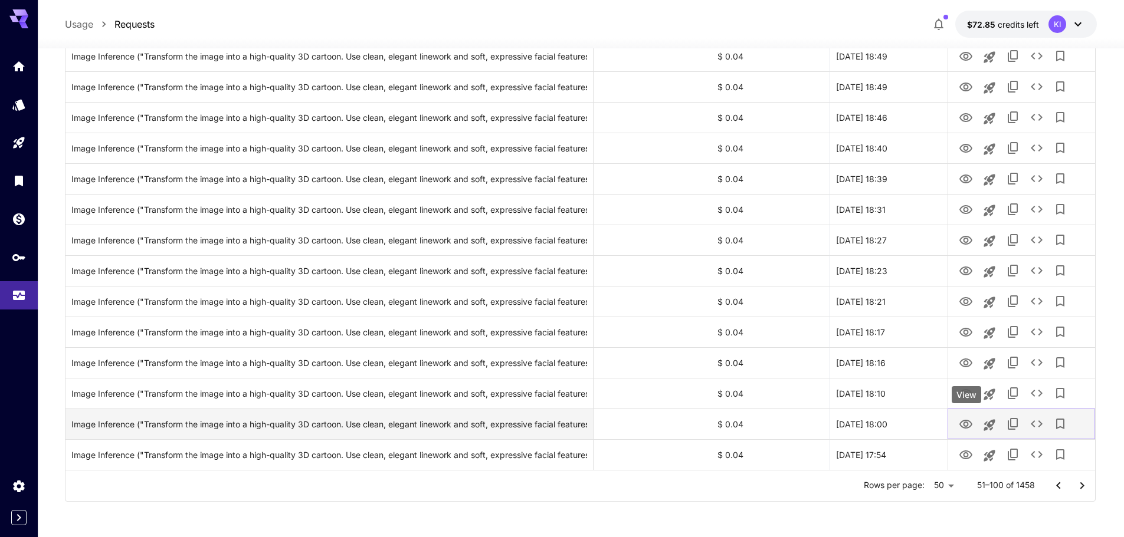
click at [968, 425] on icon "View" at bounding box center [965, 424] width 13 height 9
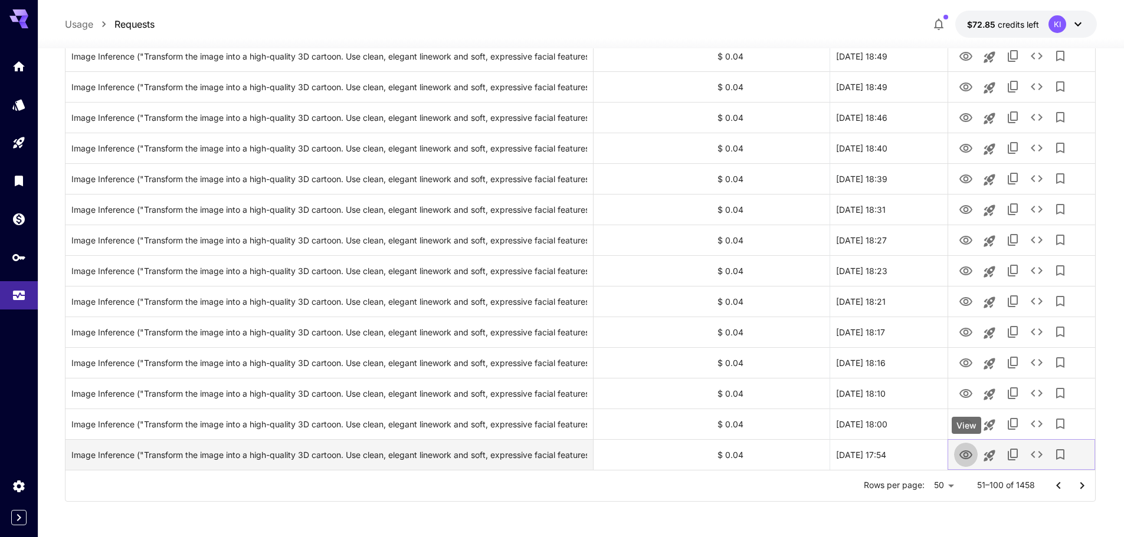
drag, startPoint x: 962, startPoint y: 455, endPoint x: 970, endPoint y: 458, distance: 8.6
click at [962, 455] on icon "View" at bounding box center [966, 455] width 14 height 14
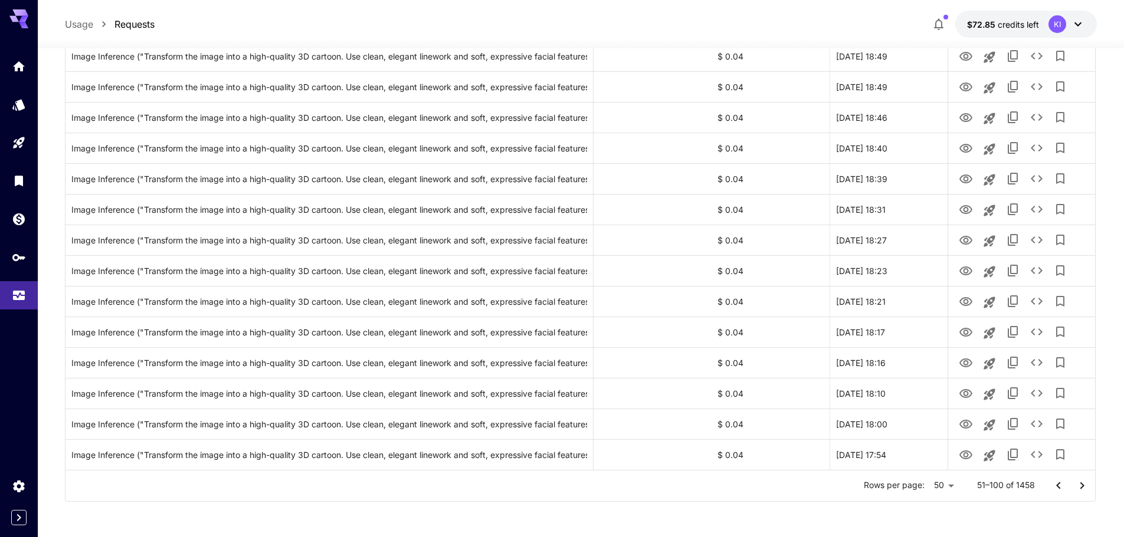
click at [1079, 487] on icon "Go to next page" at bounding box center [1082, 486] width 14 height 14
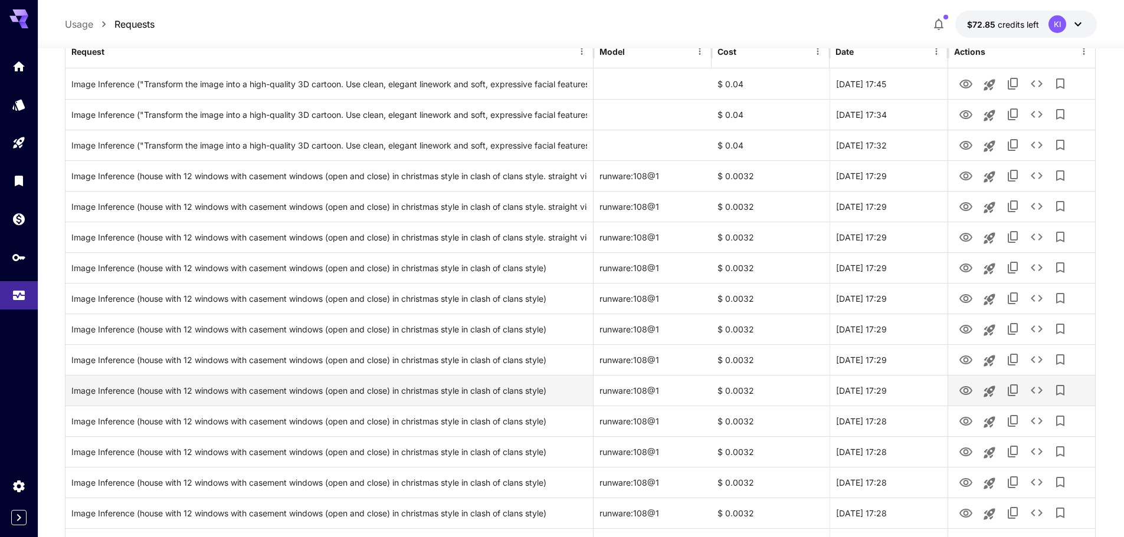
scroll to position [57, 0]
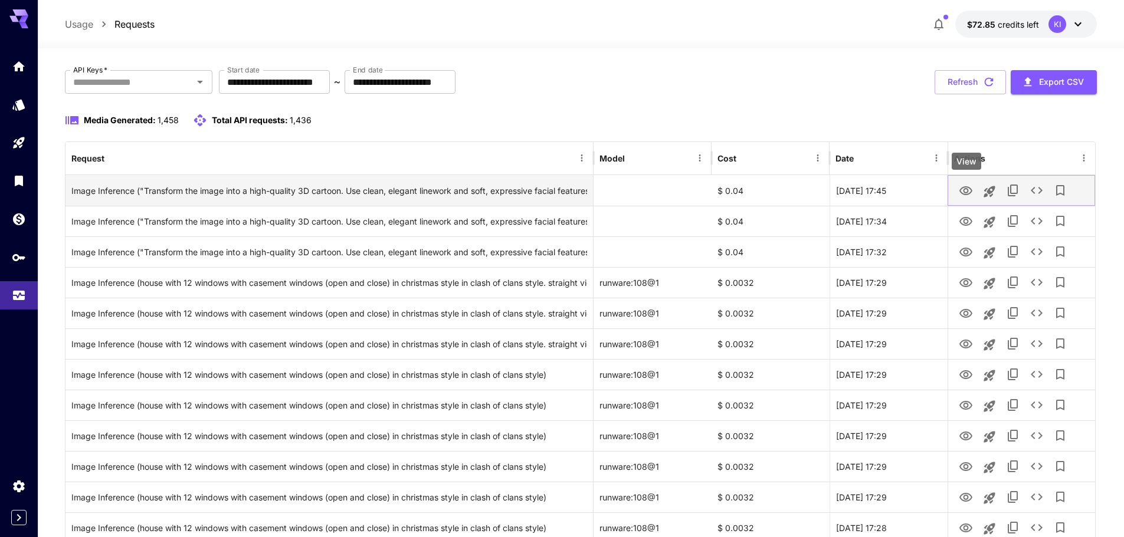
drag, startPoint x: 963, startPoint y: 188, endPoint x: 962, endPoint y: 201, distance: 13.0
click at [963, 188] on icon "View" at bounding box center [966, 191] width 14 height 14
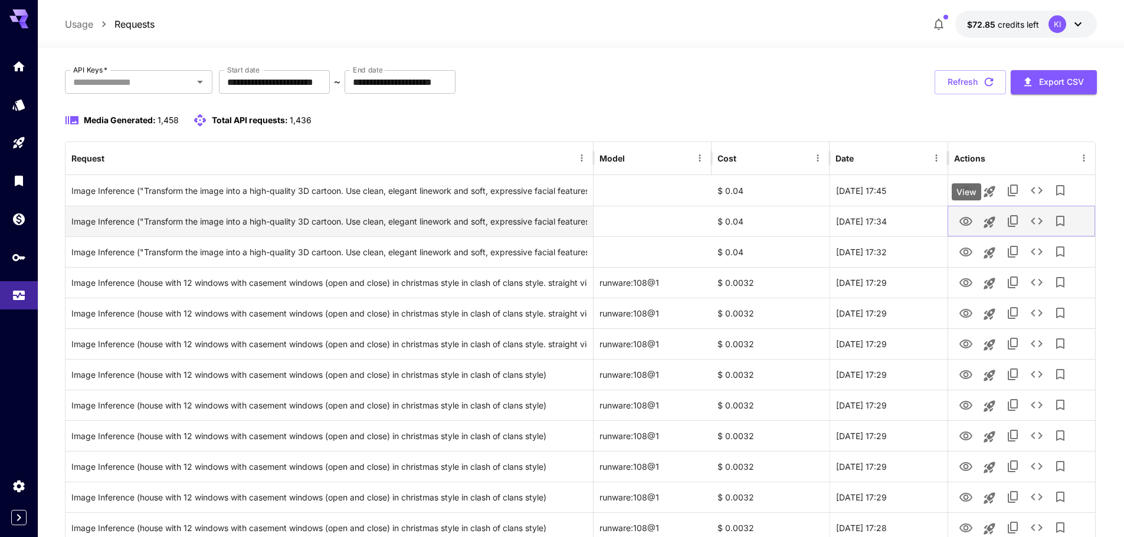
click at [959, 227] on icon "View" at bounding box center [966, 222] width 14 height 14
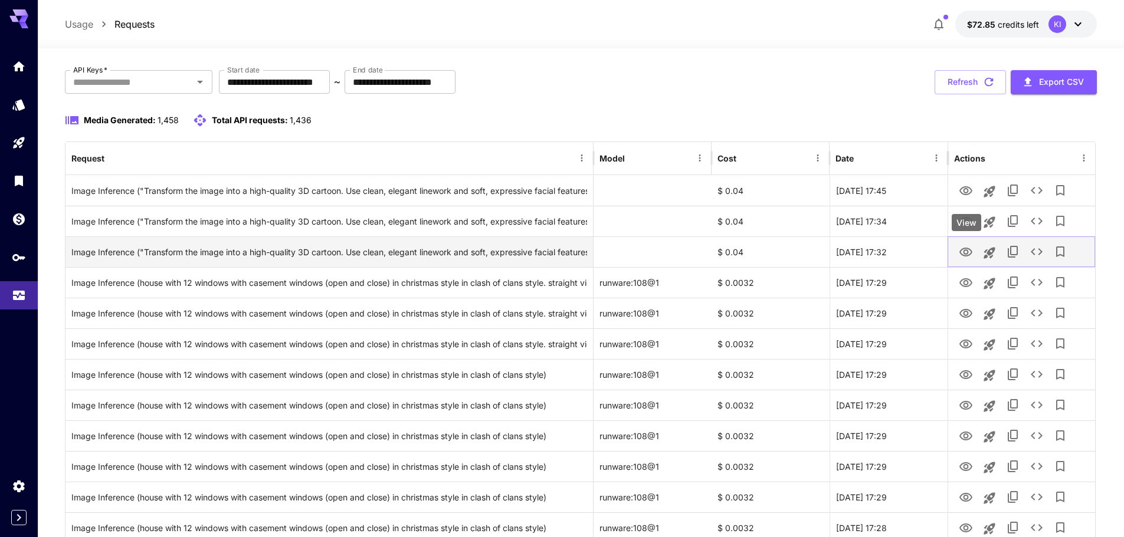
click at [960, 254] on icon "View" at bounding box center [966, 252] width 14 height 14
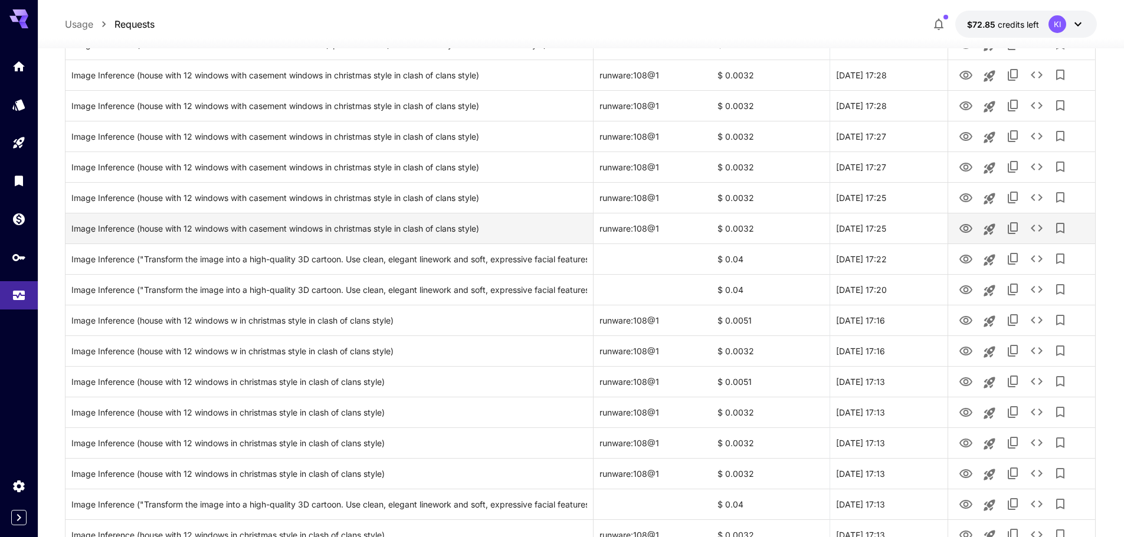
scroll to position [765, 0]
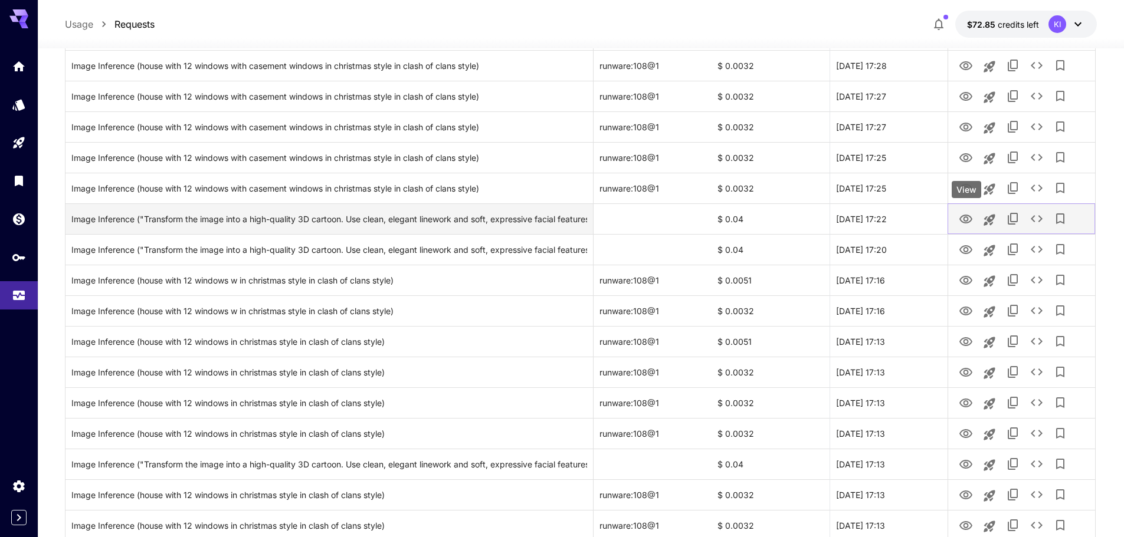
click at [964, 219] on icon "View" at bounding box center [965, 219] width 13 height 9
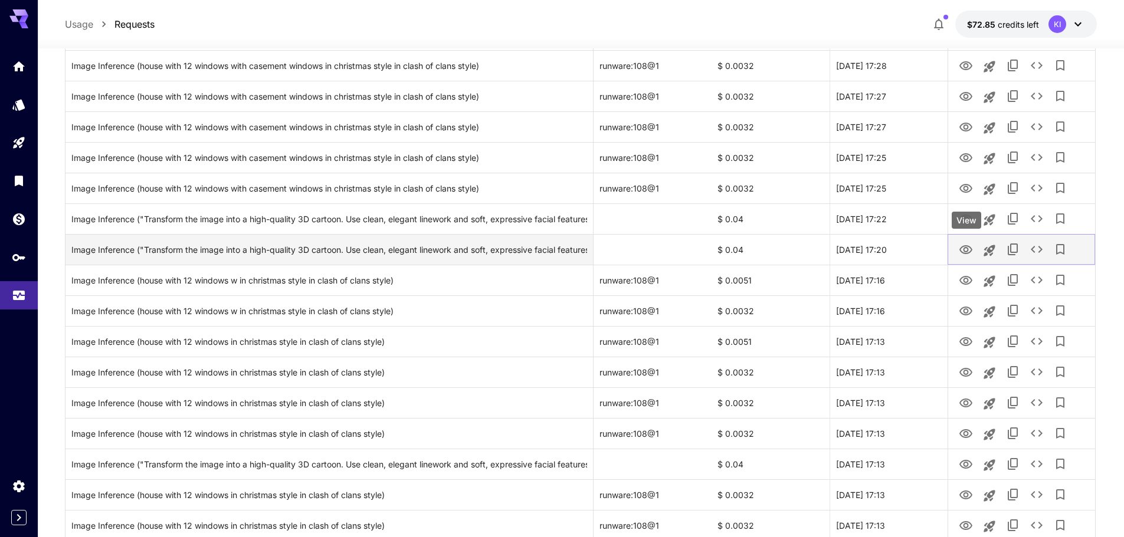
click at [965, 250] on icon "View" at bounding box center [966, 250] width 14 height 14
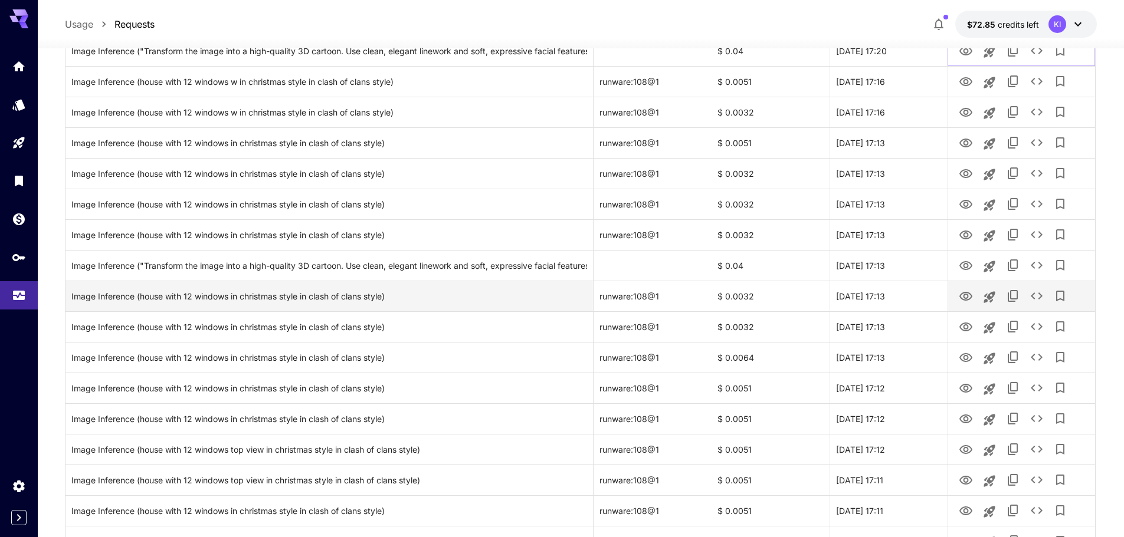
scroll to position [1001, 0]
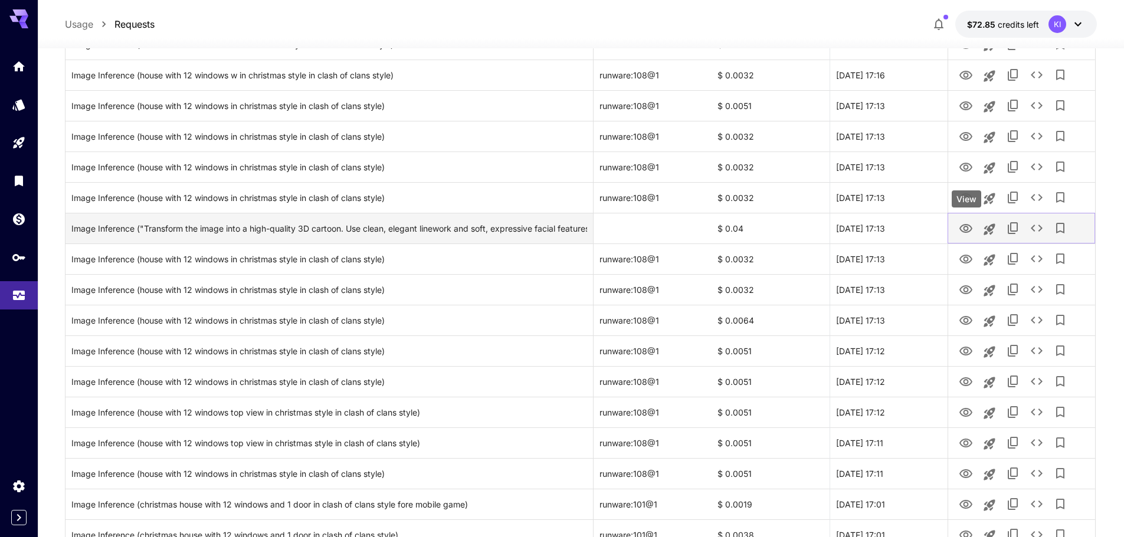
click at [965, 230] on icon "View" at bounding box center [966, 229] width 14 height 14
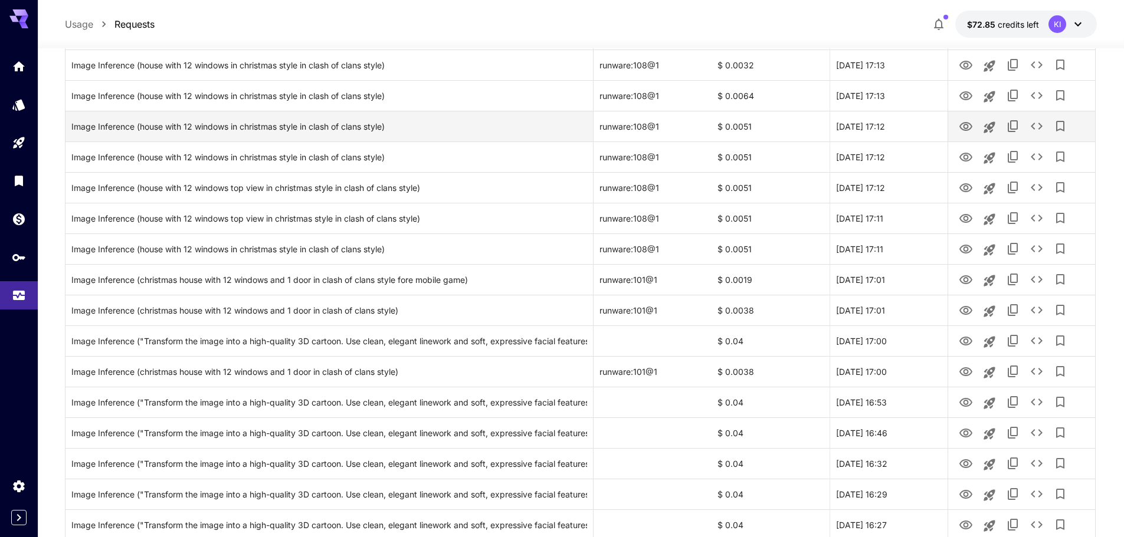
scroll to position [1296, 0]
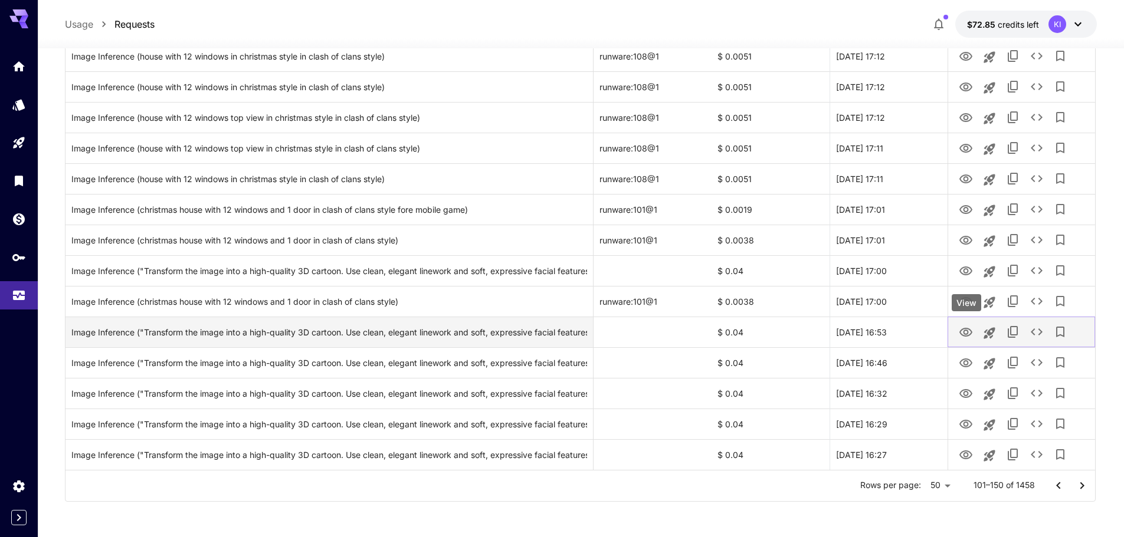
click at [967, 330] on icon "View" at bounding box center [965, 332] width 13 height 9
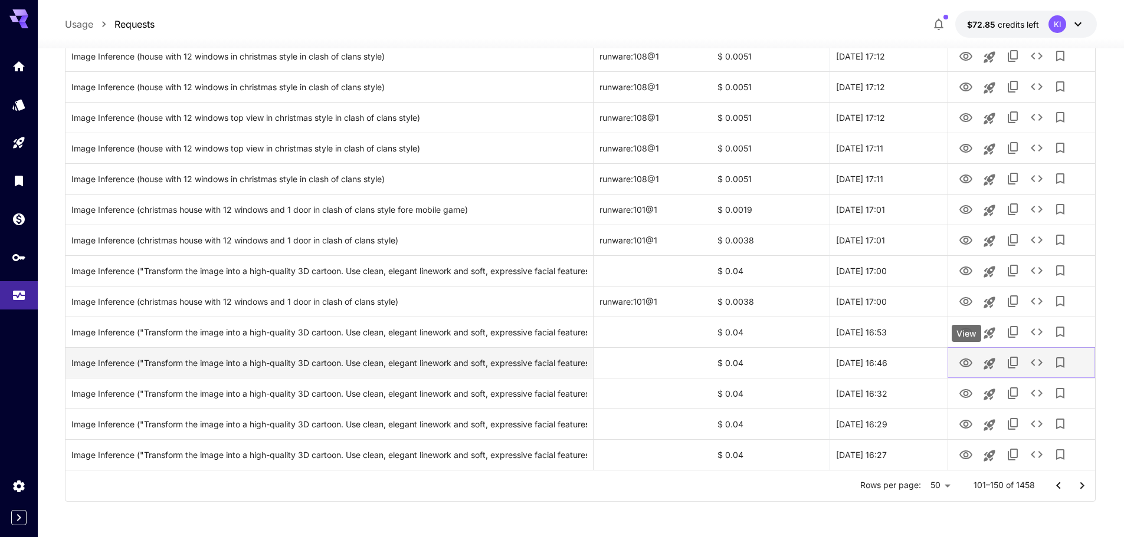
click at [966, 363] on icon "View" at bounding box center [966, 363] width 14 height 14
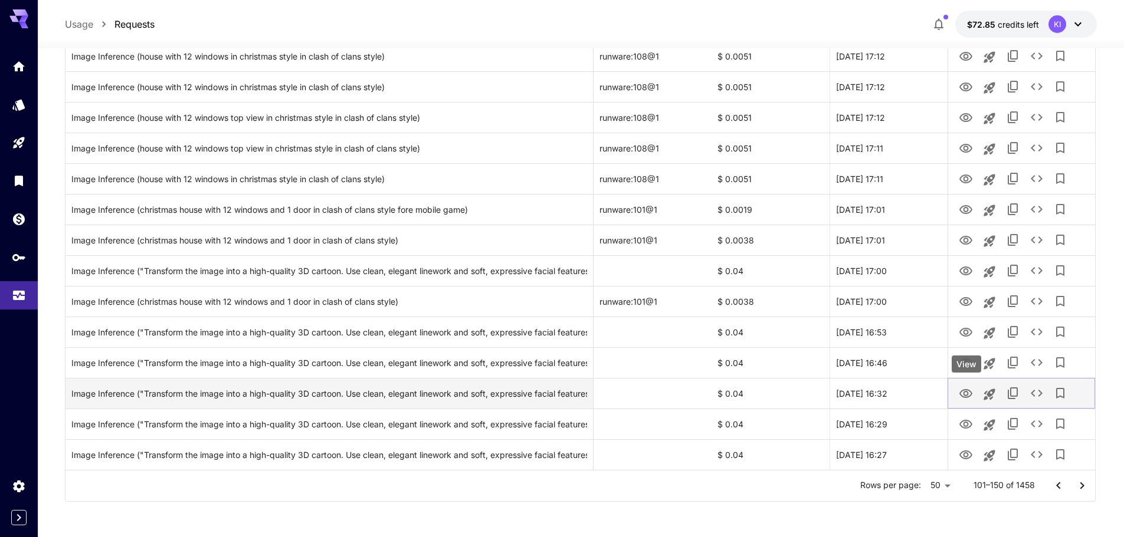
click at [972, 393] on icon "View" at bounding box center [966, 394] width 14 height 14
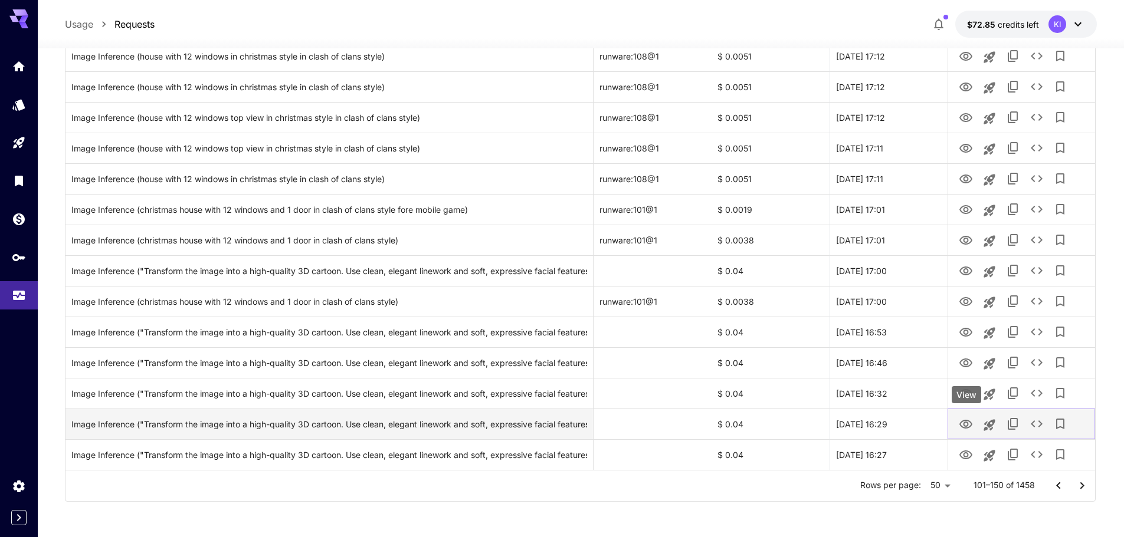
click at [969, 425] on icon "View" at bounding box center [966, 425] width 14 height 14
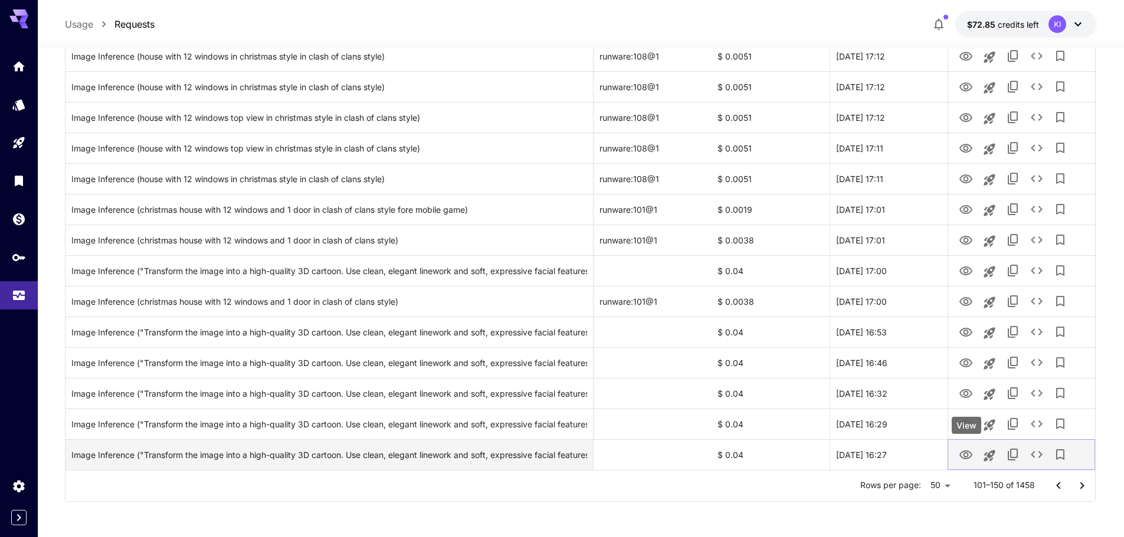
click at [966, 455] on icon "View" at bounding box center [966, 455] width 14 height 14
